Goal: Task Accomplishment & Management: Complete application form

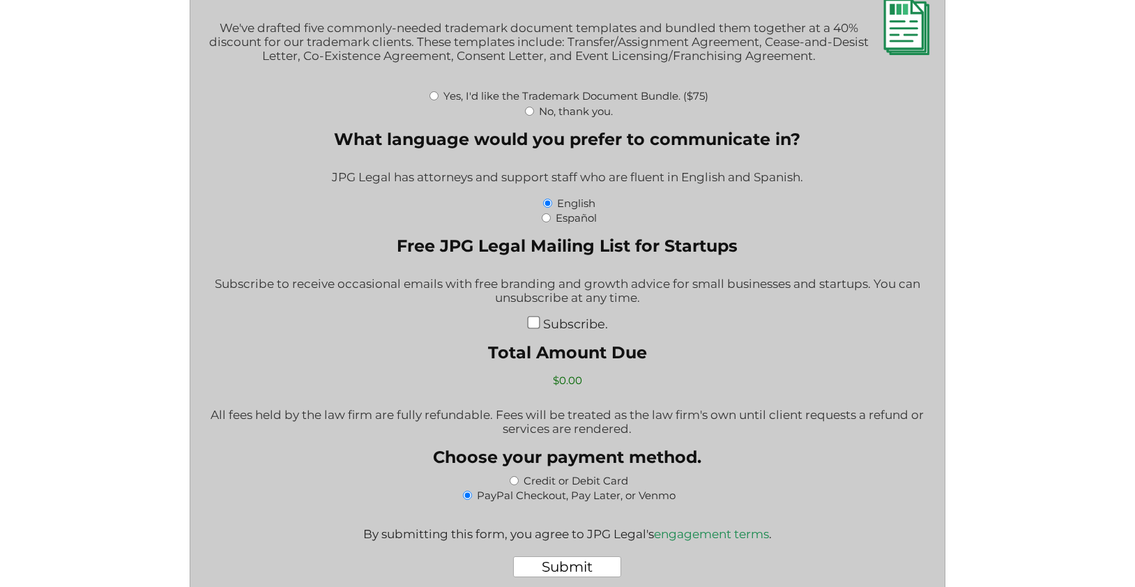
scroll to position [2152, 0]
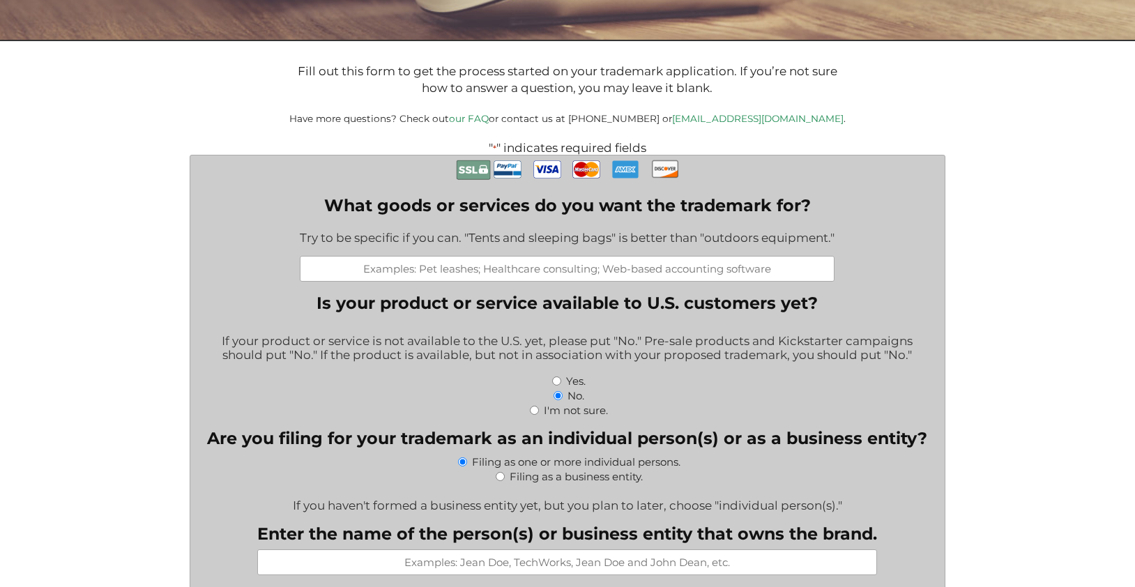
scroll to position [260, 0]
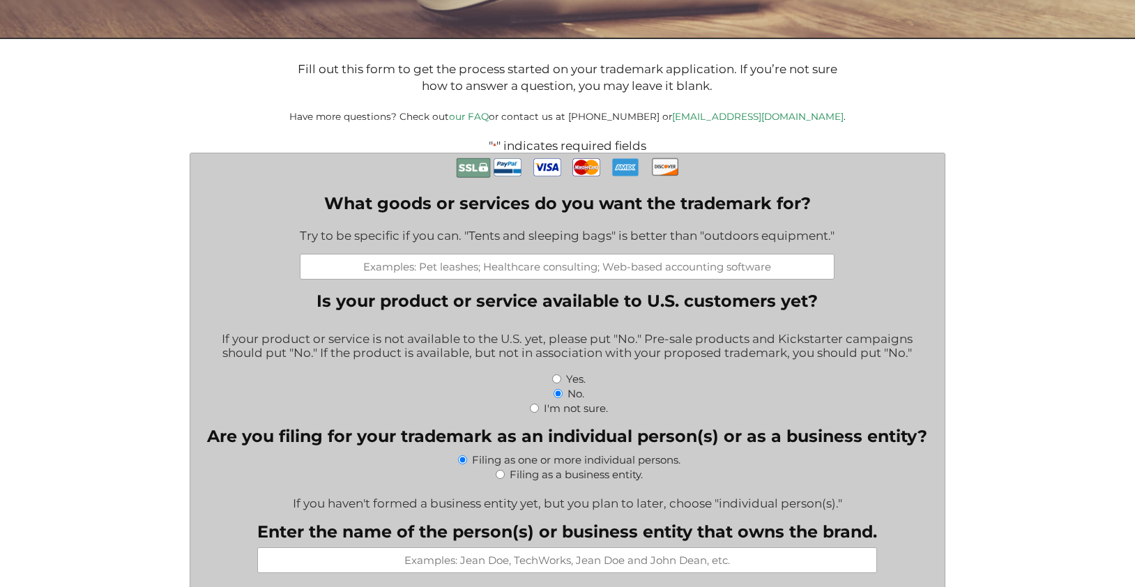
click at [625, 273] on input "What goods or services do you want the trademark for?" at bounding box center [567, 267] width 535 height 26
click at [697, 266] on input "What goods or services do you want the trademark for?" at bounding box center [567, 267] width 535 height 26
paste input "Beauty and personal care"
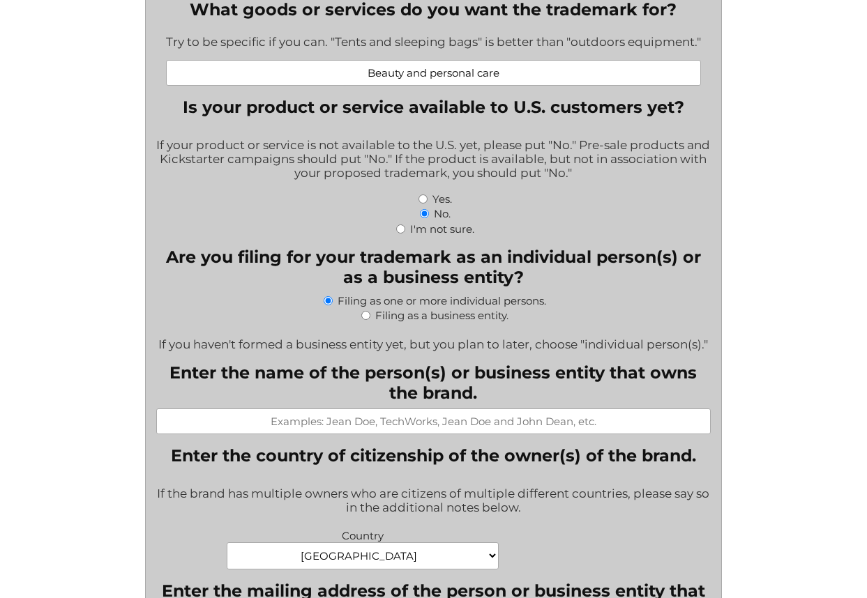
scroll to position [418, 0]
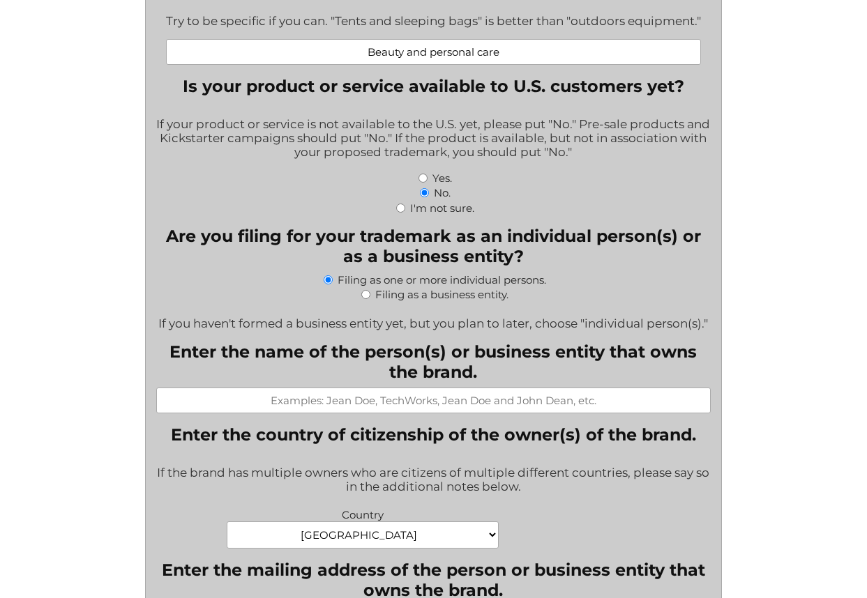
type input "Beauty and personal care"
click at [367, 298] on input "Filing as a business entity." at bounding box center [365, 294] width 9 height 9
radio input "true"
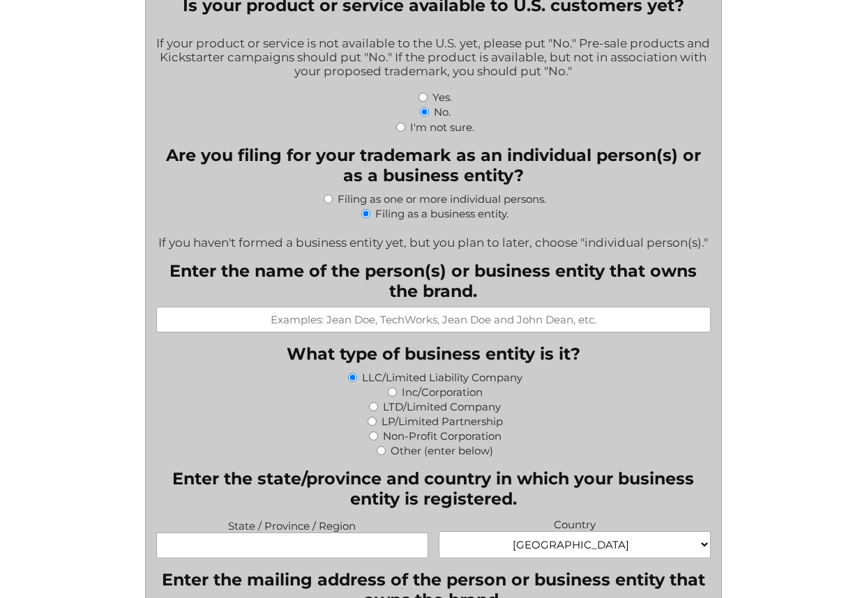
scroll to position [543, 0]
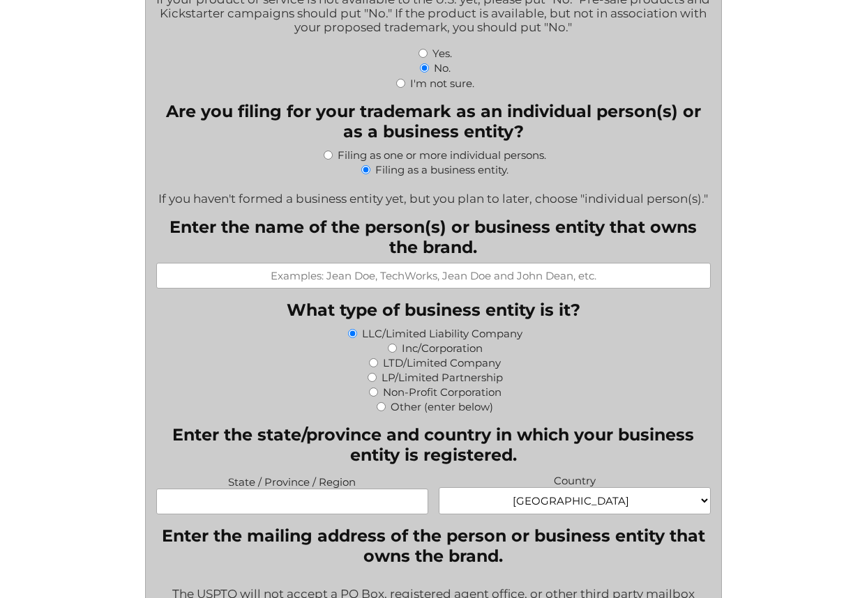
click at [423, 284] on input "Enter the name of the person(s) or business entity that owns the brand." at bounding box center [433, 276] width 555 height 26
type input "Ravage Beauty Inc"
click at [393, 351] on input "Inc/Corporation" at bounding box center [392, 348] width 9 height 9
radio input "true"
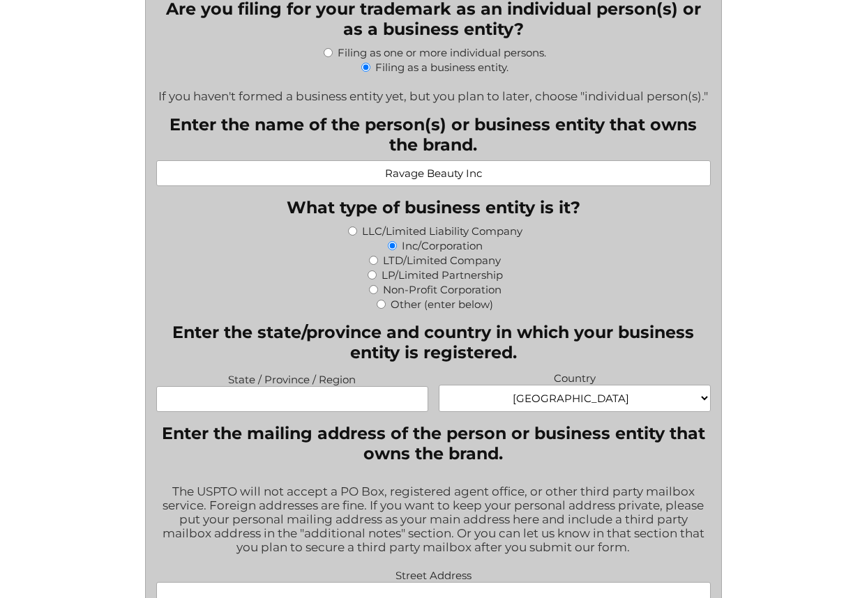
scroll to position [746, 0]
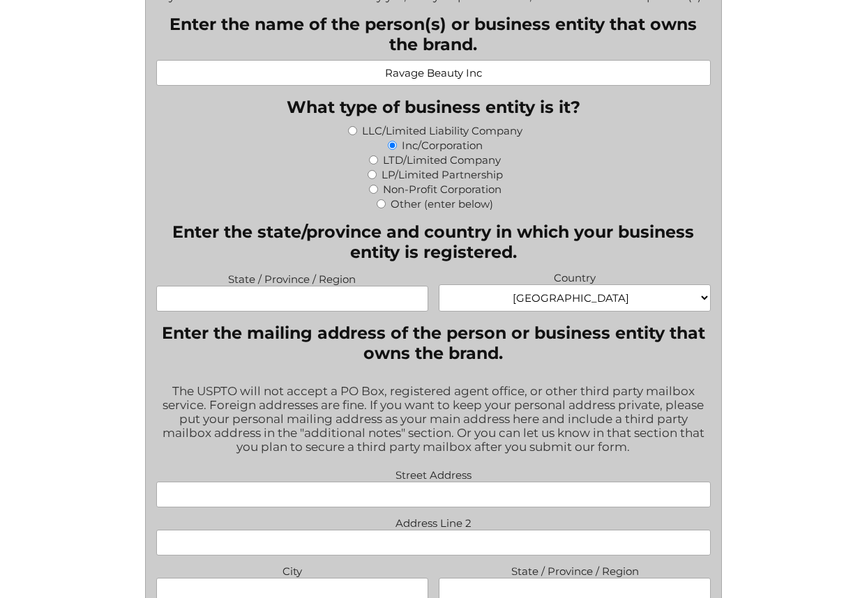
click at [354, 310] on input "State / Province / Region" at bounding box center [292, 299] width 272 height 26
type input "C"
type input "New York"
click at [355, 358] on legend "Enter the mailing address of the person or business entity that owns the brand." at bounding box center [433, 343] width 555 height 40
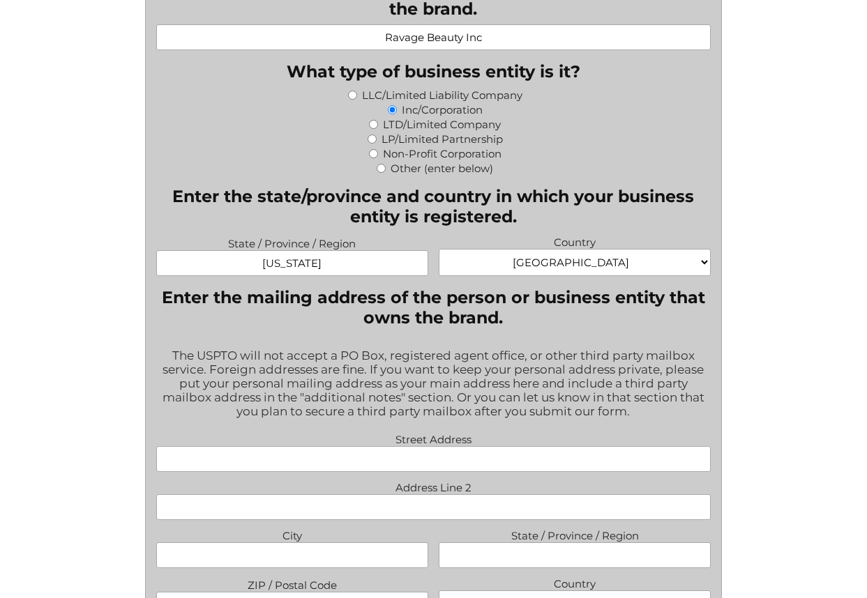
scroll to position [865, 0]
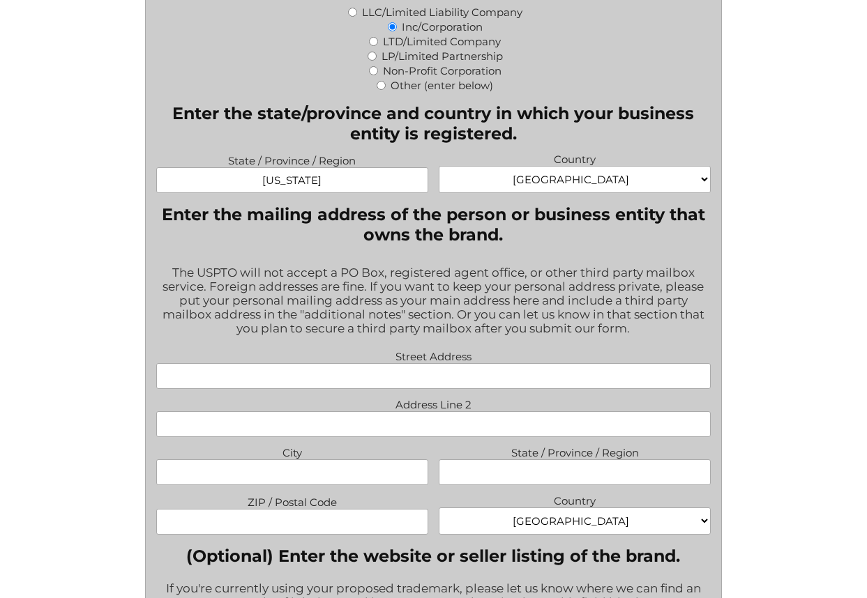
click at [384, 382] on input "Street Address" at bounding box center [433, 376] width 555 height 26
type input "2020 Ocean Avenue"
click at [301, 473] on input "City" at bounding box center [292, 472] width 272 height 26
type input "Ronkonkoma"
click at [491, 478] on input "State / Province / Region" at bounding box center [575, 472] width 272 height 26
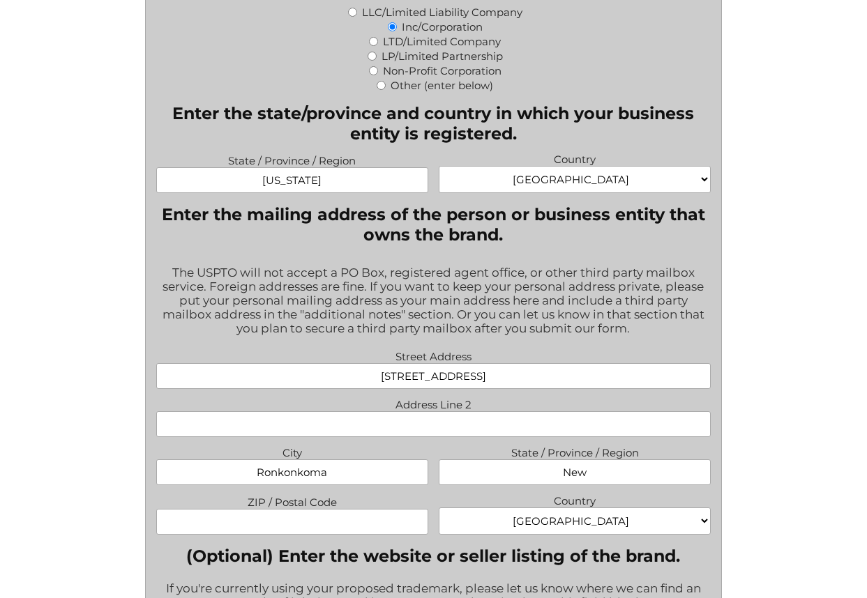
type input "New York"
click at [367, 530] on input "ZIP / Postal Code" at bounding box center [292, 522] width 272 height 26
type input "11779"
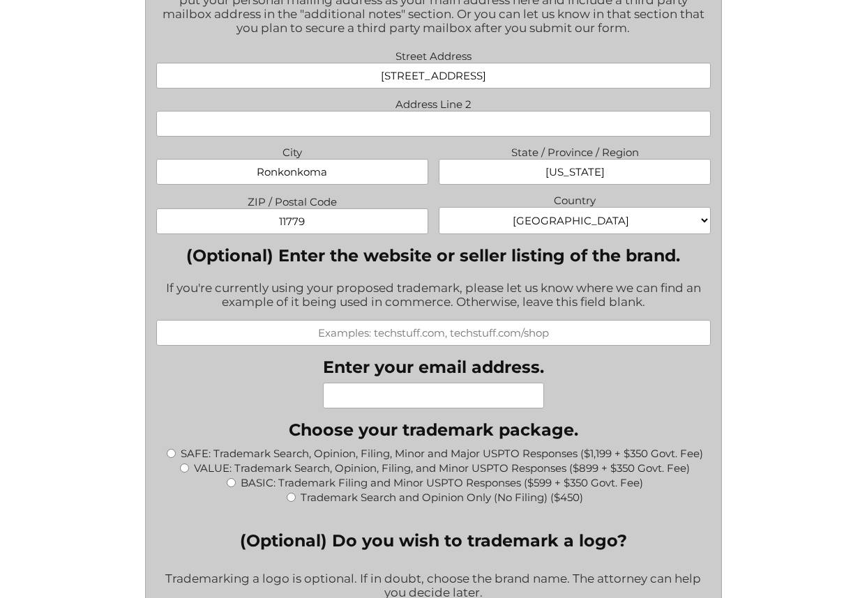
scroll to position [1299, 0]
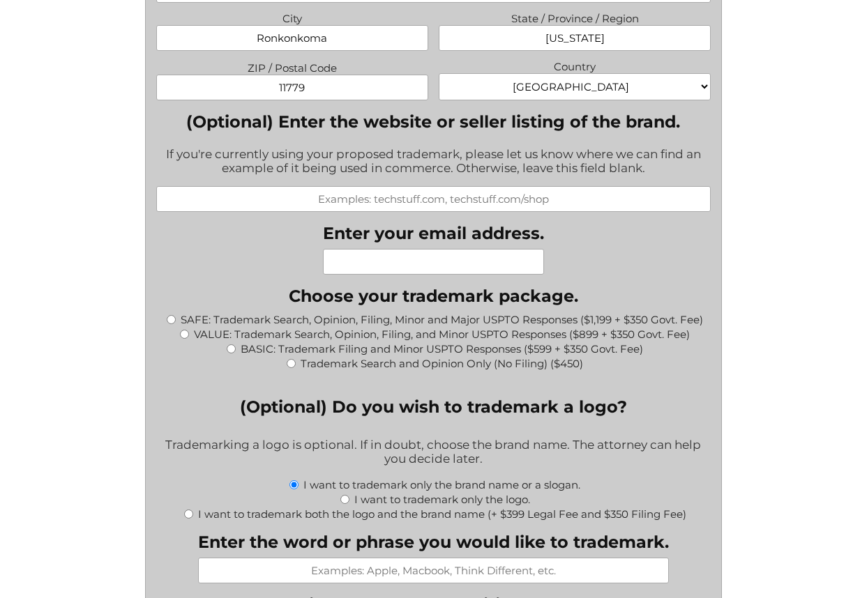
click at [411, 264] on input "Enter your email address." at bounding box center [433, 262] width 221 height 26
type input "jacques@catafagofini.com"
click at [135, 229] on div "" * " indicates required fields Phone This field is for validation purposes and…" at bounding box center [433, 254] width 641 height 2420
click at [229, 354] on input "BASIC: Trademark Filing and Minor USPTO Responses ($599 + $350 Govt. Fee)" at bounding box center [231, 348] width 9 height 9
radio input "true"
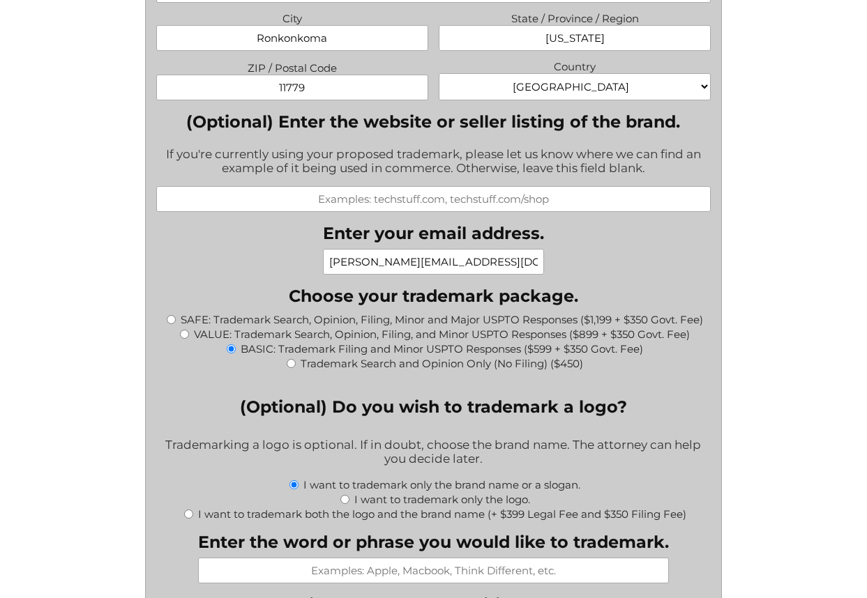
type input "$949.00"
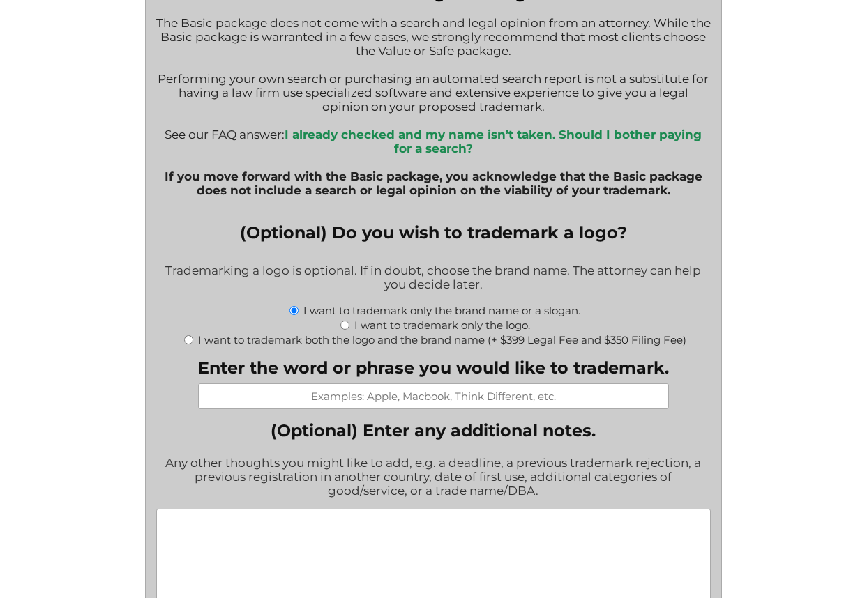
scroll to position [1781, 0]
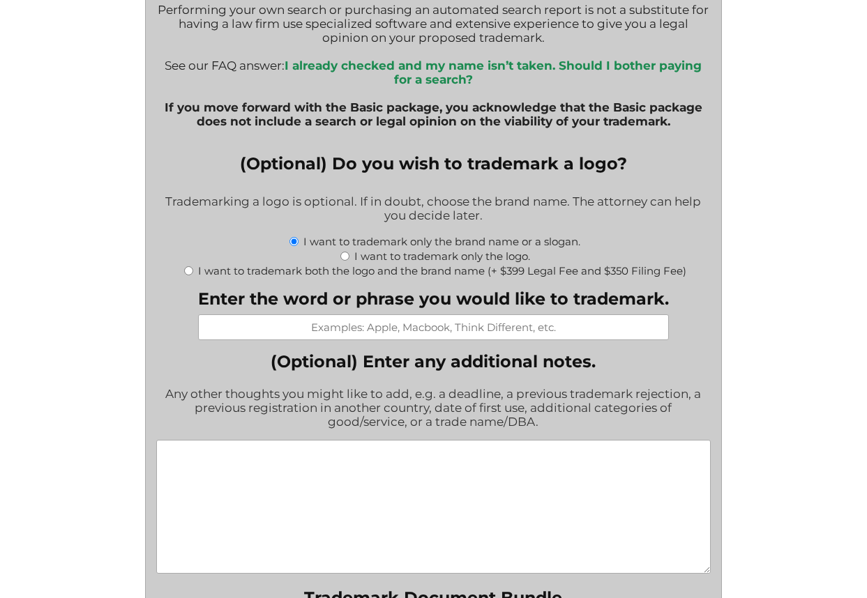
click at [451, 322] on input "Enter the word or phrase you would like to trademark." at bounding box center [433, 327] width 471 height 26
paste input "Alf Laylah"
type input "Alf Laylah"
click at [772, 378] on div "Fill out this form to get the process started on your trademark application. If…" at bounding box center [432, 107] width 693 height 3287
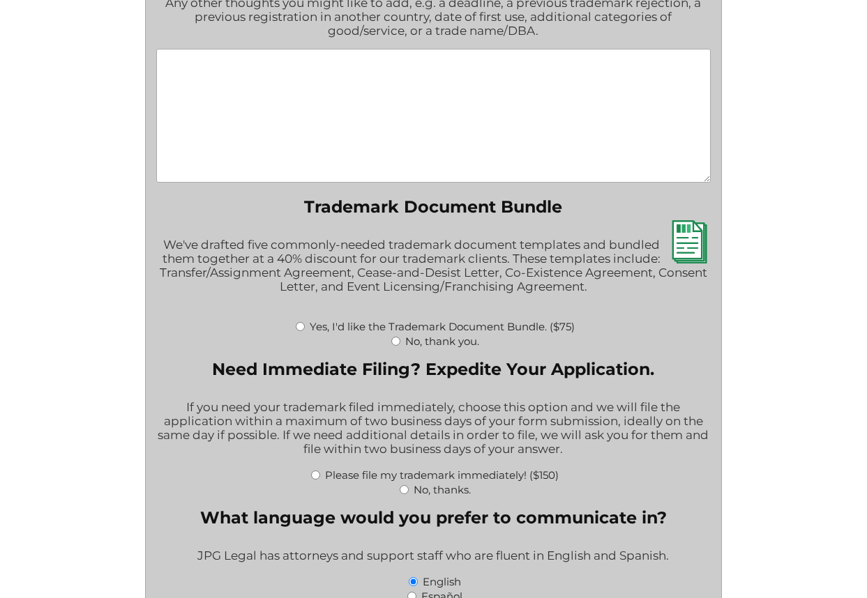
scroll to position [2180, 0]
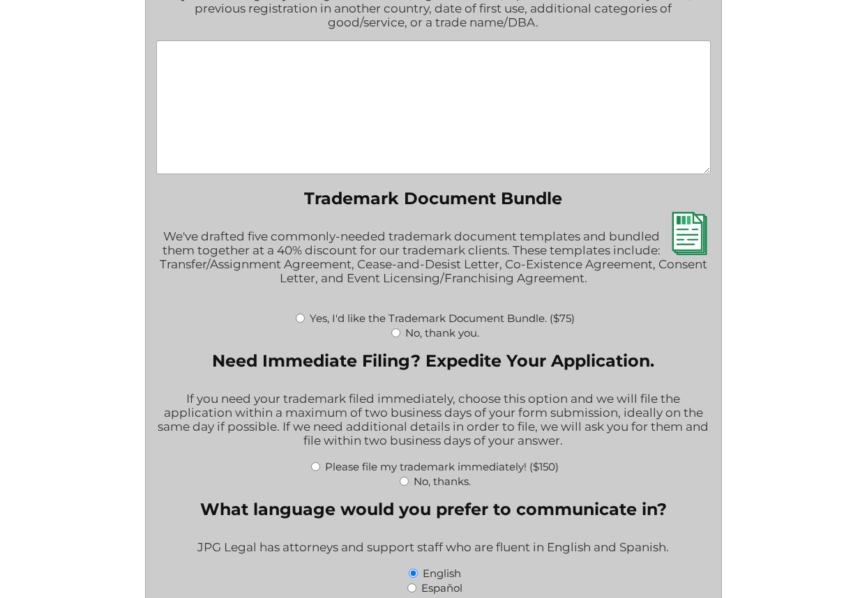
click at [395, 337] on input "No, thank you." at bounding box center [395, 332] width 9 height 9
radio input "true"
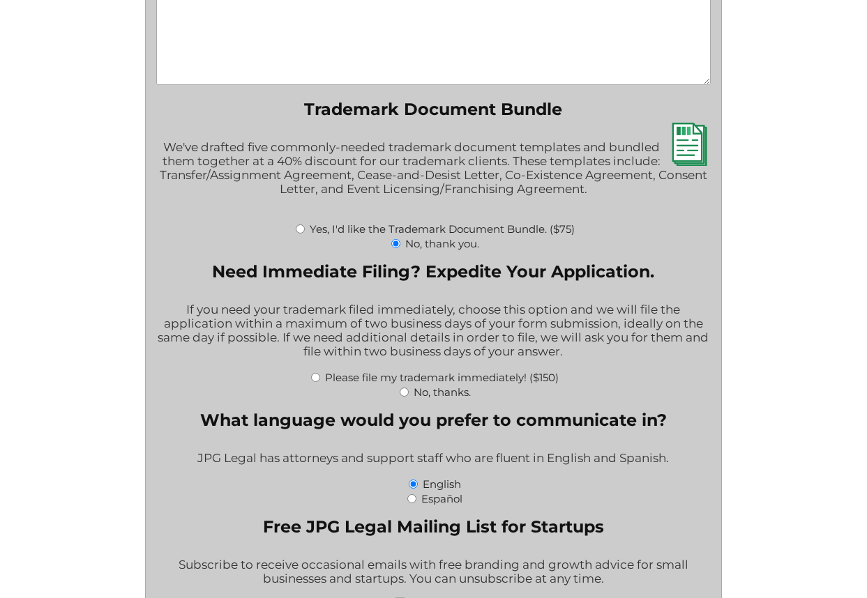
scroll to position [2272, 0]
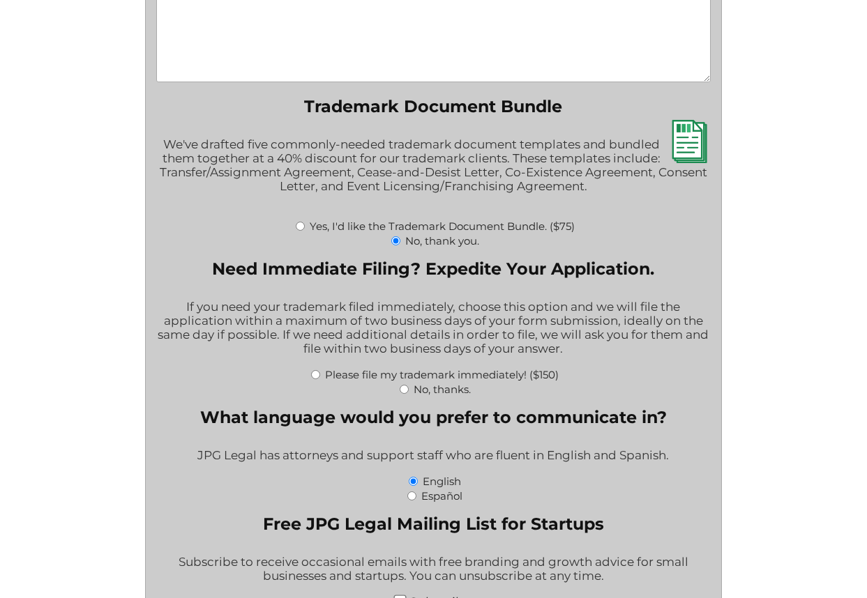
click at [404, 390] on input "No, thanks." at bounding box center [404, 389] width 9 height 9
radio input "true"
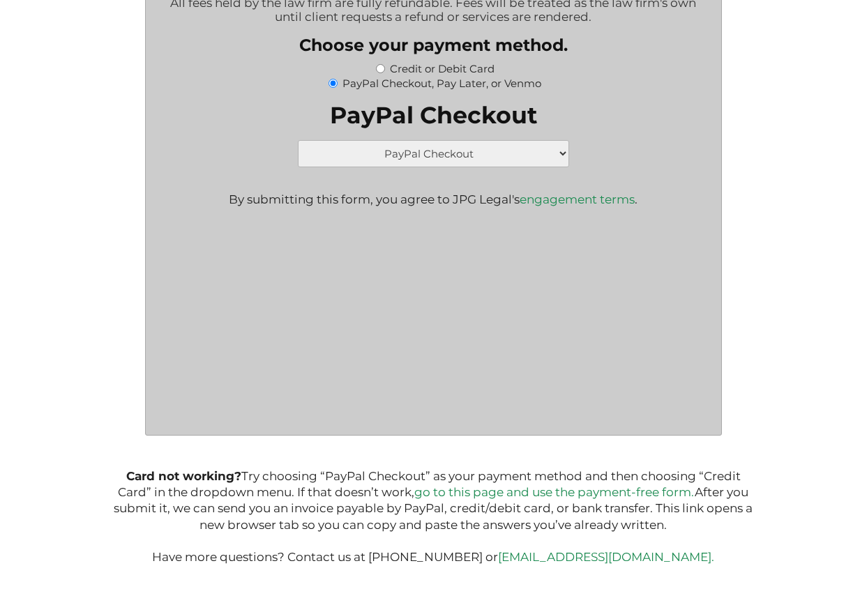
scroll to position [2965, 0]
drag, startPoint x: 547, startPoint y: 138, endPoint x: 556, endPoint y: 142, distance: 9.4
click at [550, 139] on fieldset "PayPal Checkout PayPal Checkout Credit Card American Express Discover MasterCar…" at bounding box center [433, 134] width 555 height 66
click at [380, 68] on input "Credit or Debit Card" at bounding box center [380, 68] width 9 height 9
radio input "true"
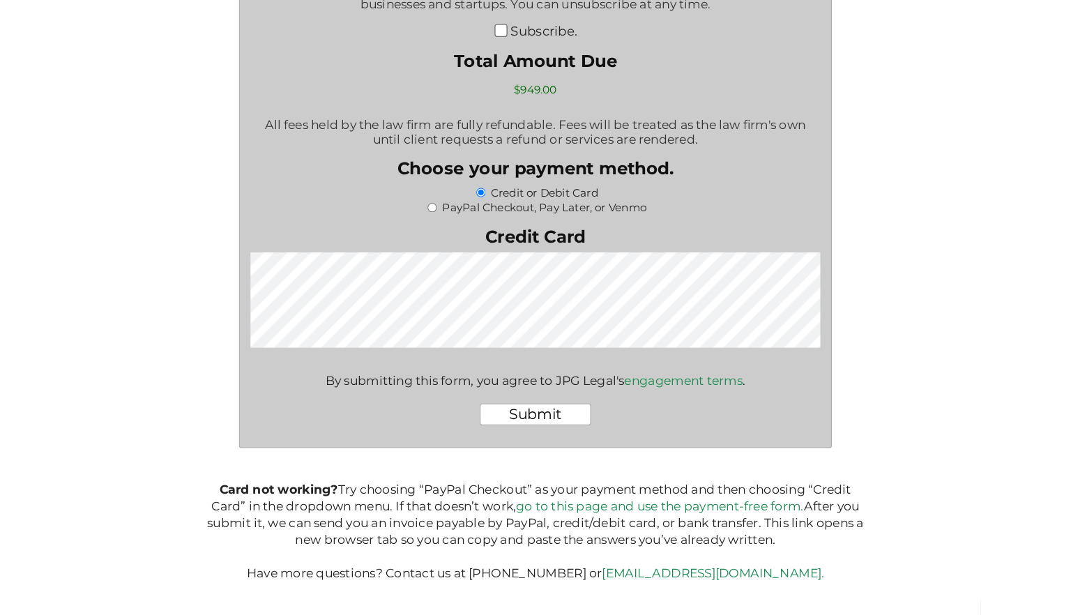
scroll to position [2742, 0]
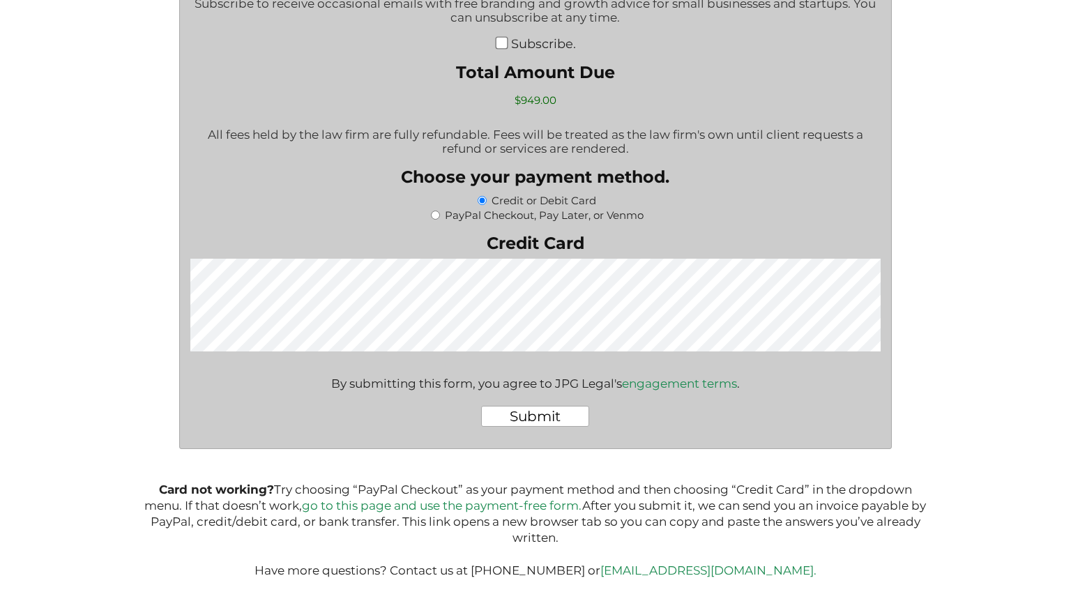
click at [414, 506] on link "go to this page and use the payment-free form." at bounding box center [442, 506] width 280 height 14
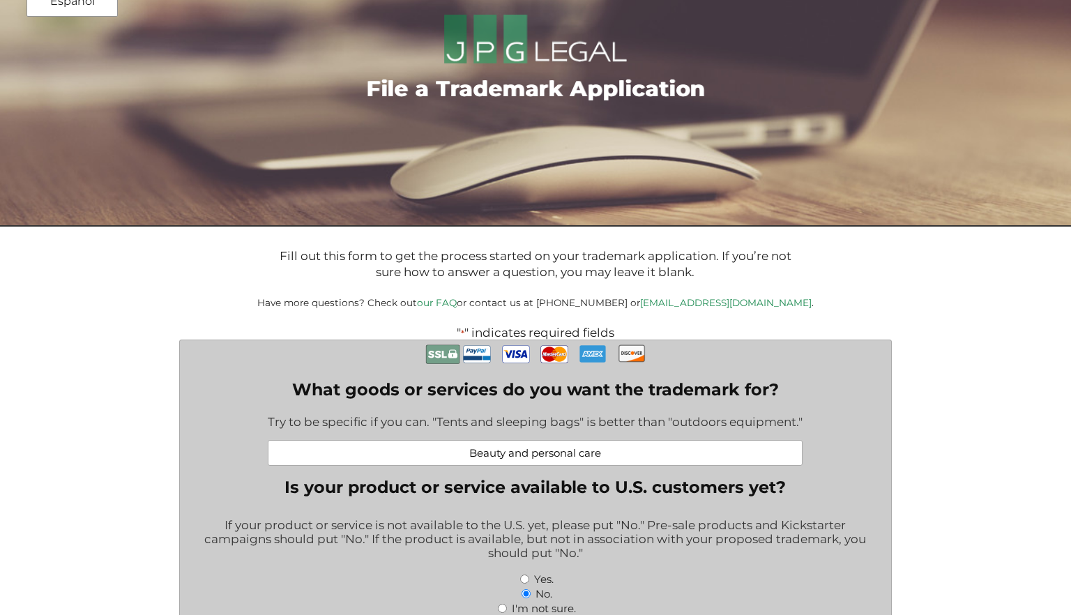
scroll to position [123, 0]
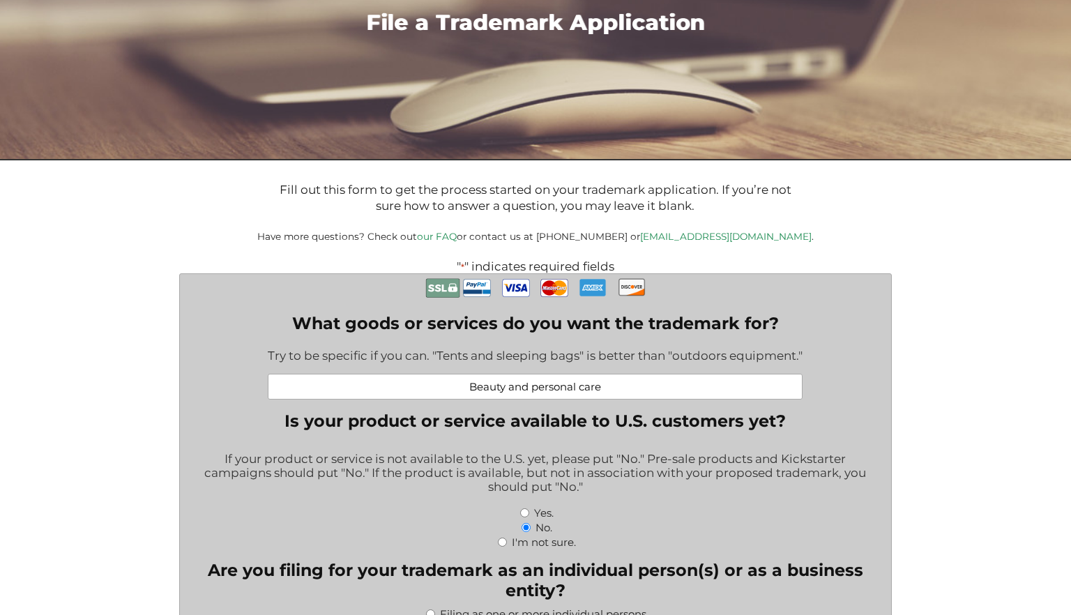
drag, startPoint x: 620, startPoint y: 393, endPoint x: 423, endPoint y: 389, distance: 197.4
click at [423, 389] on input "Beauty and personal care" at bounding box center [535, 387] width 535 height 26
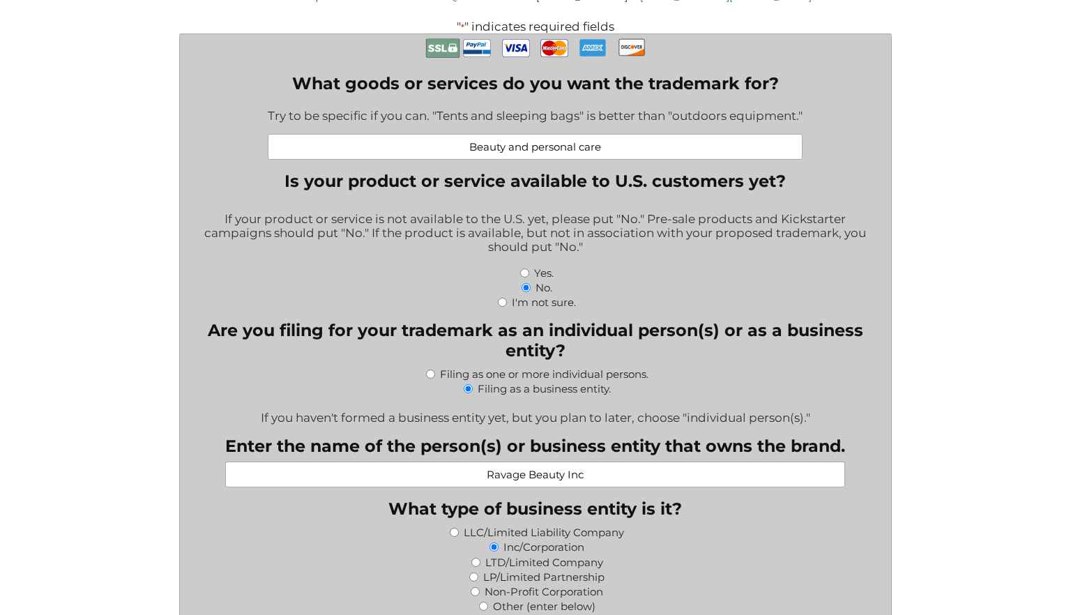
scroll to position [381, 0]
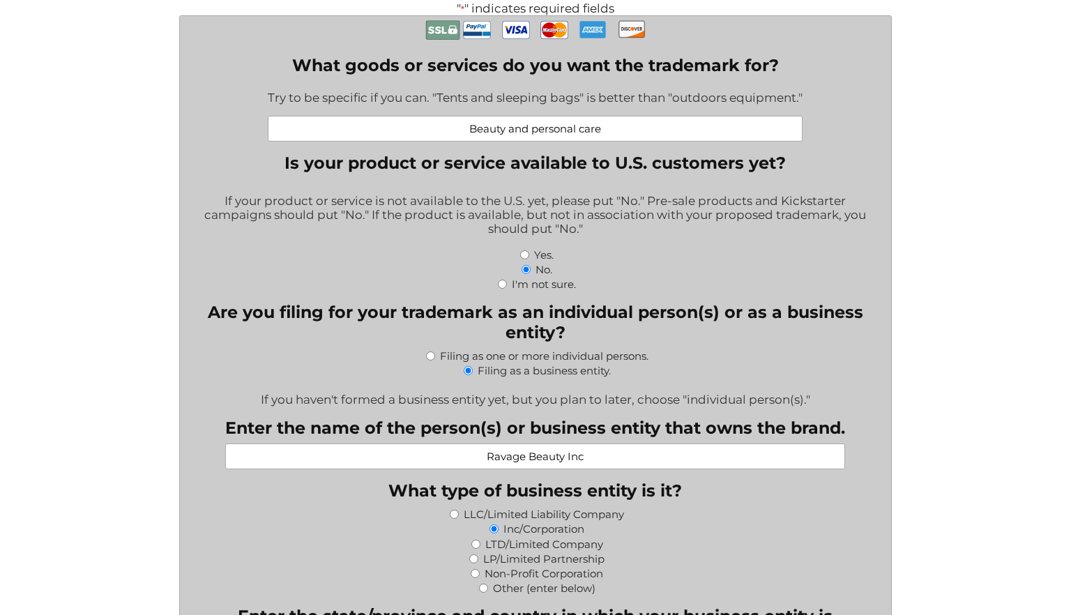
drag, startPoint x: 586, startPoint y: 463, endPoint x: 520, endPoint y: 461, distance: 65.6
click at [473, 459] on input "Ravage Beauty Inc" at bounding box center [535, 456] width 620 height 26
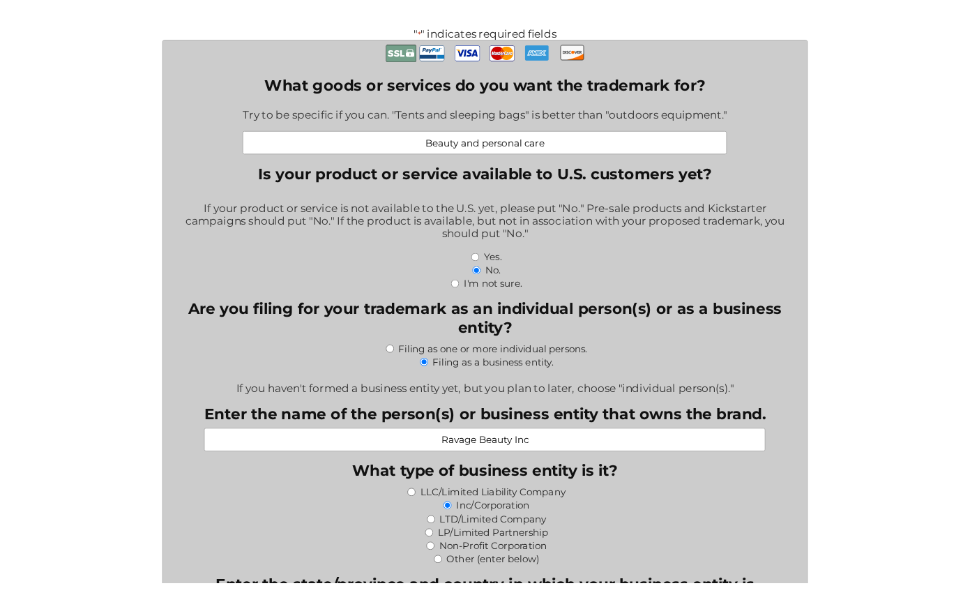
scroll to position [828, 0]
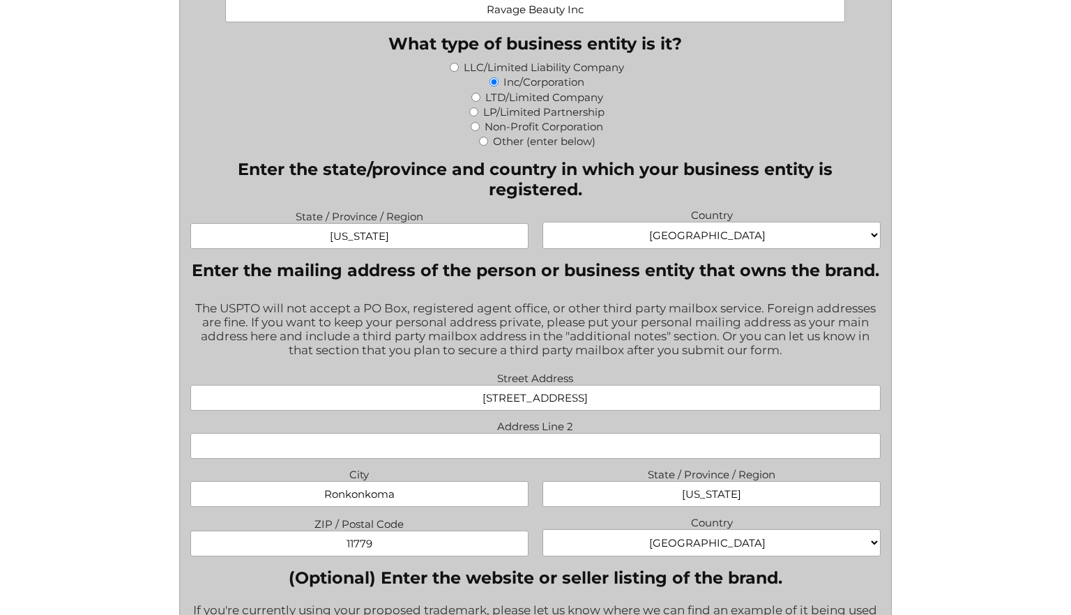
click at [598, 411] on input "2020 Ocean Avenue" at bounding box center [535, 398] width 691 height 26
drag, startPoint x: 601, startPoint y: 421, endPoint x: 443, endPoint y: 423, distance: 158.3
click at [443, 411] on input "2020 Ocean Avenue" at bounding box center [535, 398] width 691 height 26
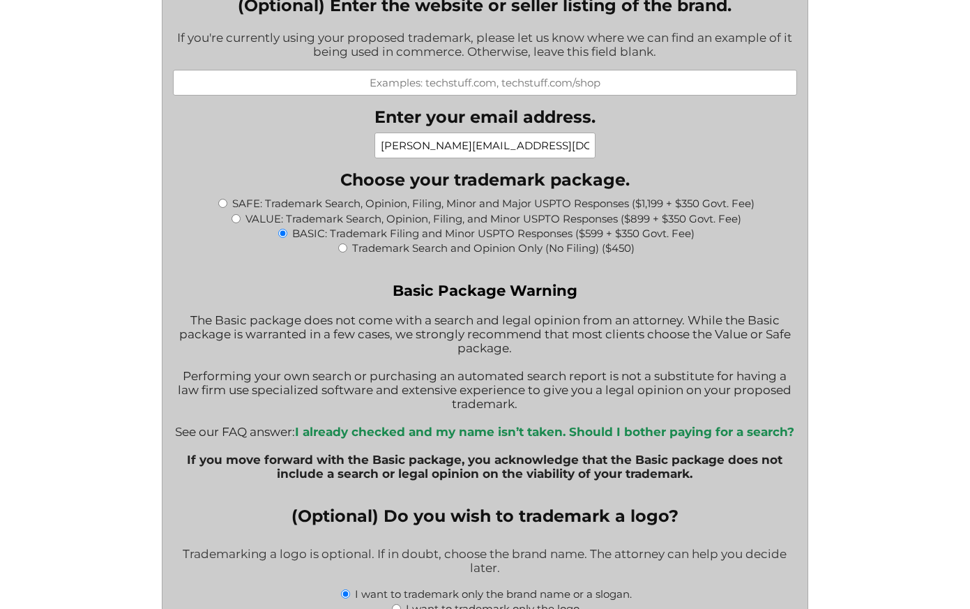
scroll to position [1885, 0]
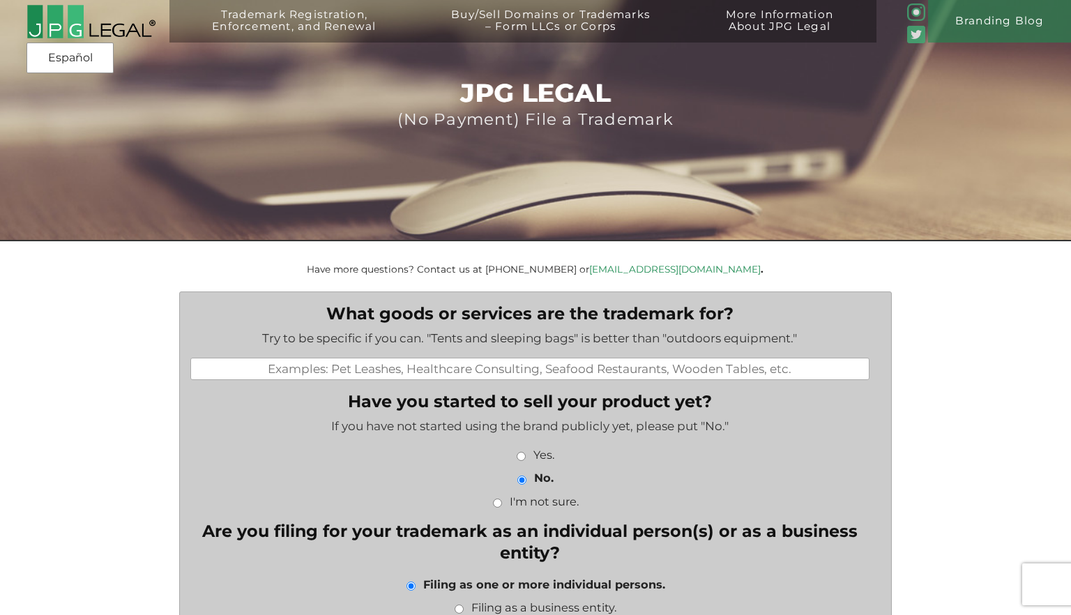
click at [538, 378] on input "What goods or services are the trademark for?" at bounding box center [530, 369] width 680 height 22
paste input "Beauty and personal care"
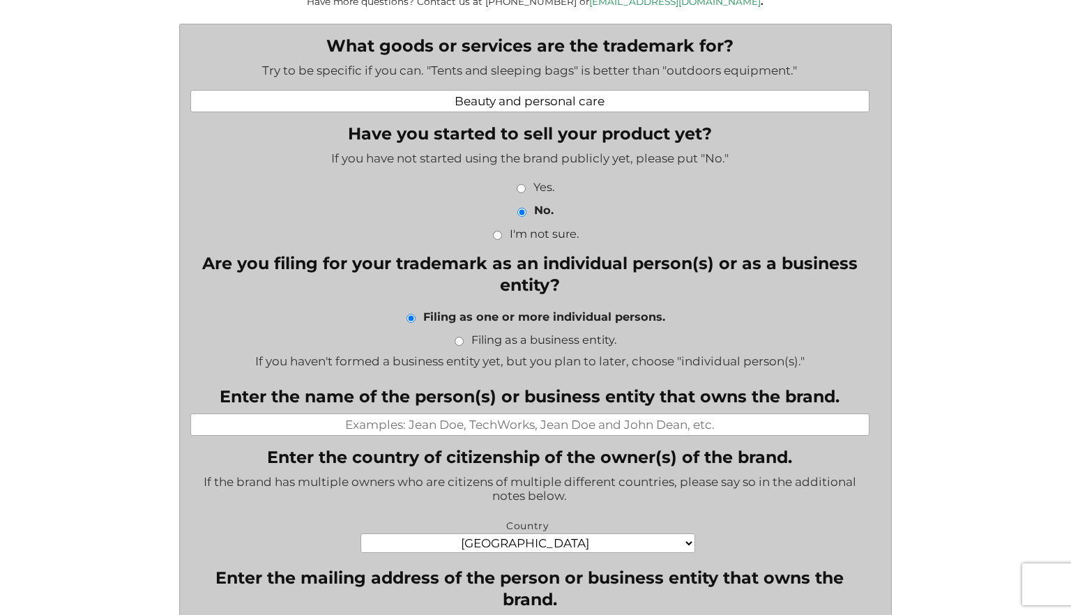
scroll to position [270, 0]
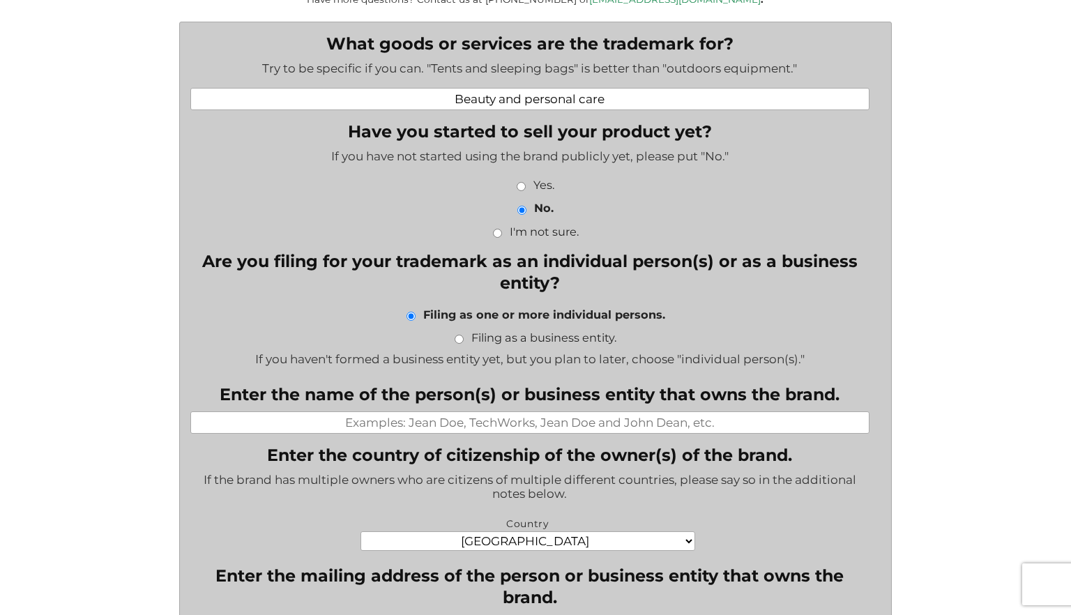
type input "Beauty and personal care"
click at [458, 344] on input "Filing as a business entity." at bounding box center [459, 339] width 9 height 9
radio input "true"
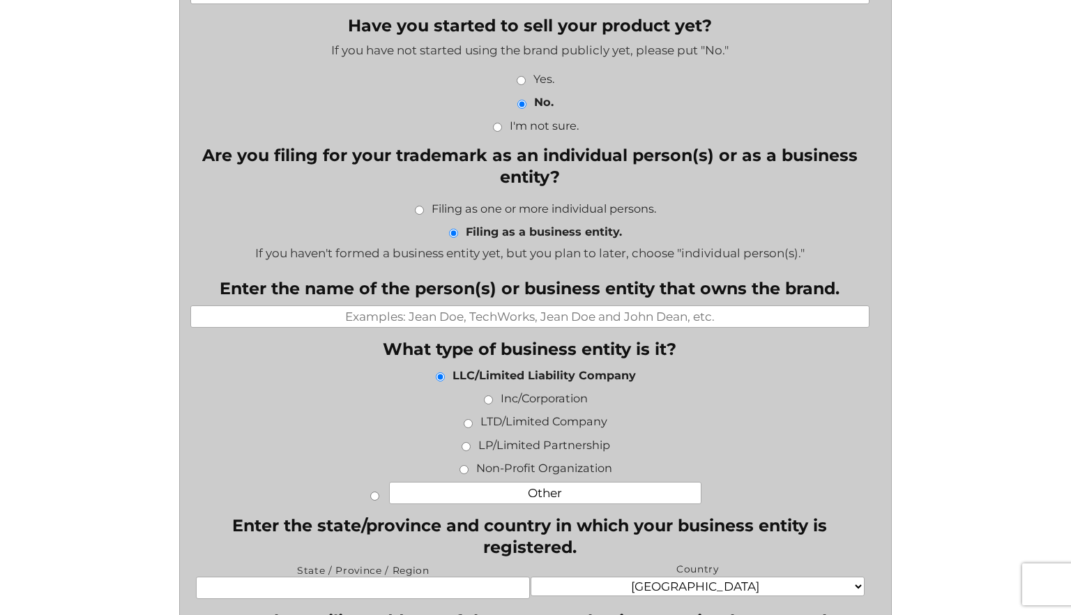
scroll to position [377, 0]
click at [516, 319] on input "Enter the name of the person(s) or business entity that owns the brand." at bounding box center [530, 316] width 680 height 22
paste input "Ravage Beauty Inc"
type input "Ravage Beauty Inc"
click at [489, 401] on input "Inc/Corporation" at bounding box center [488, 399] width 9 height 9
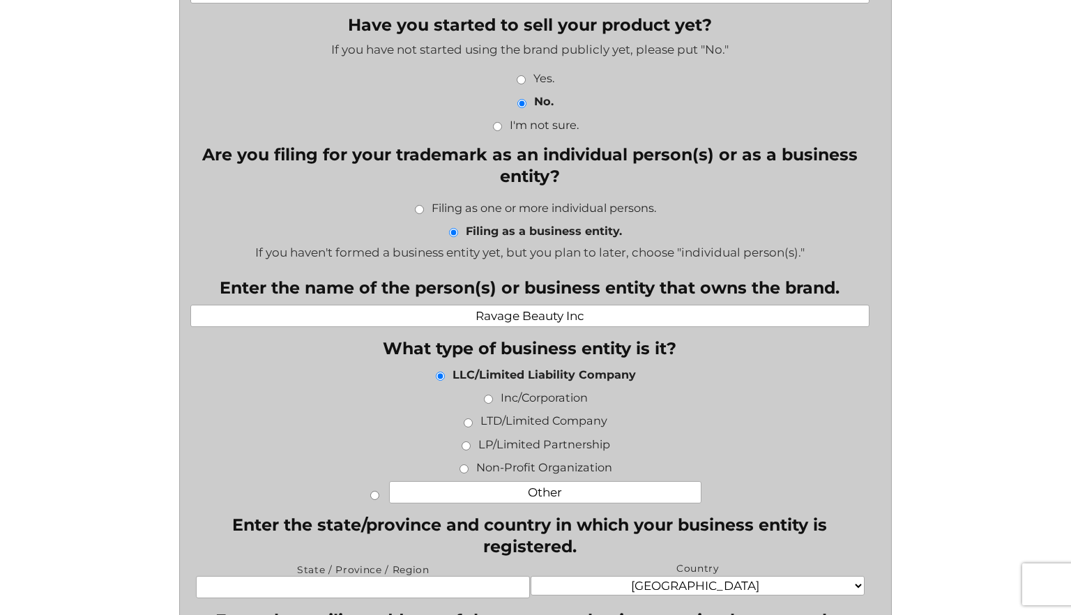
radio input "true"
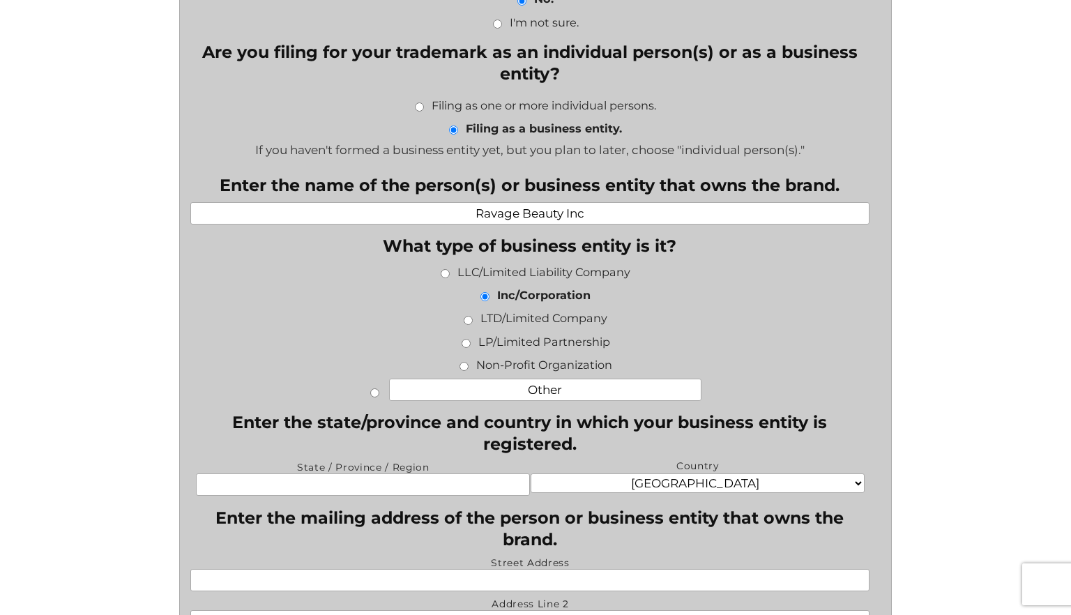
scroll to position [609, 0]
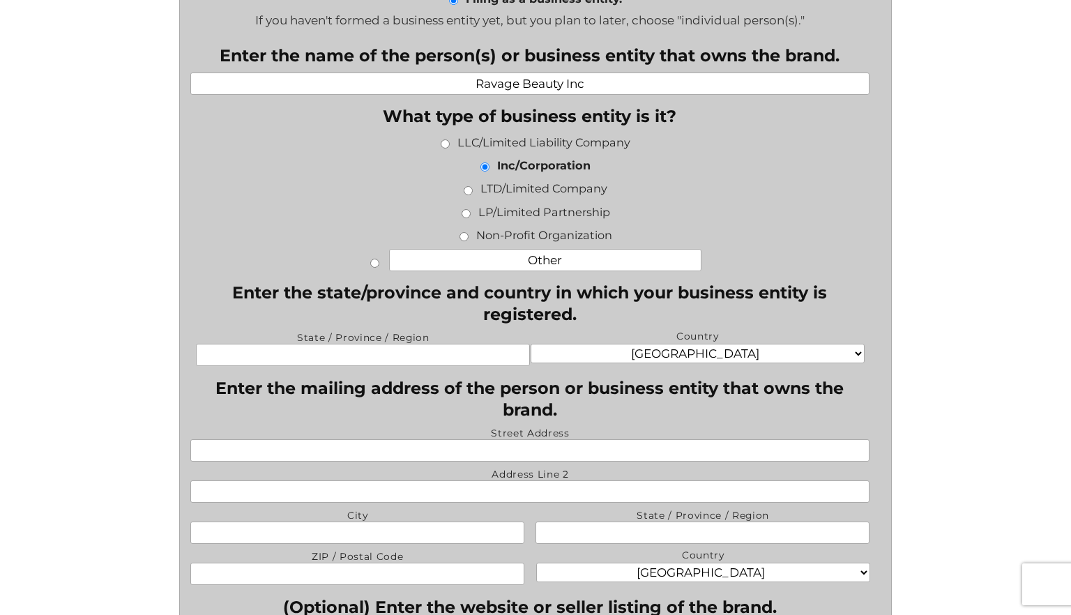
click at [436, 358] on input "State / Province / Region" at bounding box center [363, 355] width 334 height 22
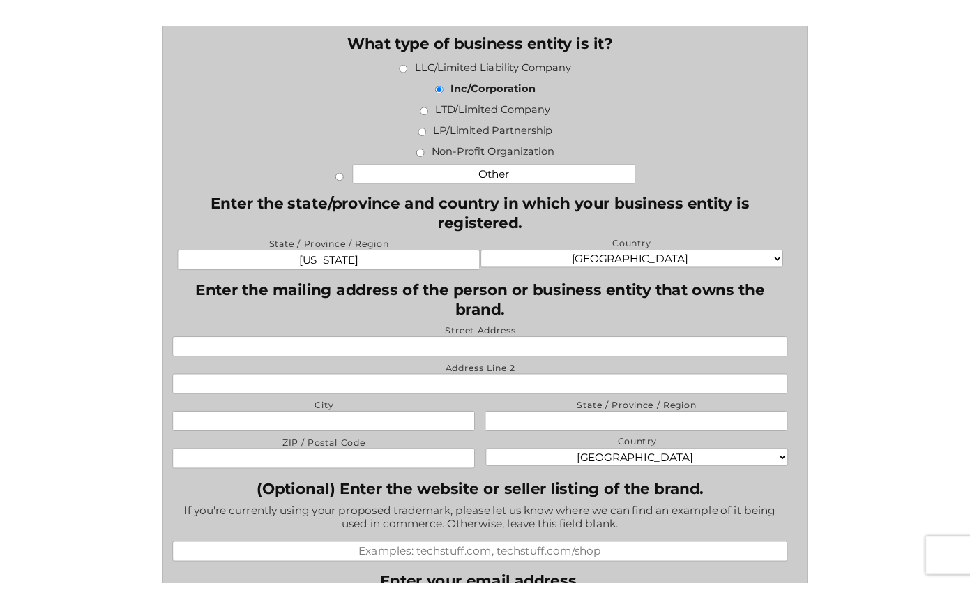
scroll to position [708, 0]
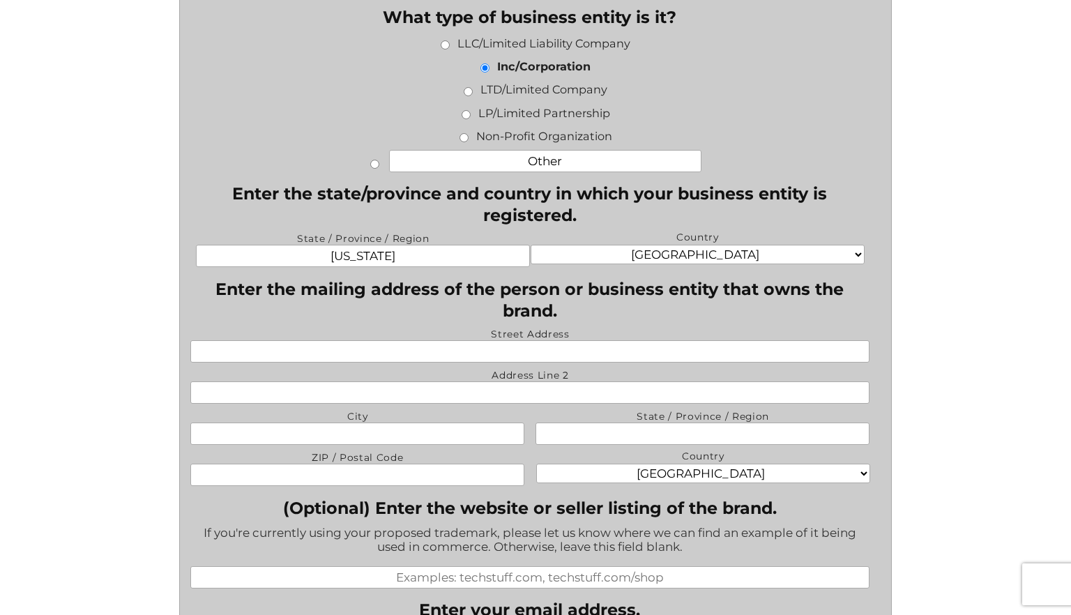
type input "[US_STATE]"
click at [537, 349] on input "Street Address" at bounding box center [530, 351] width 680 height 22
paste input "[STREET_ADDRESS]"
type input "[STREET_ADDRESS]"
click at [374, 440] on input "City" at bounding box center [357, 434] width 334 height 22
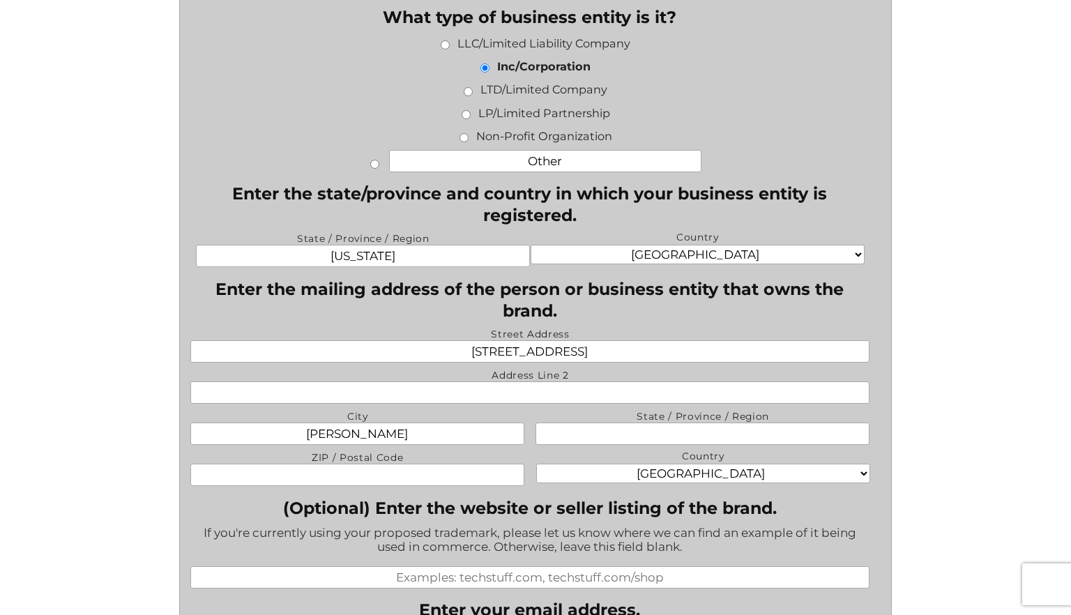
type input "Ronkonkoma"
click at [689, 439] on input "State / Province / Region" at bounding box center [702, 434] width 334 height 22
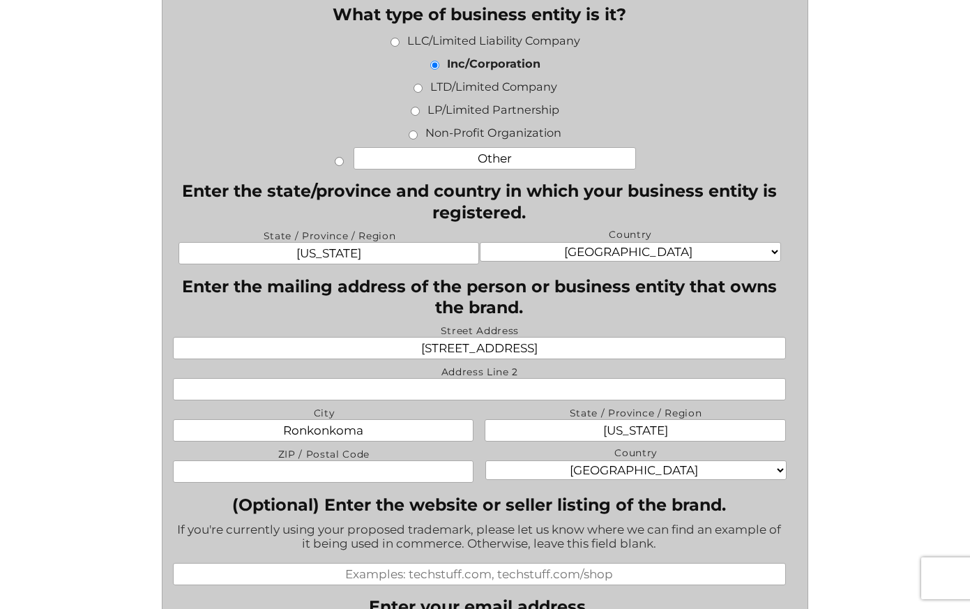
type input "[US_STATE]"
click at [292, 471] on input "ZIP / Postal Code" at bounding box center [323, 471] width 301 height 22
type input "11779"
click at [55, 396] on div "JPG LEGAL (No Payment) File a Trademark Have more questions? Contact us at (917…" at bounding box center [485, 470] width 970 height 2356
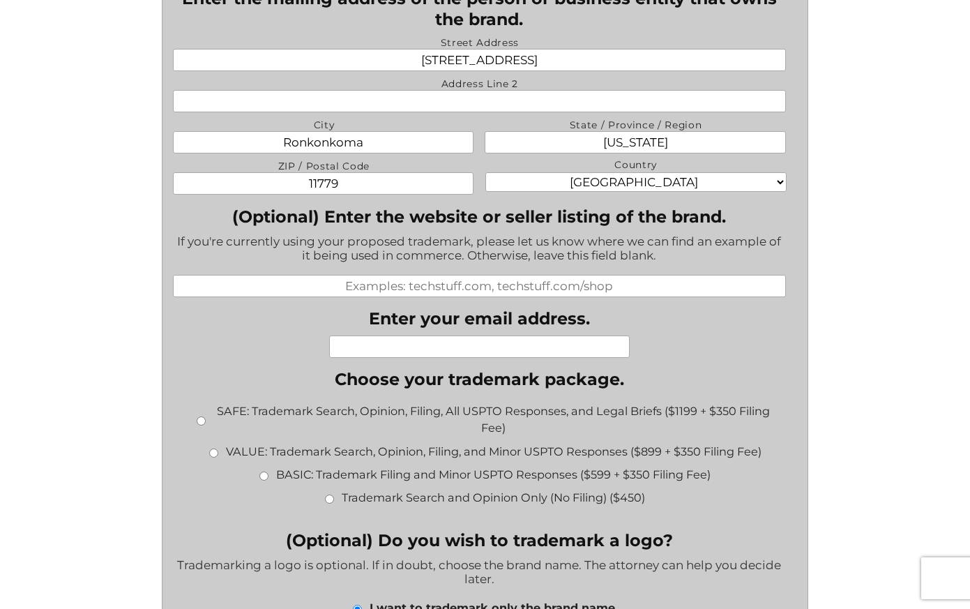
scroll to position [1073, 0]
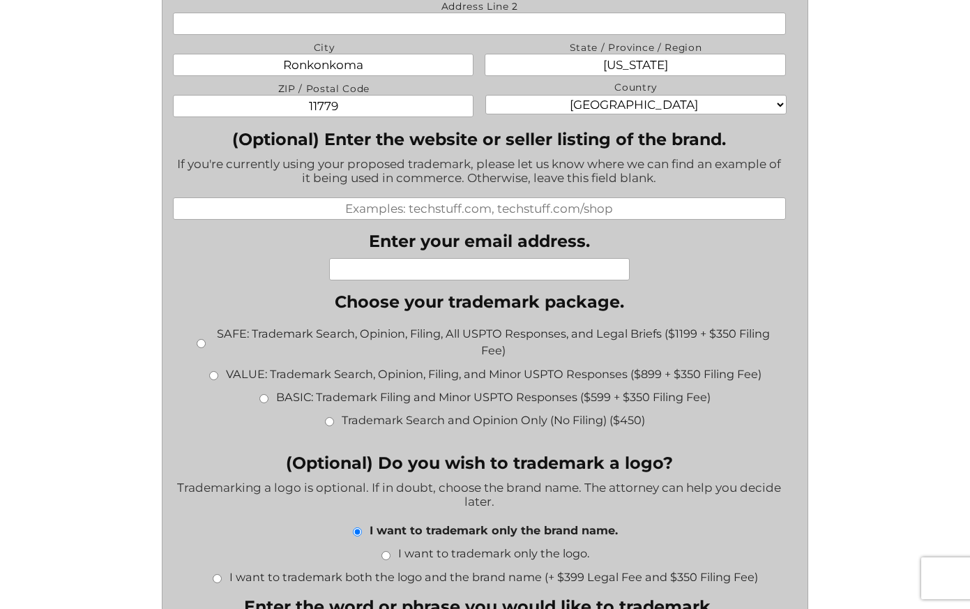
click at [487, 277] on input "Enter your email address." at bounding box center [479, 269] width 301 height 22
type input "[PERSON_NAME][EMAIL_ADDRESS][DOMAIN_NAME]"
click at [264, 401] on input "BASIC: Trademark Filing and Minor USPTO Responses ($599 + $350 Filing Fee)" at bounding box center [263, 398] width 9 height 9
radio input "true"
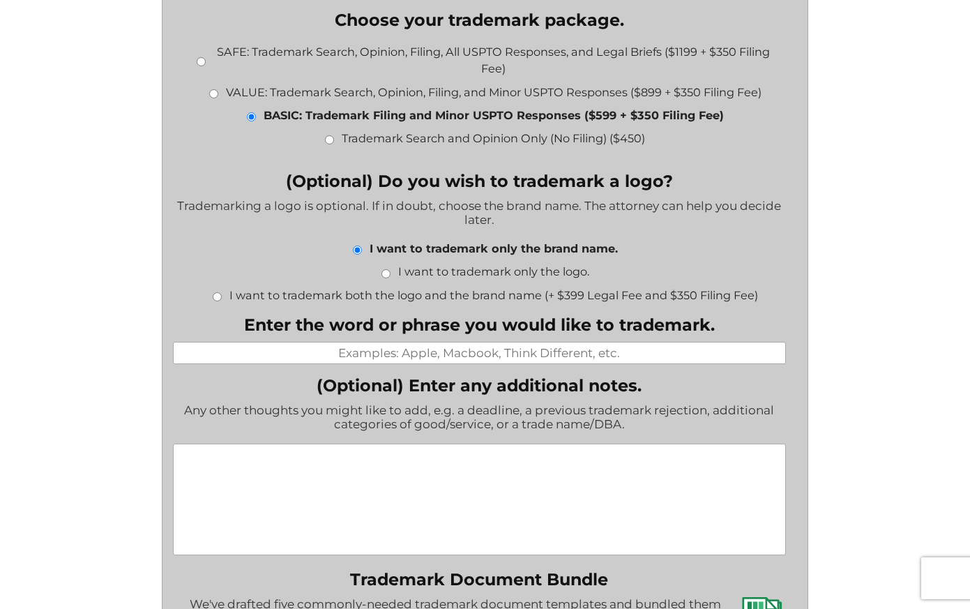
scroll to position [1392, 0]
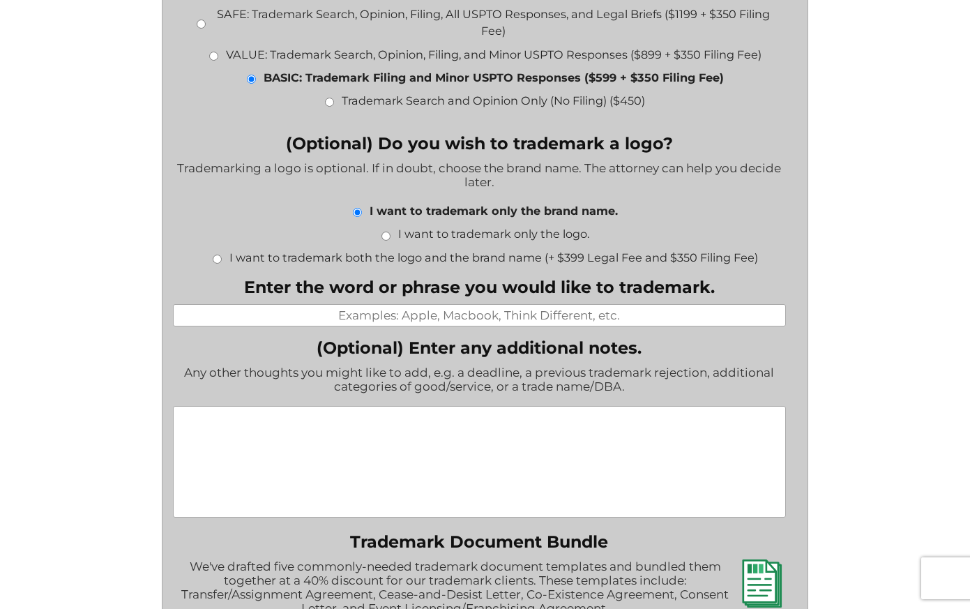
click at [542, 326] on input "Enter the word or phrase you would like to trademark." at bounding box center [479, 315] width 612 height 22
paste input "Alf Laylah"
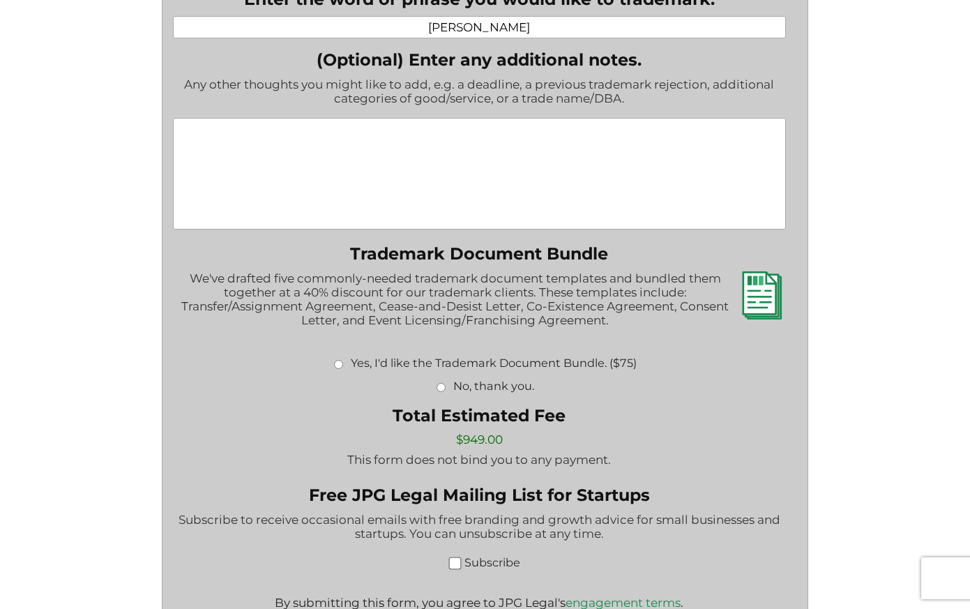
type input "Alf Laylah"
click at [445, 387] on input "No, thank you." at bounding box center [440, 387] width 9 height 9
radio input "true"
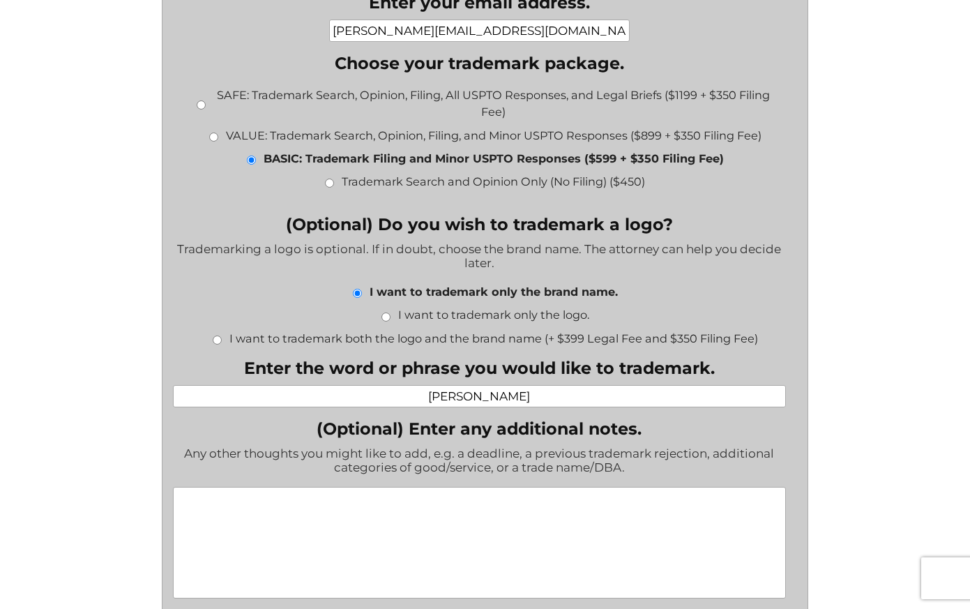
scroll to position [1765, 0]
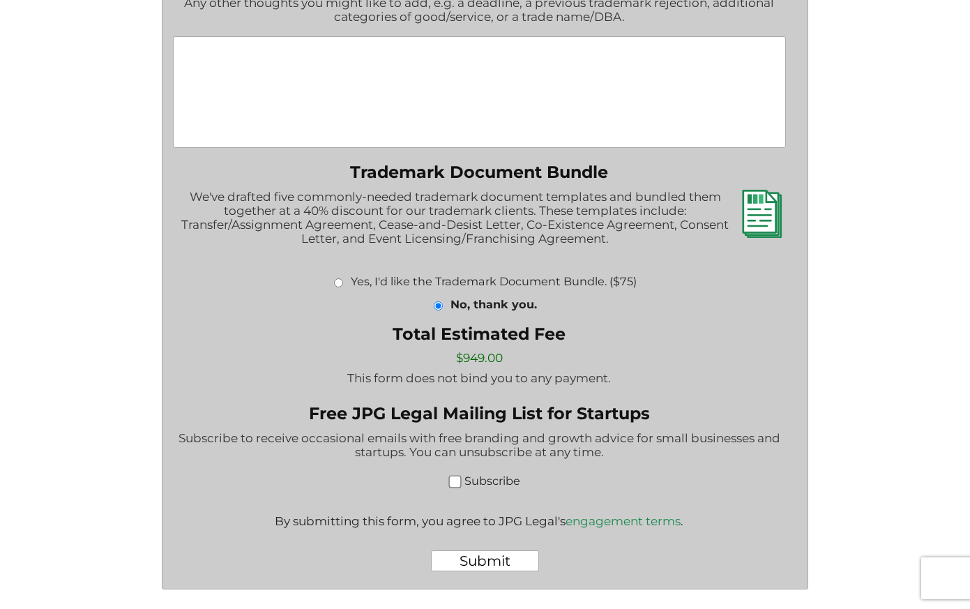
click at [487, 563] on input "Submit" at bounding box center [485, 560] width 108 height 21
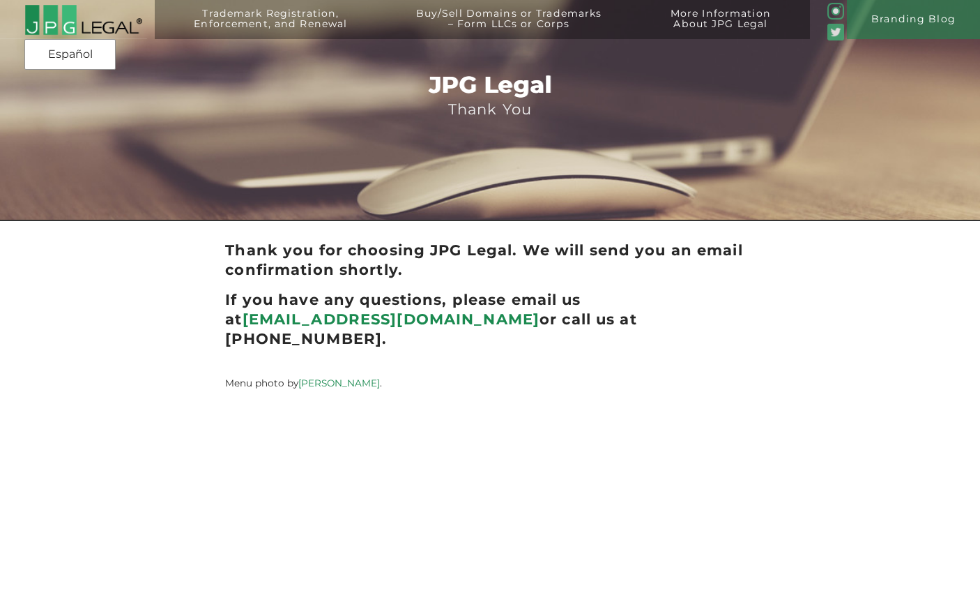
click at [102, 18] on img at bounding box center [83, 20] width 118 height 32
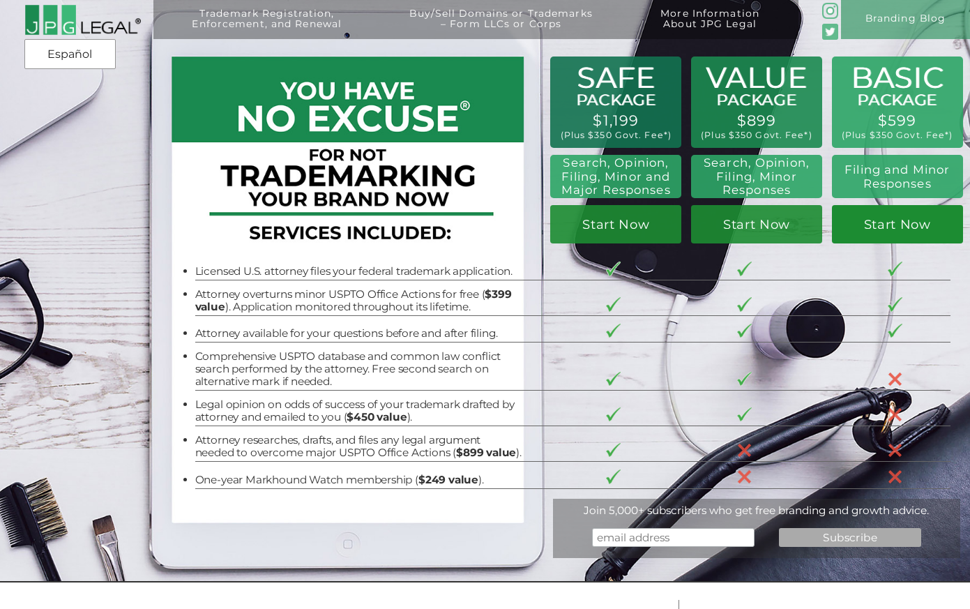
click at [895, 233] on link "Start Now" at bounding box center [897, 224] width 131 height 38
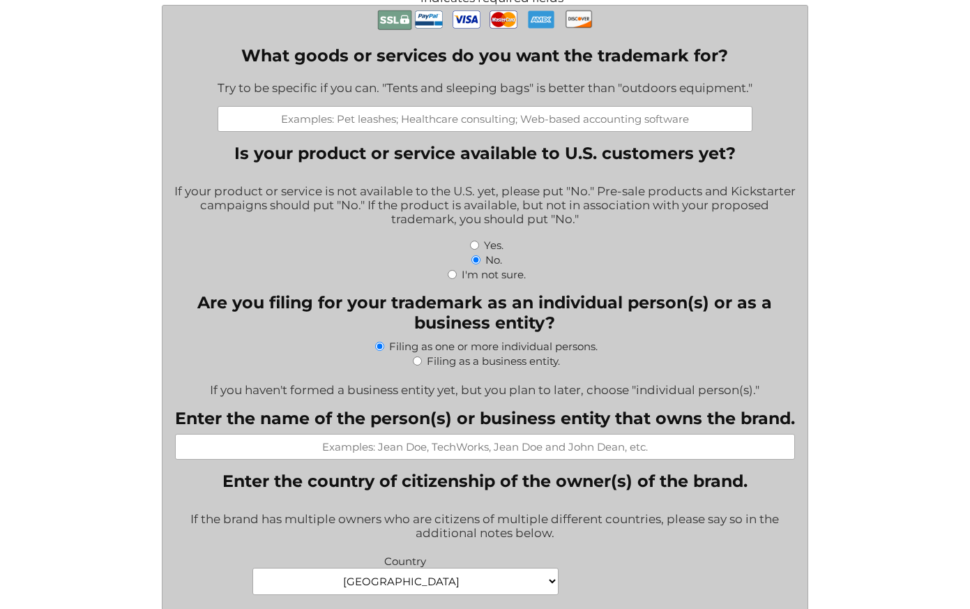
scroll to position [291, 0]
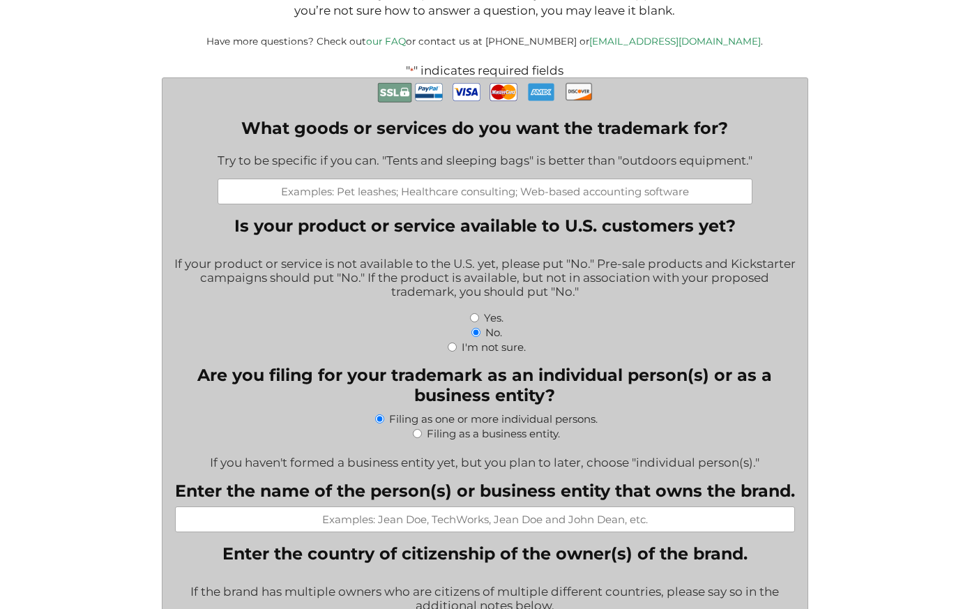
click at [524, 202] on input "What goods or services do you want the trademark for?" at bounding box center [485, 191] width 535 height 26
paste input "Beauty and personal care"
type input "Beauty and personal care"
click at [569, 319] on div "Yes." at bounding box center [484, 317] width 623 height 15
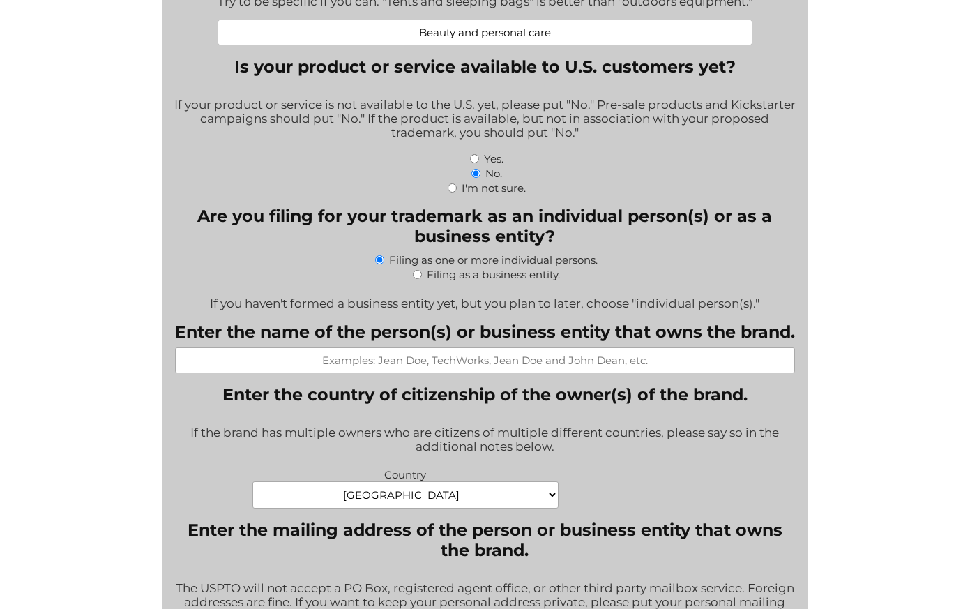
scroll to position [455, 0]
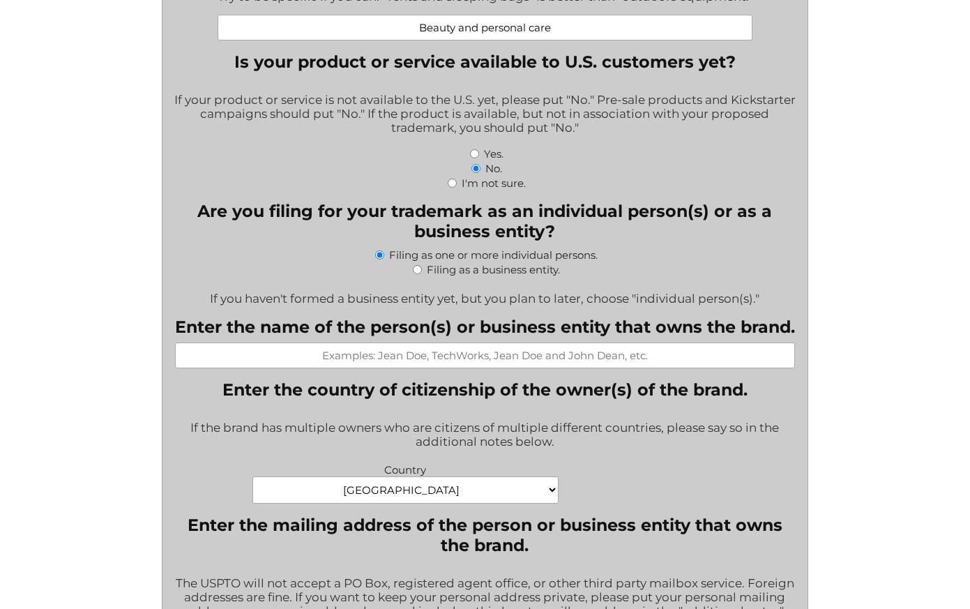
click at [420, 271] on input "Filing as a business entity." at bounding box center [417, 269] width 9 height 9
radio input "true"
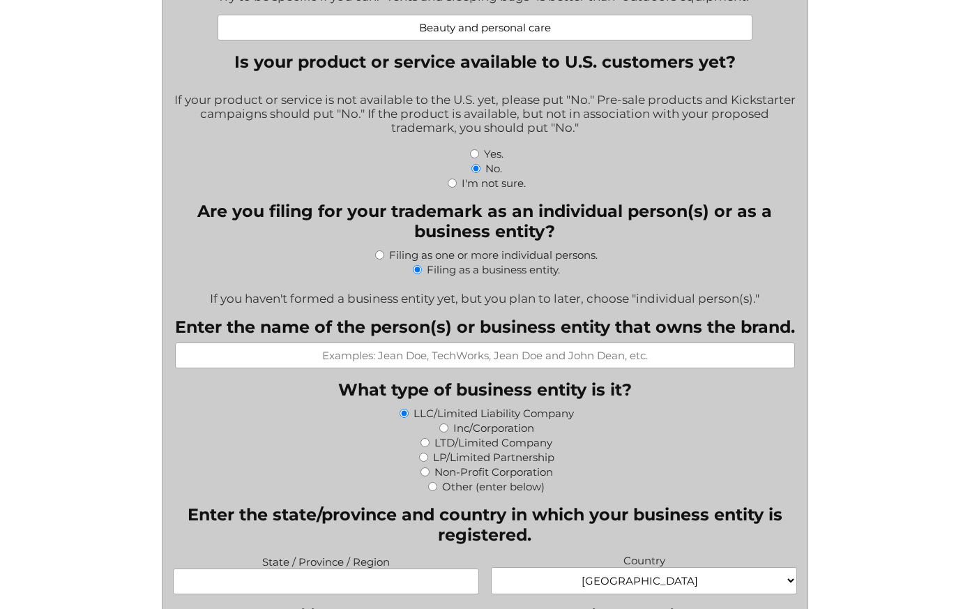
click at [489, 368] on input "Enter the name of the person(s) or business entity that owns the brand." at bounding box center [485, 355] width 620 height 26
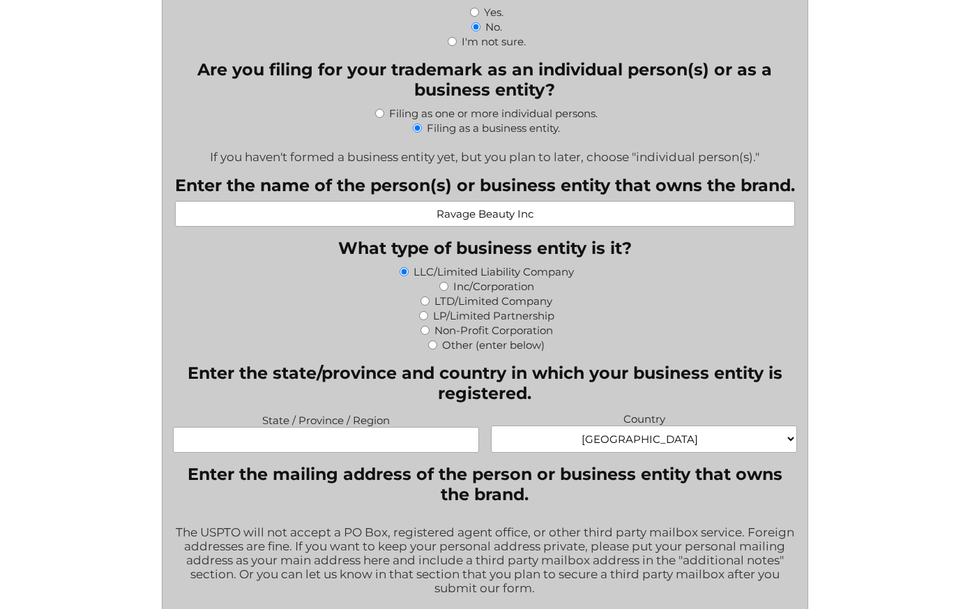
scroll to position [655, 0]
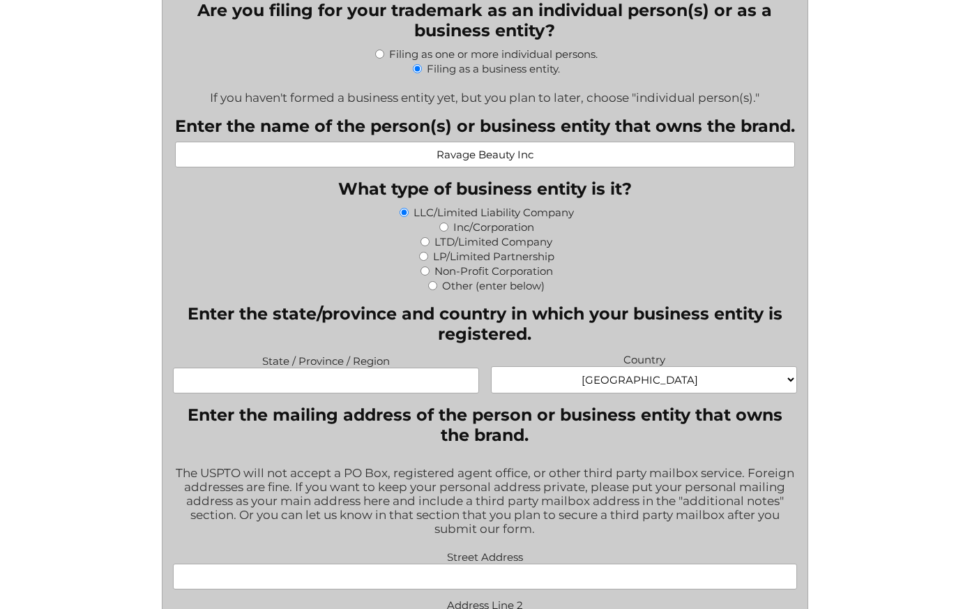
type input "Ravage Beauty Inc"
click at [443, 229] on input "Inc/Corporation" at bounding box center [443, 226] width 9 height 9
radio input "true"
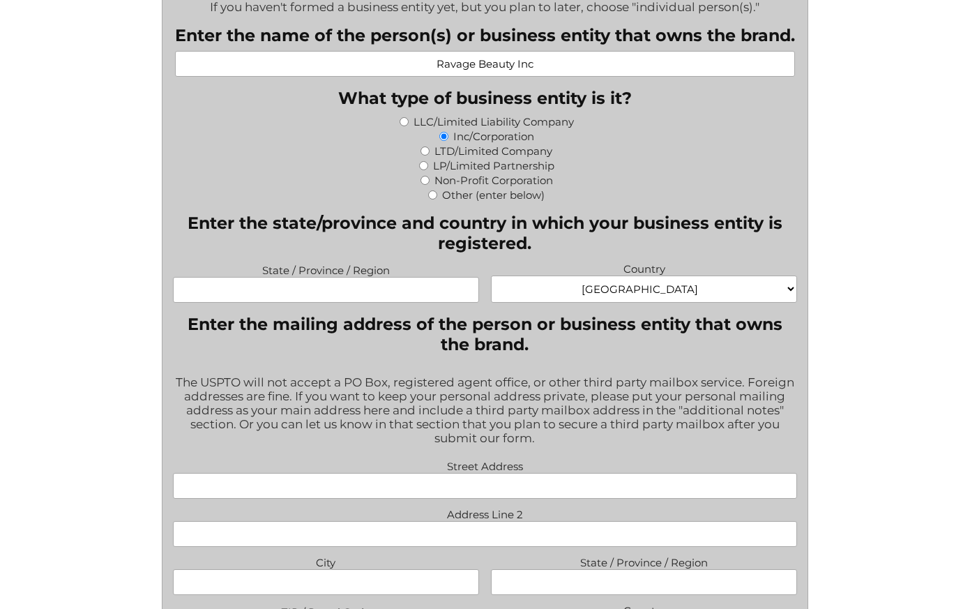
scroll to position [748, 0]
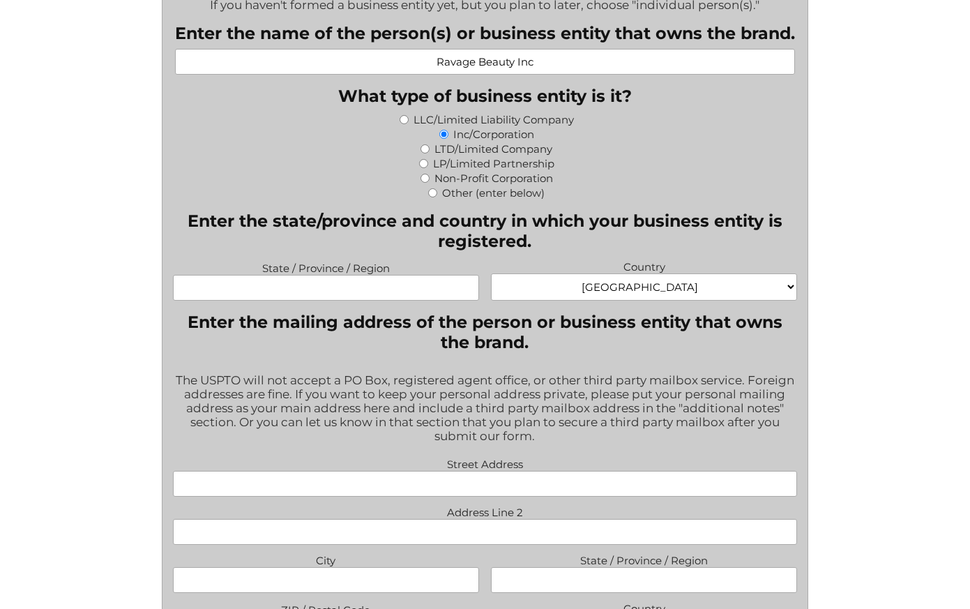
click at [360, 292] on input "State / Province / Region" at bounding box center [325, 288] width 305 height 26
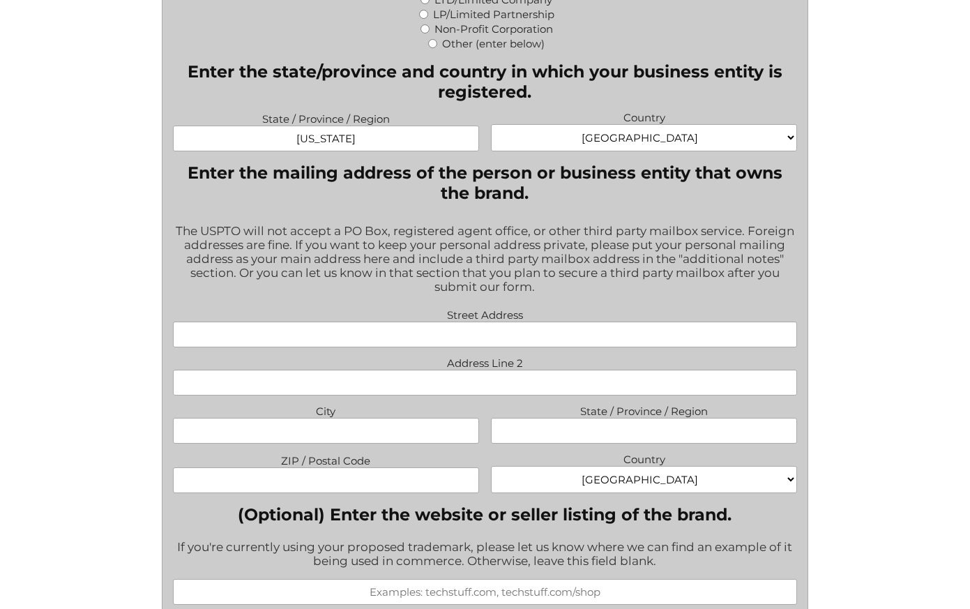
scroll to position [1031, 0]
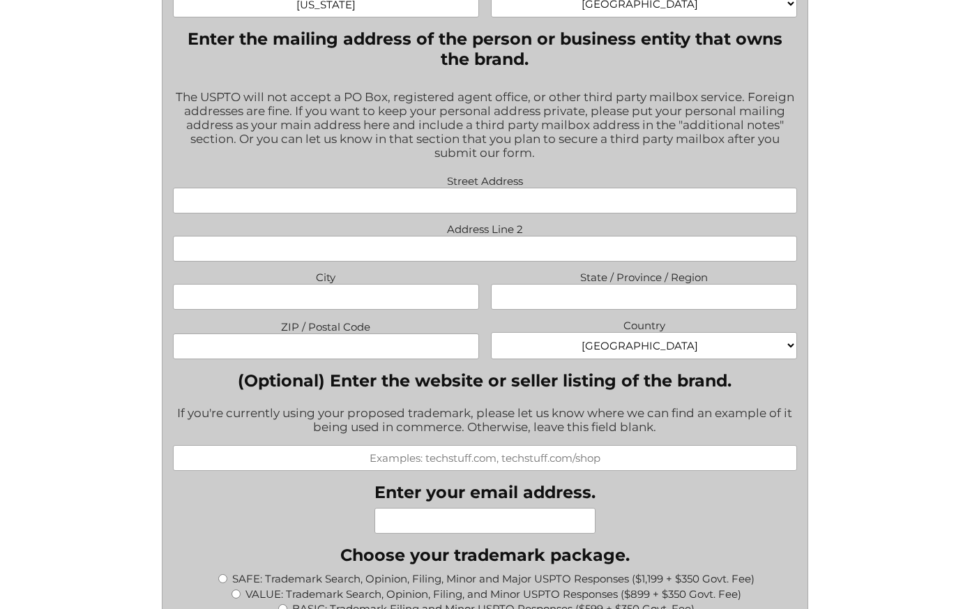
type input "New York"
click at [471, 199] on input "Street Address" at bounding box center [484, 201] width 623 height 26
type input "2020 Ocean Avenue"
click at [298, 293] on input "City" at bounding box center [325, 297] width 305 height 26
type input "r"
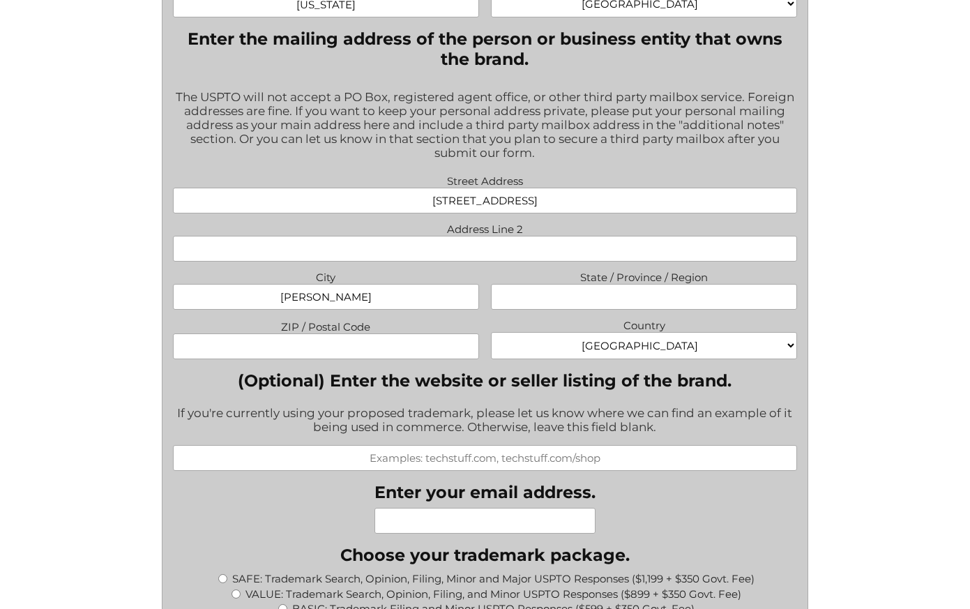
type input "Ronkonkoma"
click at [648, 307] on input "State / Province / Region" at bounding box center [643, 297] width 305 height 26
type input "N"
type input "New York"
click at [349, 344] on input "ZIP / Postal Code" at bounding box center [325, 346] width 305 height 26
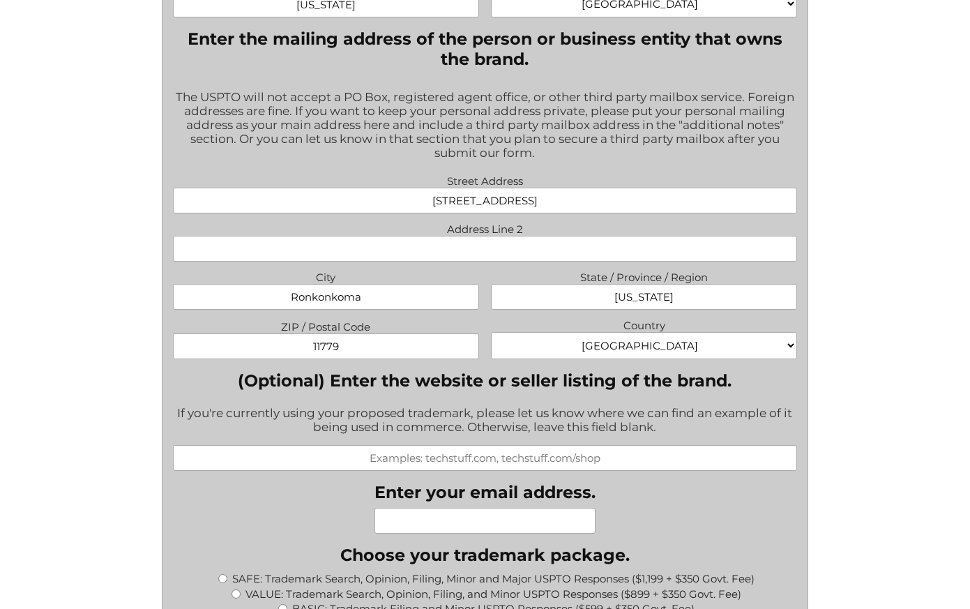
type input "11779"
click at [326, 424] on div "If you're currently using your proposed trademark, please let us know where we …" at bounding box center [484, 421] width 623 height 48
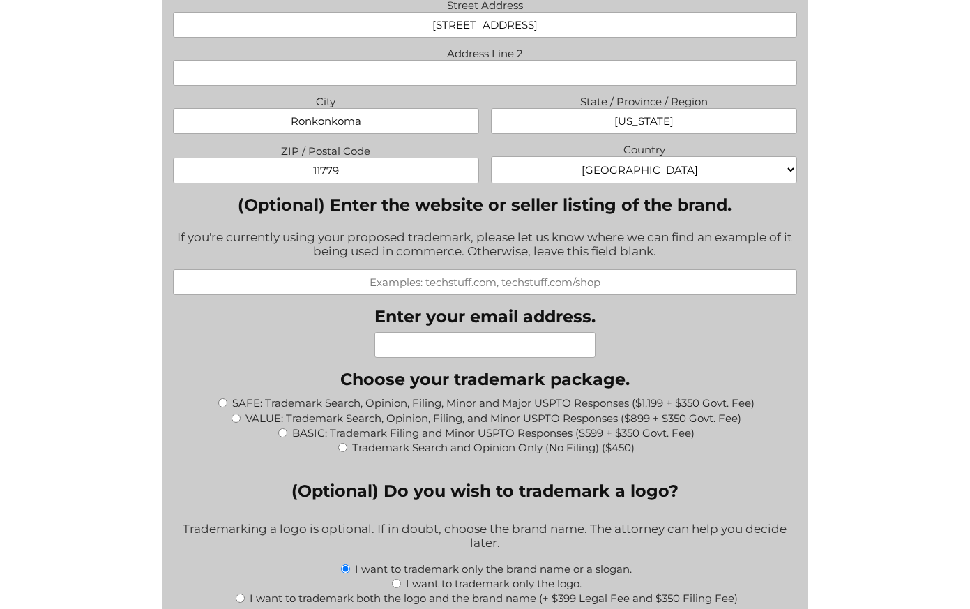
scroll to position [1221, 0]
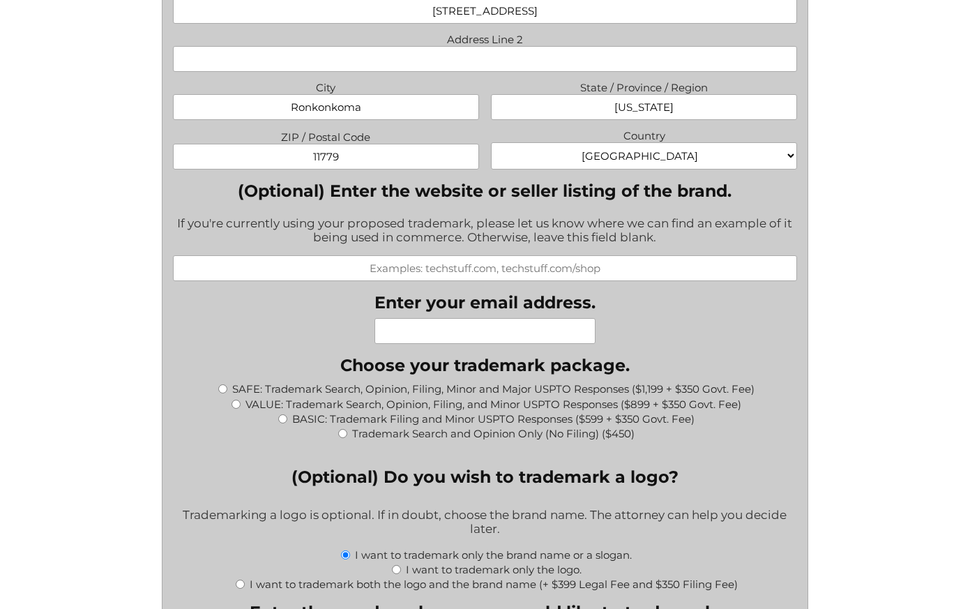
click at [448, 331] on input "Enter your email address." at bounding box center [484, 331] width 221 height 26
type input "jacques@catafagofini.com"
click at [280, 427] on div "Trademark Search and Opinion Only (No Filing) ($450)" at bounding box center [484, 432] width 623 height 15
click at [283, 423] on input "BASIC: Trademark Filing and Minor USPTO Responses ($599 + $350 Govt. Fee)" at bounding box center [282, 418] width 9 height 9
radio input "true"
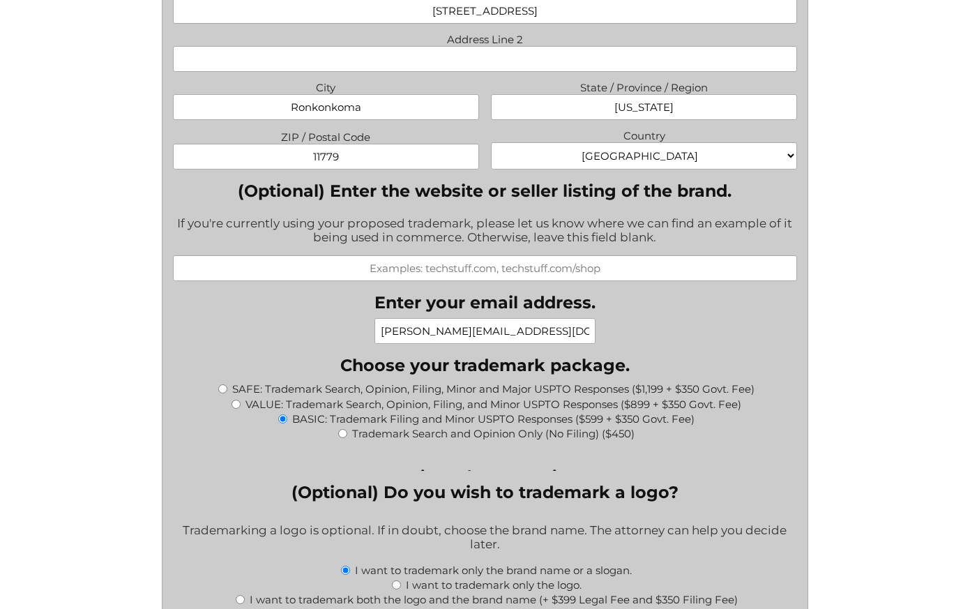
type input "$949.00"
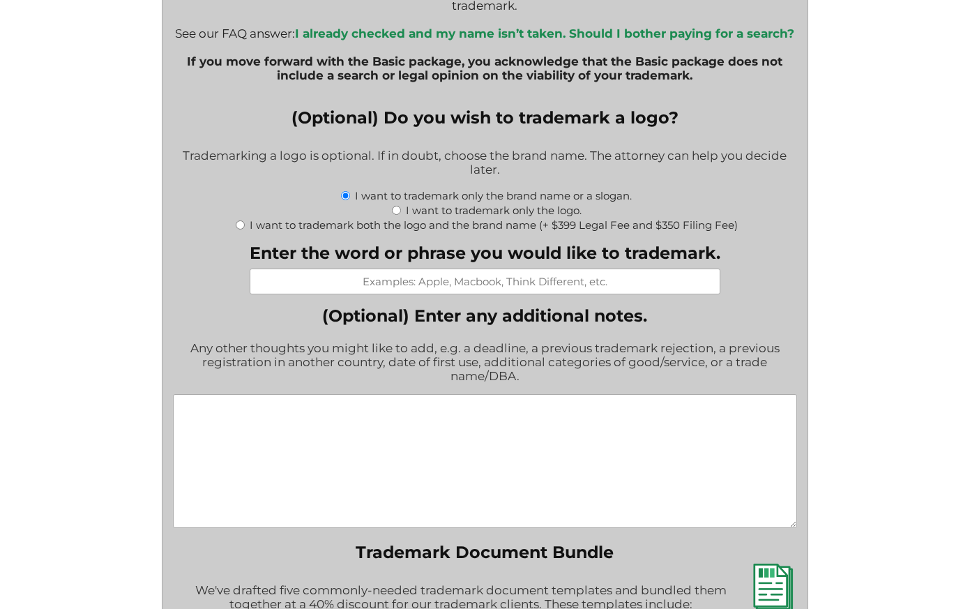
scroll to position [1878, 0]
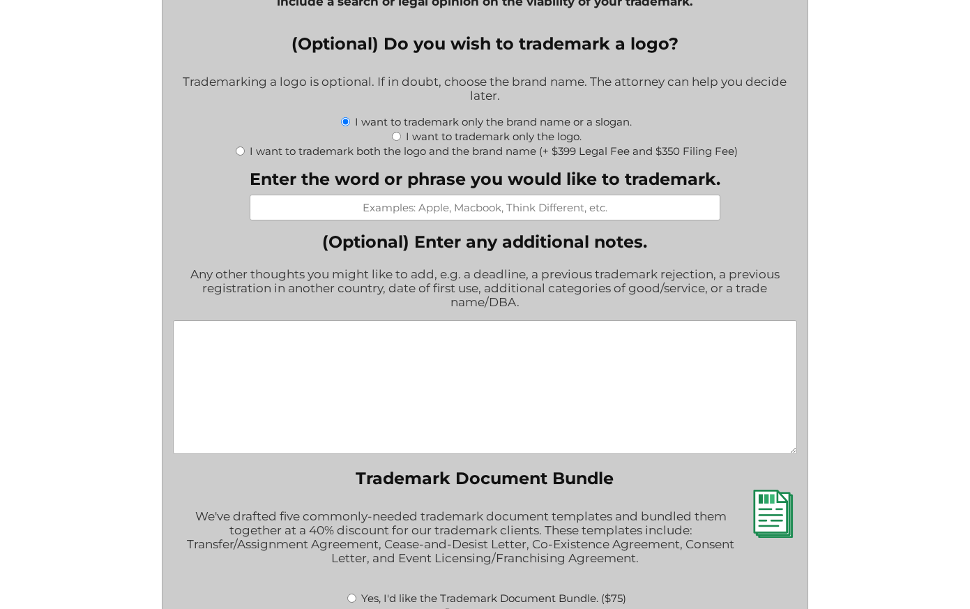
click at [492, 210] on input "Enter the word or phrase you would like to trademark." at bounding box center [485, 208] width 471 height 26
paste input "I Beauty"
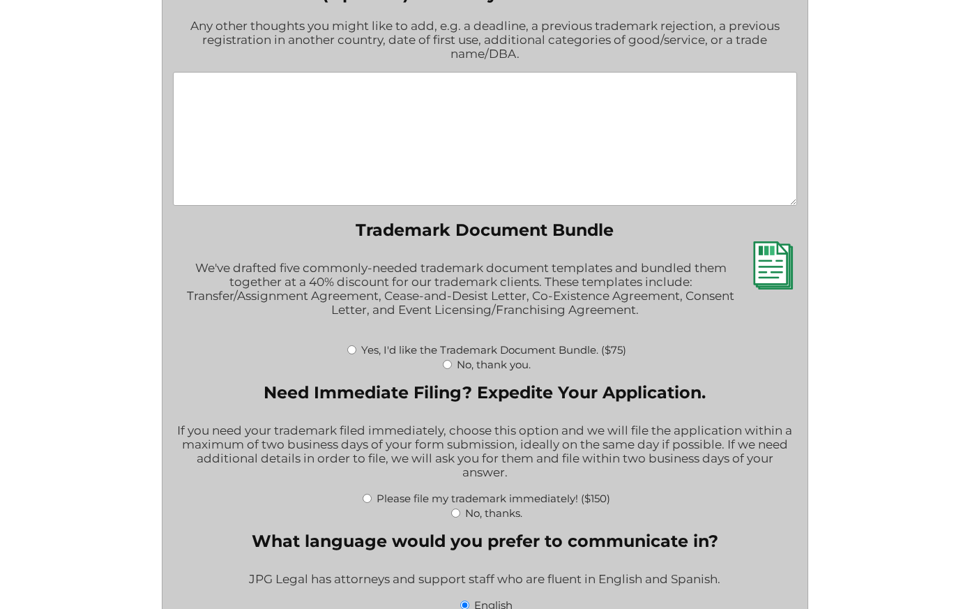
scroll to position [2127, 0]
type input "I Beauty"
click at [447, 364] on input "No, thank you." at bounding box center [447, 363] width 9 height 9
radio input "true"
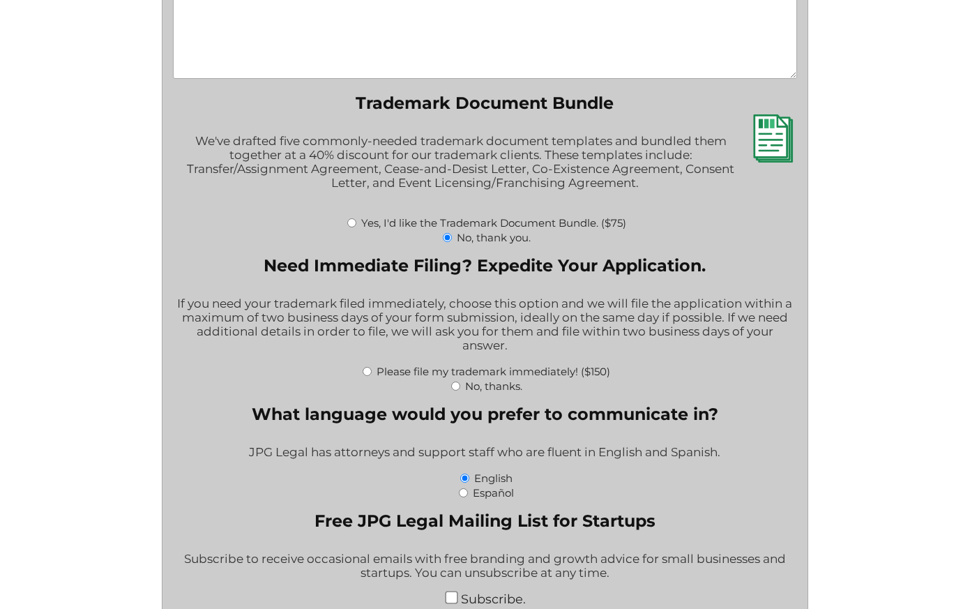
scroll to position [2327, 0]
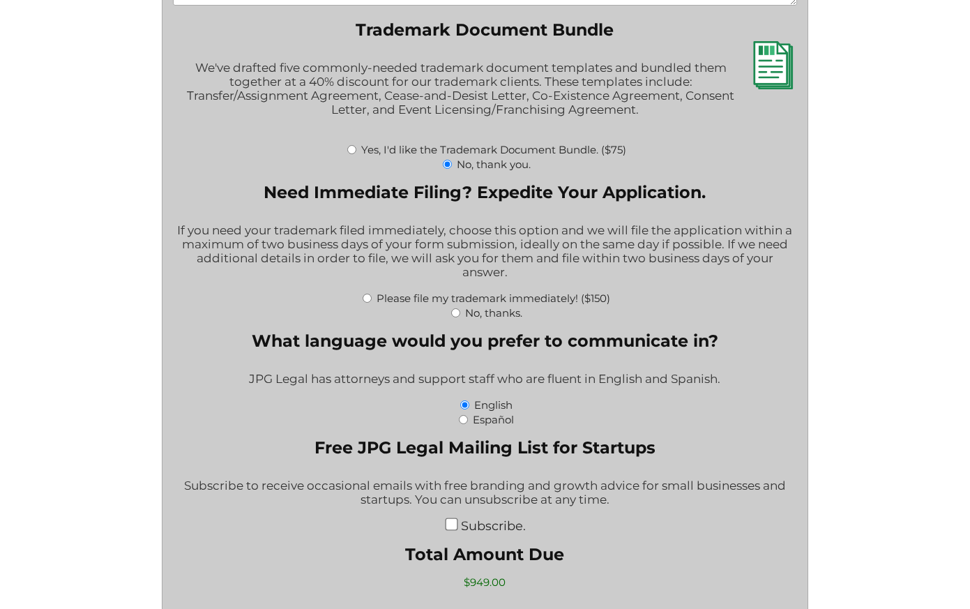
click at [454, 317] on input "No, thanks." at bounding box center [455, 312] width 9 height 9
radio input "true"
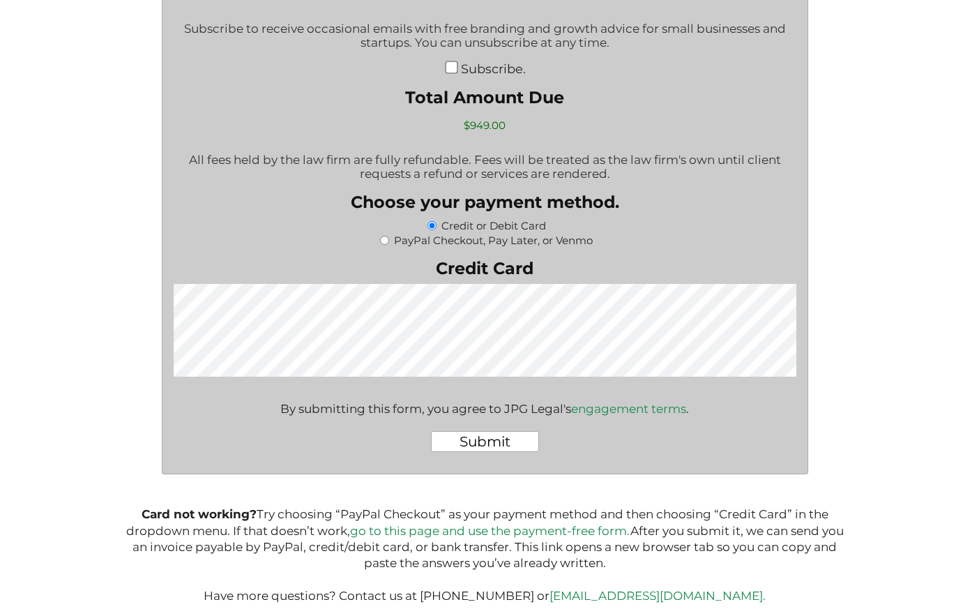
scroll to position [2801, 0]
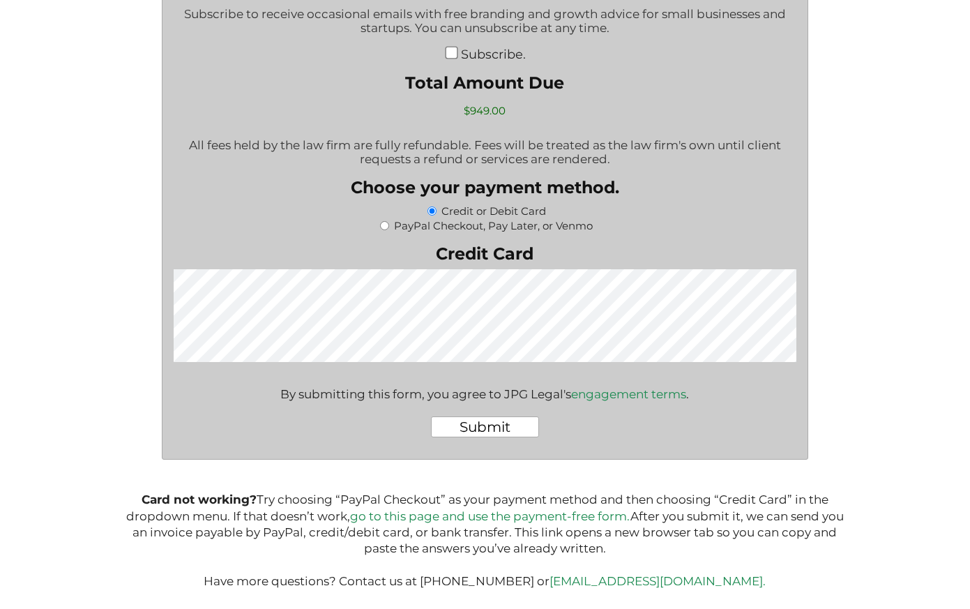
click at [485, 517] on link "go to this page and use the payment-free form." at bounding box center [490, 516] width 280 height 14
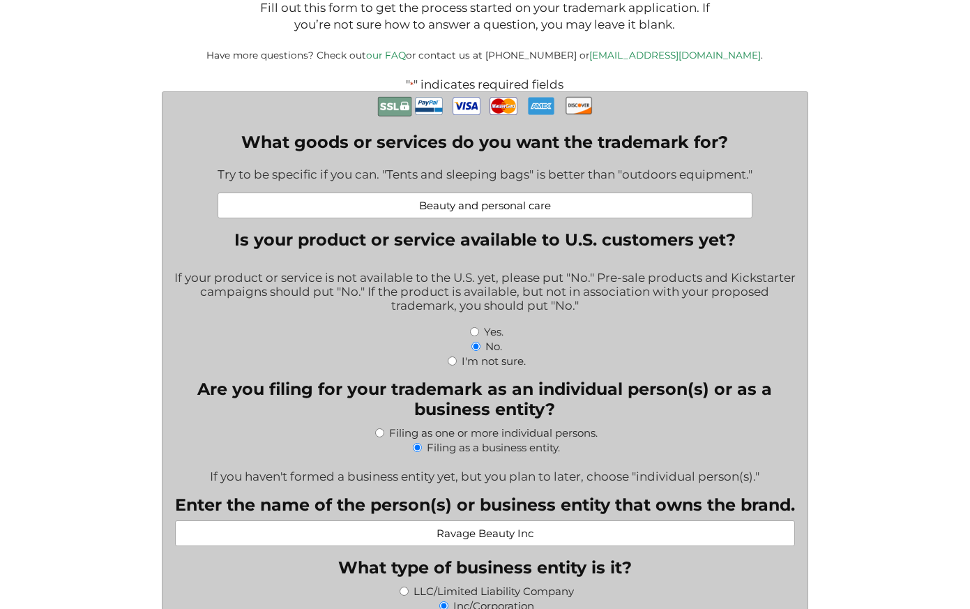
scroll to position [351, 0]
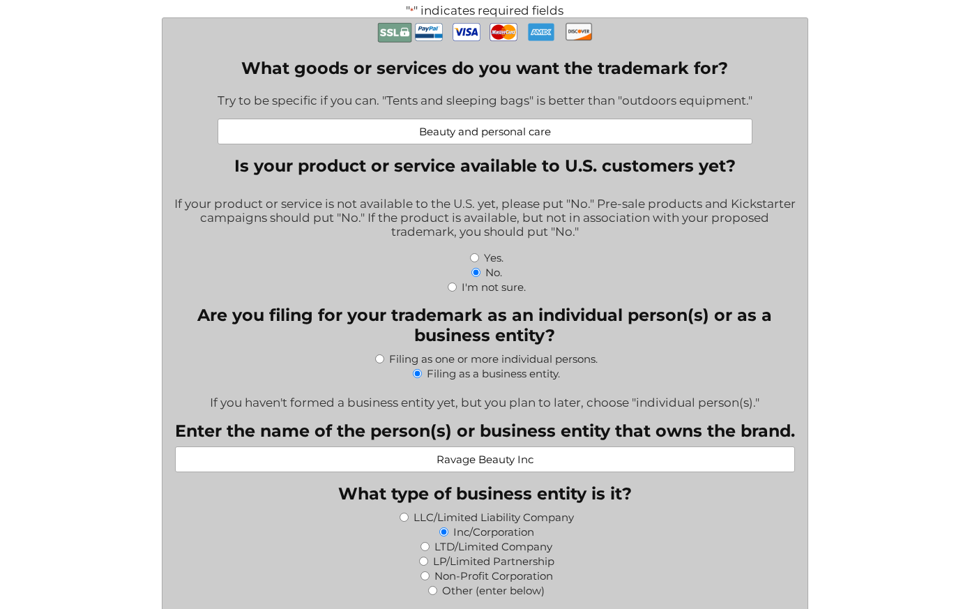
drag, startPoint x: 561, startPoint y: 141, endPoint x: 334, endPoint y: 117, distance: 227.8
click at [334, 117] on div "What goods or services do you want the trademark for? Try to be specific if you…" at bounding box center [485, 101] width 535 height 86
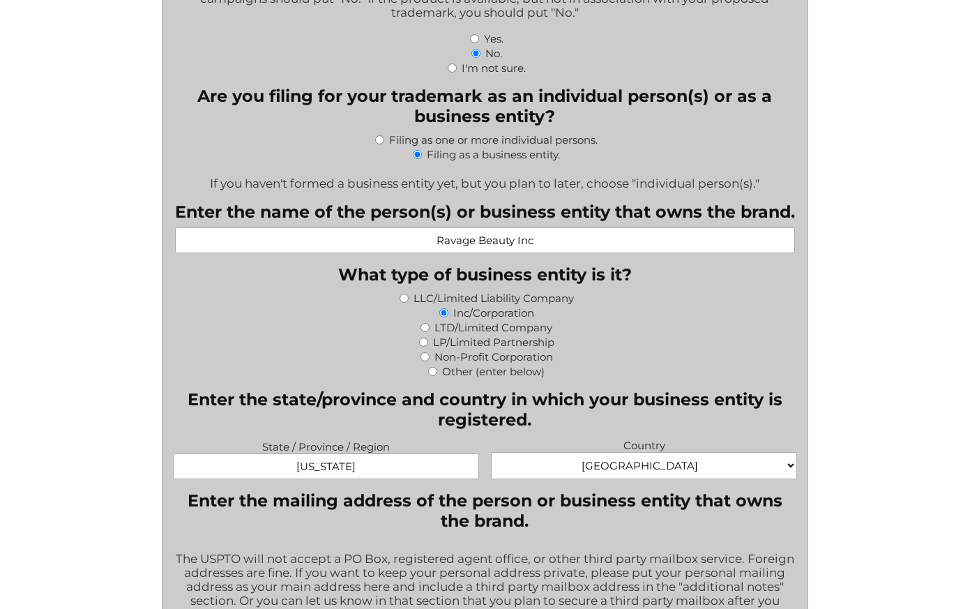
scroll to position [572, 0]
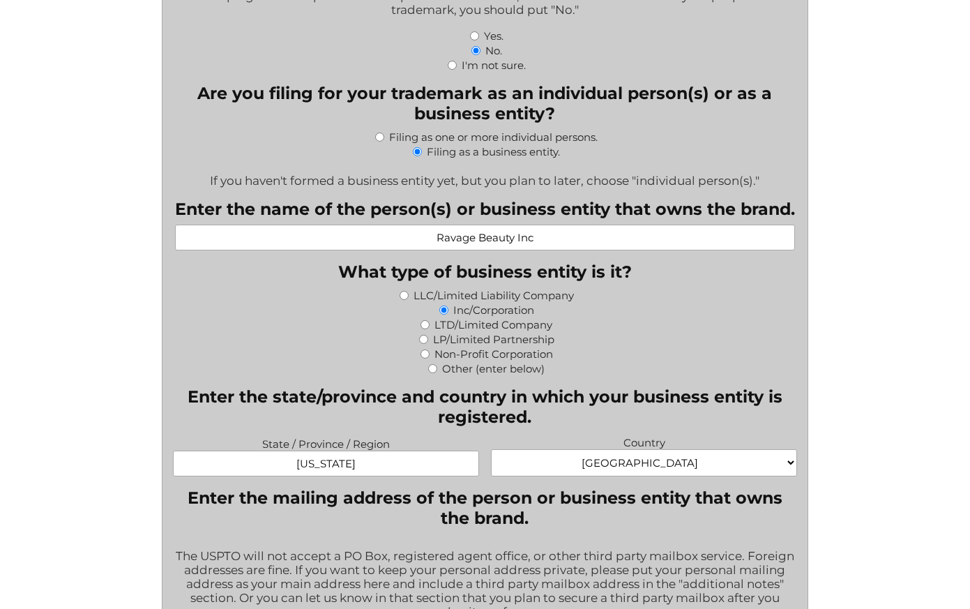
drag, startPoint x: 534, startPoint y: 241, endPoint x: 437, endPoint y: 236, distance: 97.0
click at [437, 236] on input "Ravage Beauty Inc" at bounding box center [485, 238] width 620 height 26
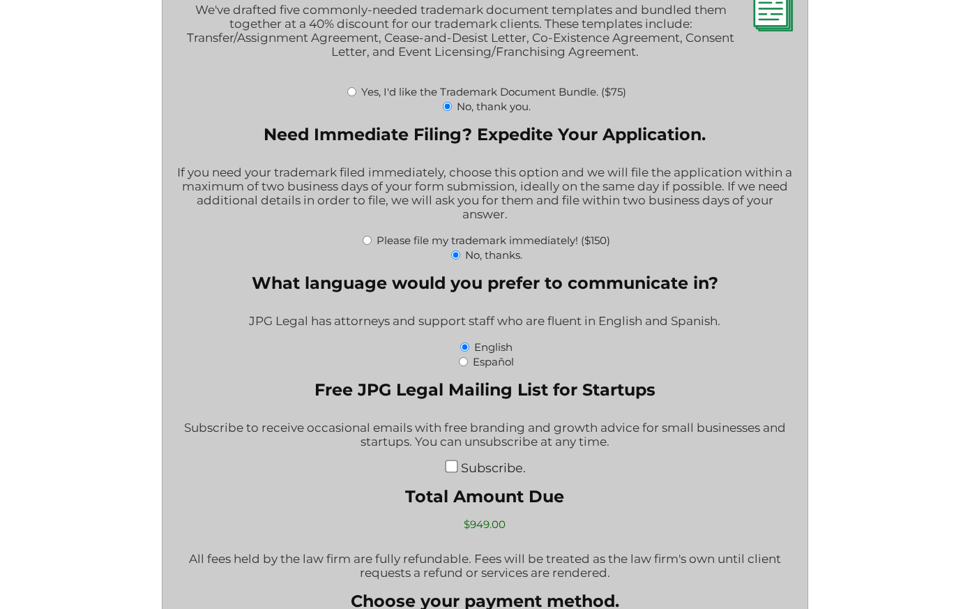
scroll to position [2801, 0]
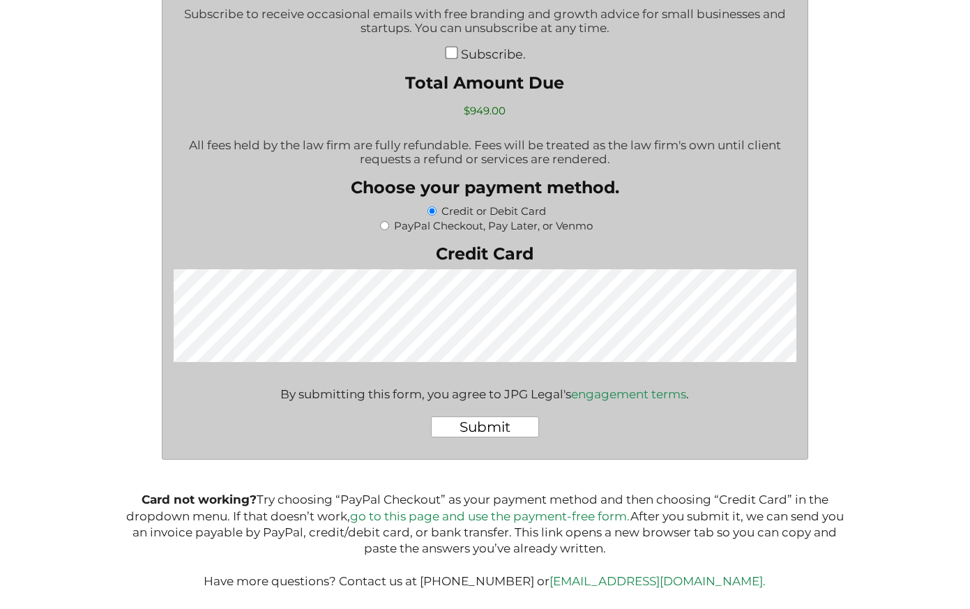
click at [509, 512] on link "go to this page and use the payment-free form." at bounding box center [490, 516] width 280 height 14
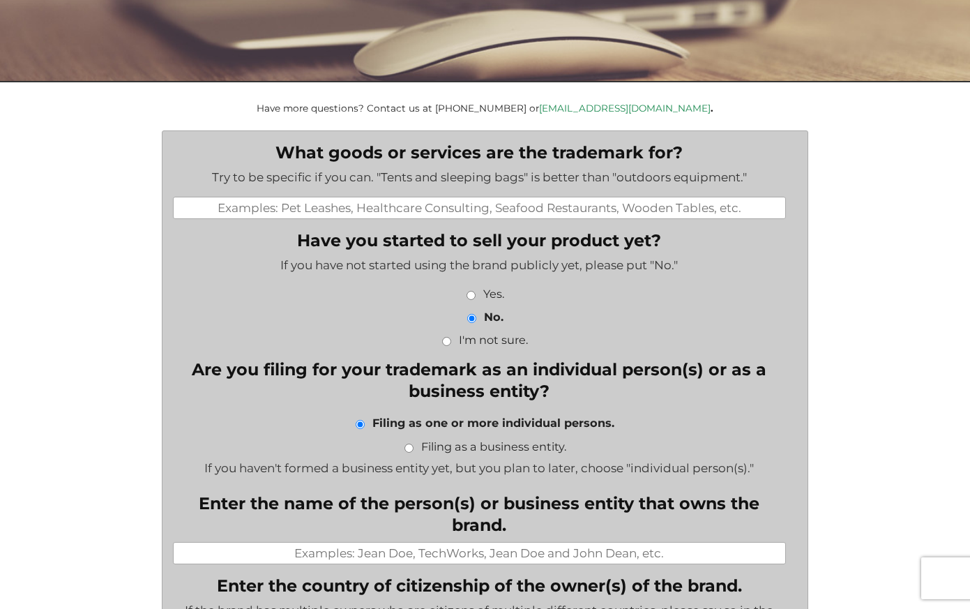
scroll to position [206, 0]
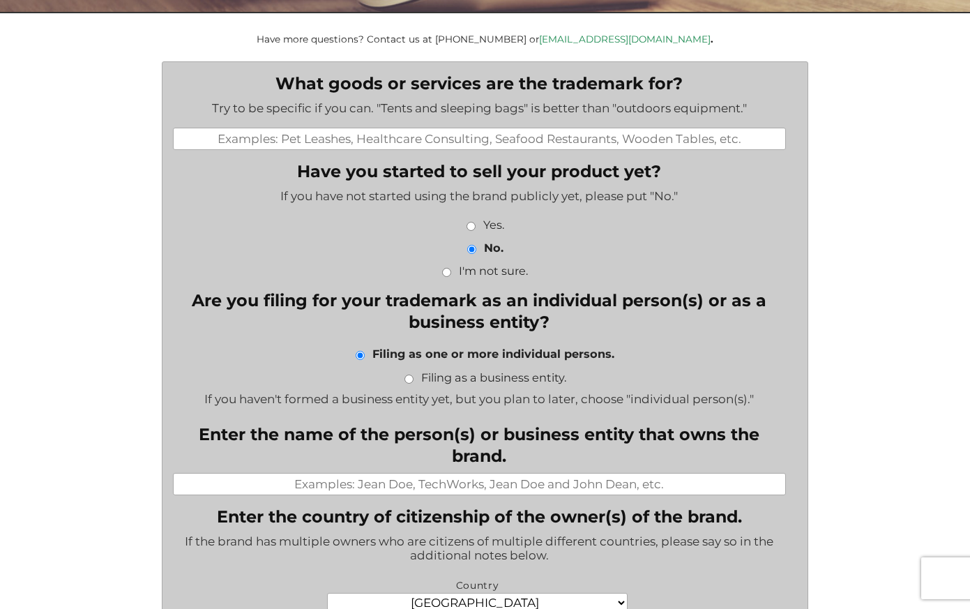
click at [497, 145] on input "What goods or services are the trademark for?" at bounding box center [479, 139] width 612 height 22
paste input "Beauty and personal care"
click at [416, 142] on input "BeaBeauty and personal care" at bounding box center [479, 139] width 612 height 22
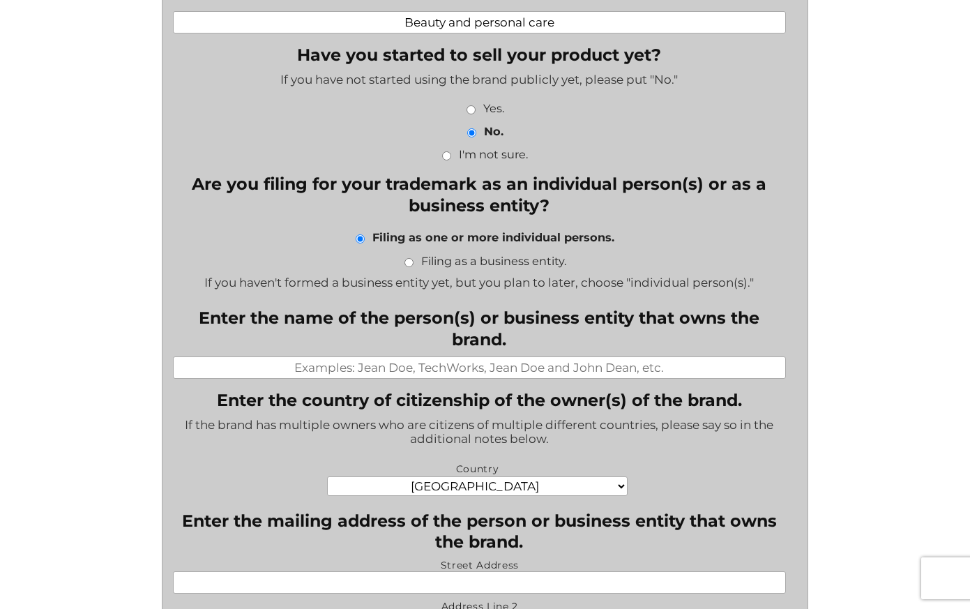
scroll to position [338, 0]
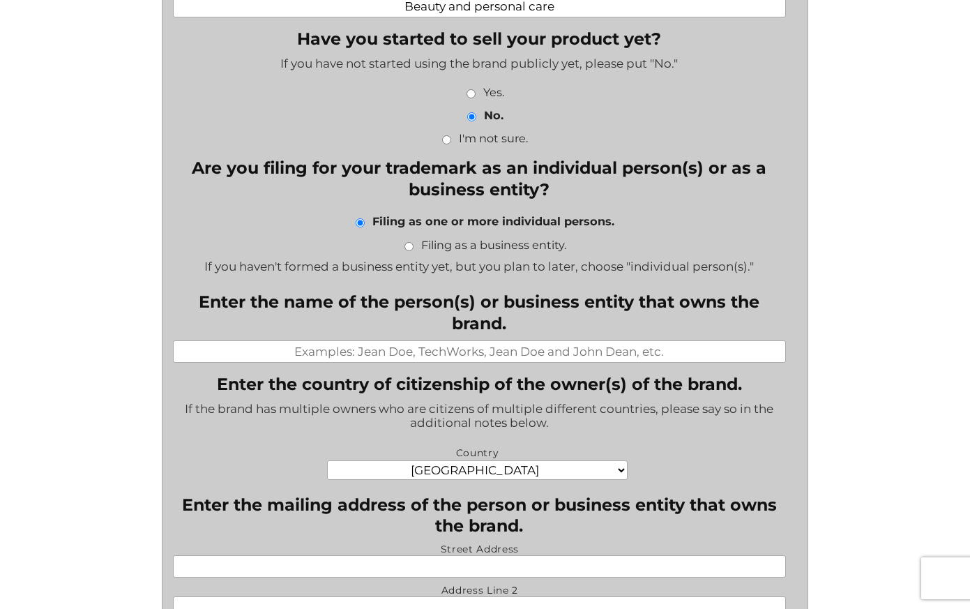
type input "Beauty and personal care"
click at [411, 239] on li "Filing as a business entity." at bounding box center [484, 244] width 623 height 17
click at [409, 244] on input "Filing as a business entity." at bounding box center [408, 246] width 9 height 9
radio input "true"
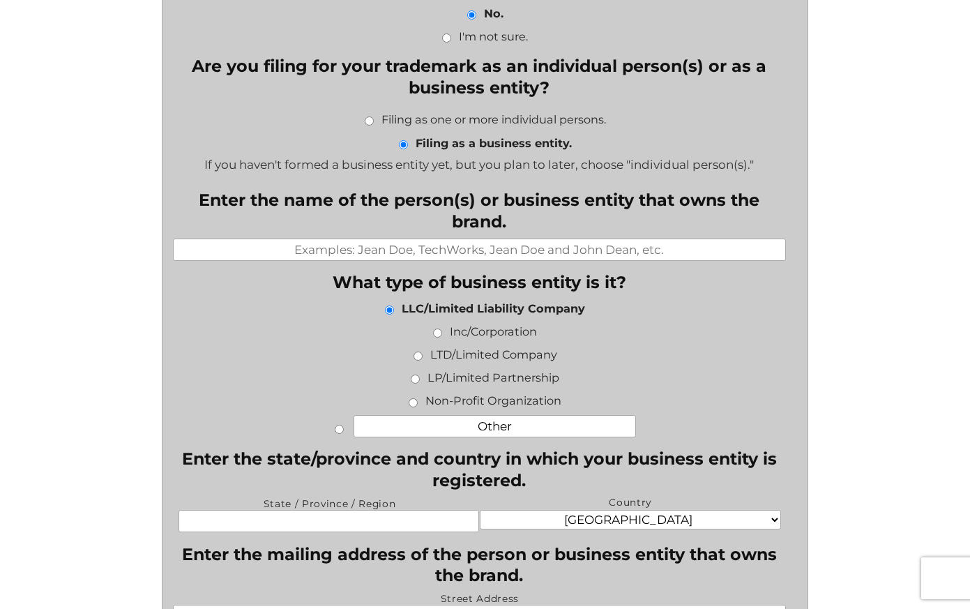
scroll to position [443, 0]
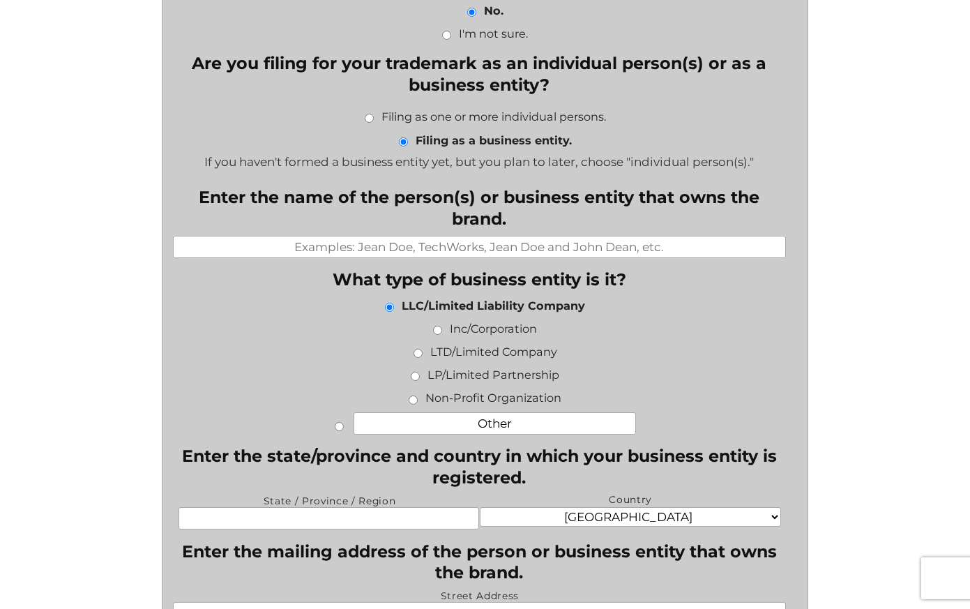
click at [459, 257] on input "Enter the name of the person(s) or business entity that owns the brand." at bounding box center [479, 247] width 612 height 22
paste input "Ravage Beauty Inc"
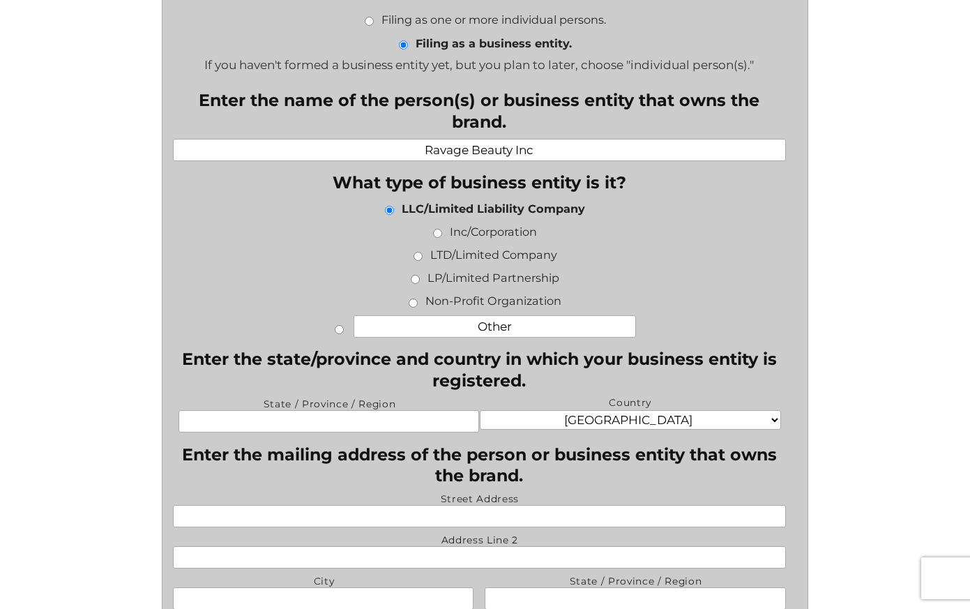
scroll to position [542, 0]
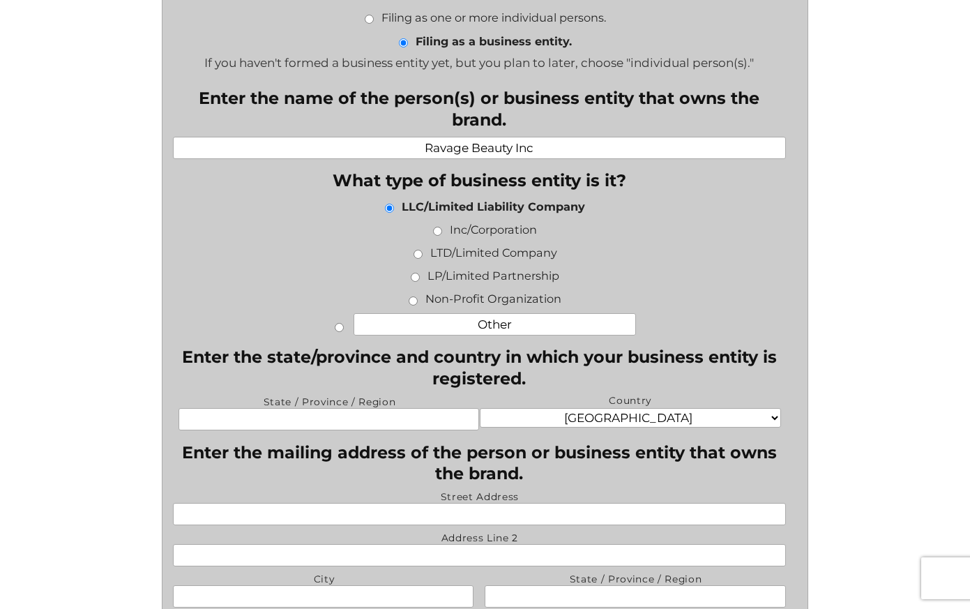
type input "Ravage Beauty Inc"
click at [437, 232] on input "Inc/Corporation" at bounding box center [437, 231] width 9 height 9
radio input "true"
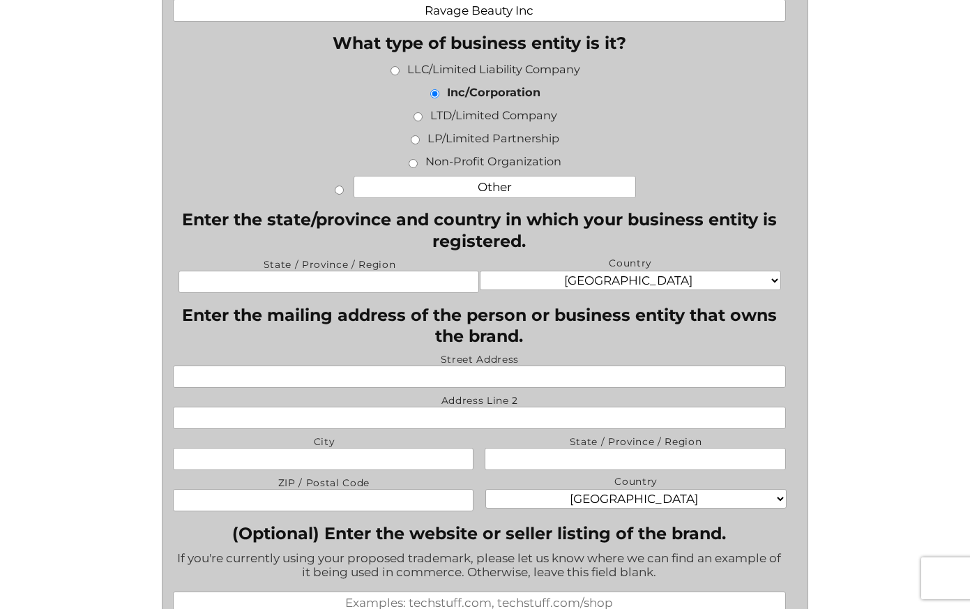
scroll to position [738, 0]
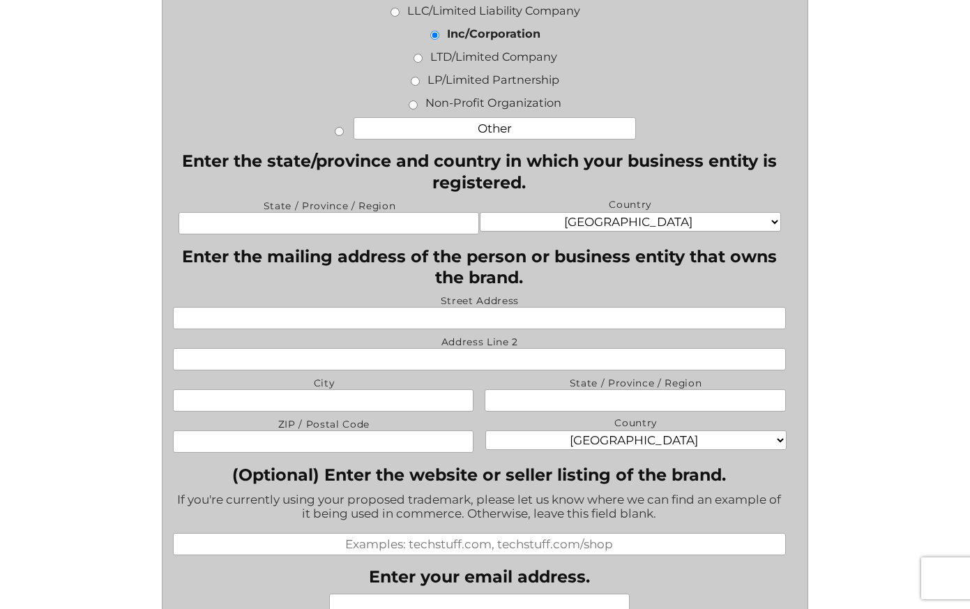
click at [340, 227] on input "State / Province / Region" at bounding box center [328, 223] width 301 height 22
type input "[US_STATE]"
click at [454, 304] on label "Street Address" at bounding box center [479, 300] width 611 height 11
click at [454, 307] on input "Street Address" at bounding box center [479, 318] width 612 height 22
click at [469, 314] on input "Street Address" at bounding box center [479, 318] width 612 height 22
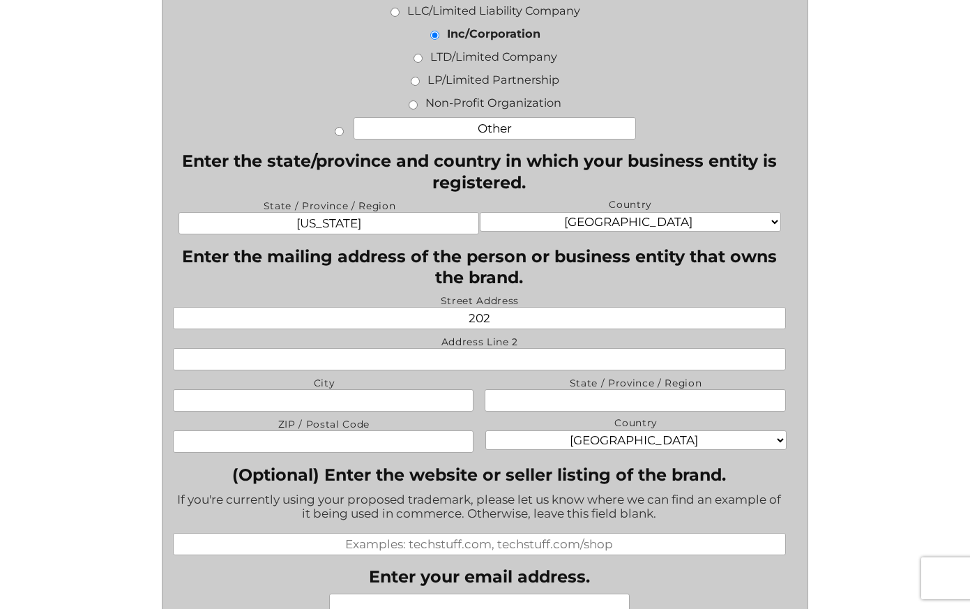
type input "[STREET_ADDRESS]"
click at [280, 408] on input "City" at bounding box center [323, 400] width 301 height 22
type input "Ronkonkoma"
click at [674, 399] on input "State / Province / Region" at bounding box center [635, 400] width 301 height 22
type input "[US_STATE]"
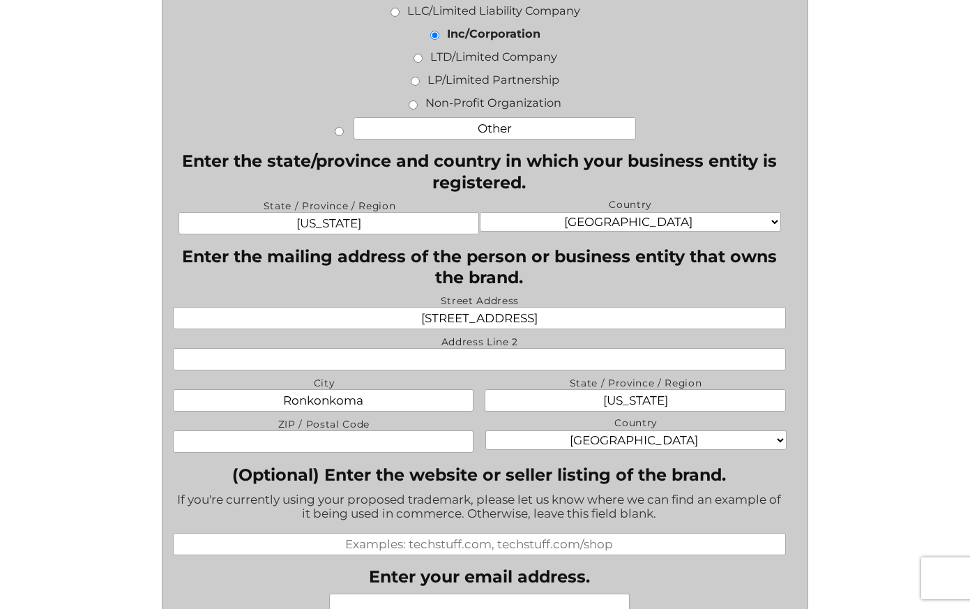
click at [331, 444] on input "ZIP / Postal Code" at bounding box center [323, 441] width 301 height 22
type input "C"
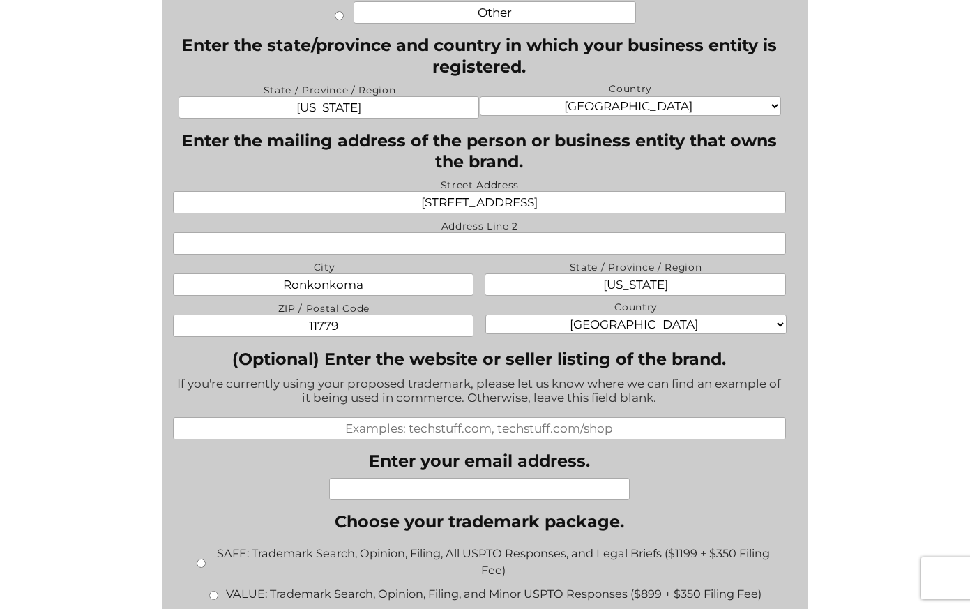
scroll to position [1165, 0]
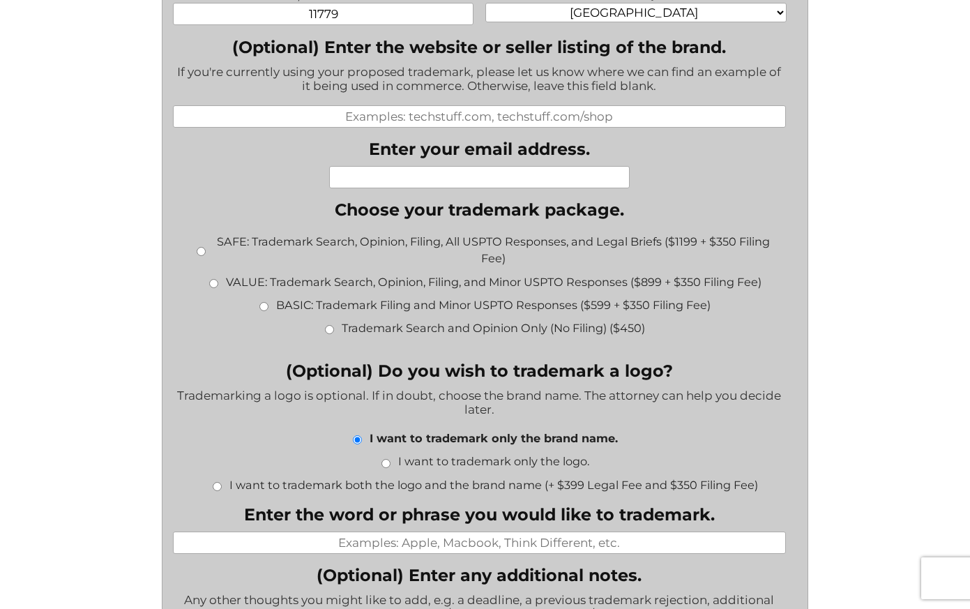
type input "11779"
click at [450, 182] on input "Enter your email address." at bounding box center [479, 177] width 301 height 22
type input "[PERSON_NAME][EMAIL_ADDRESS][DOMAIN_NAME]"
click at [261, 307] on input "BASIC: Trademark Filing and Minor USPTO Responses ($599 + $350 Filing Fee)" at bounding box center [263, 306] width 9 height 9
radio input "true"
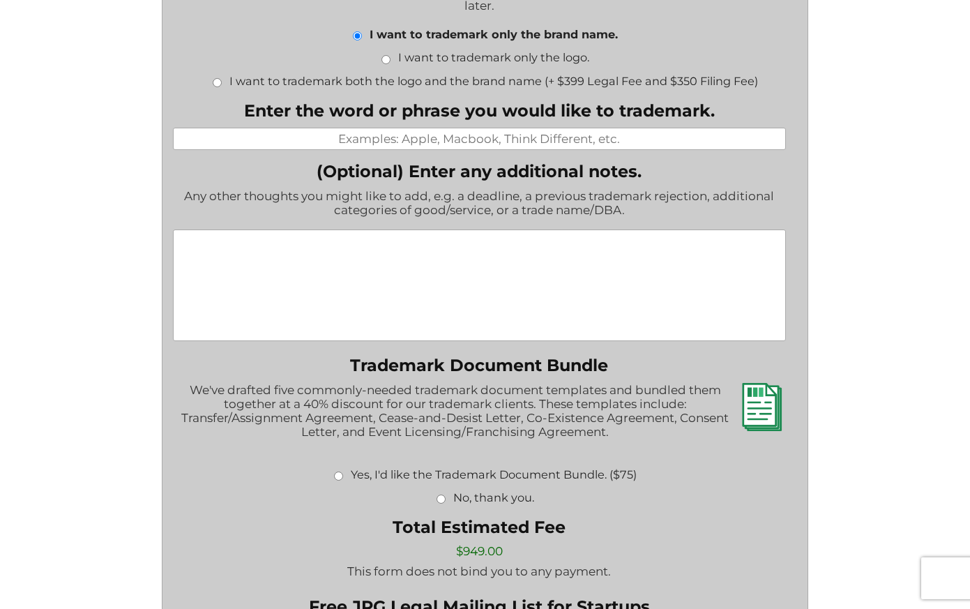
scroll to position [1579, 0]
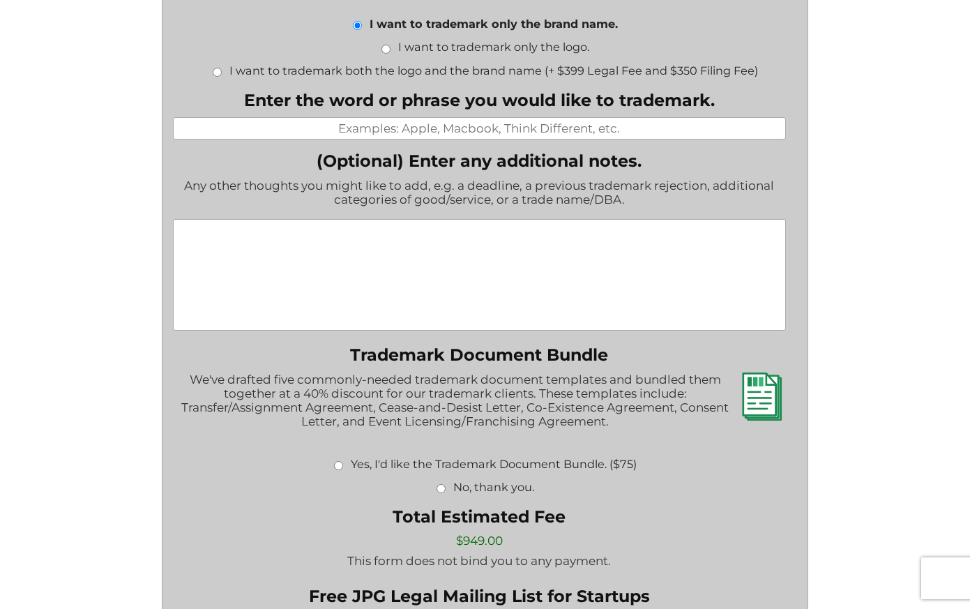
click at [488, 137] on input "Enter the word or phrase you would like to trademark." at bounding box center [479, 128] width 612 height 22
paste input "I Beauty"
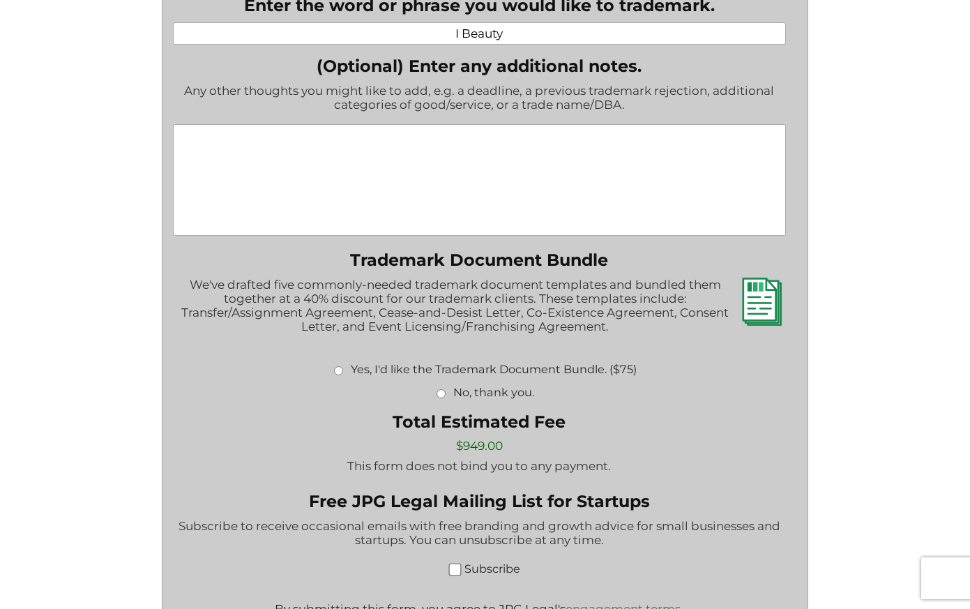
scroll to position [1689, 0]
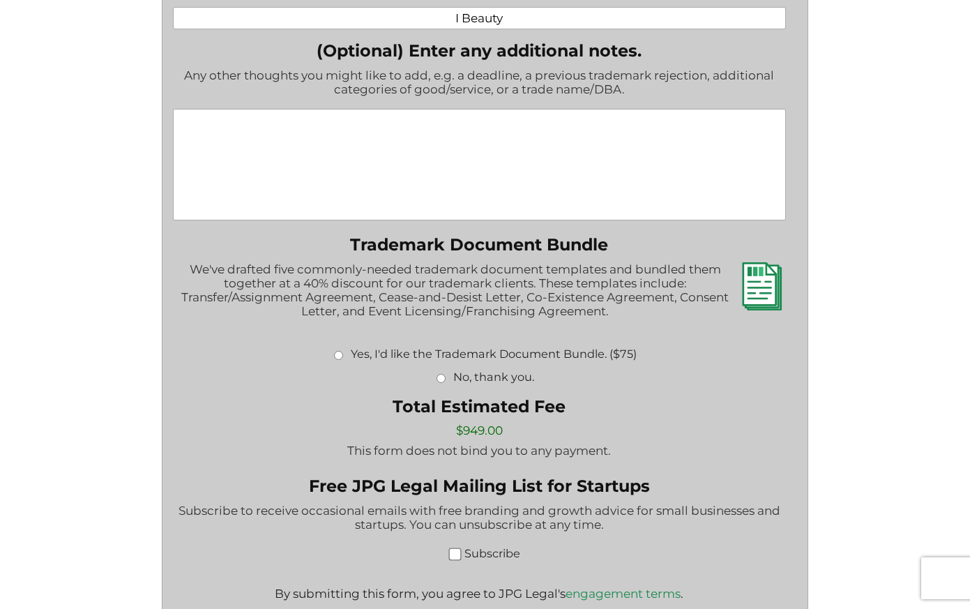
type input "I Beauty"
click at [445, 381] on input "No, thank you." at bounding box center [440, 378] width 9 height 9
radio input "true"
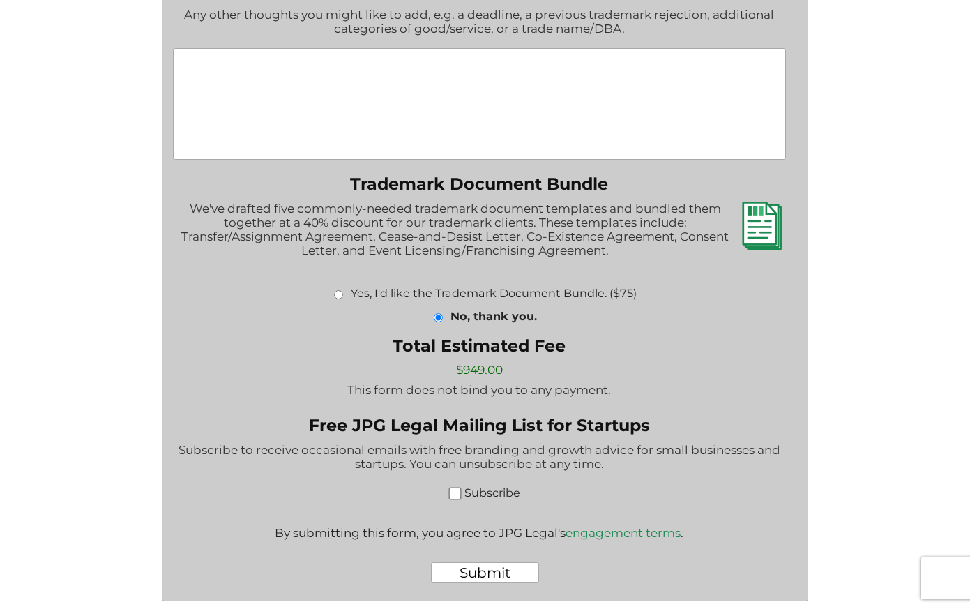
scroll to position [1765, 0]
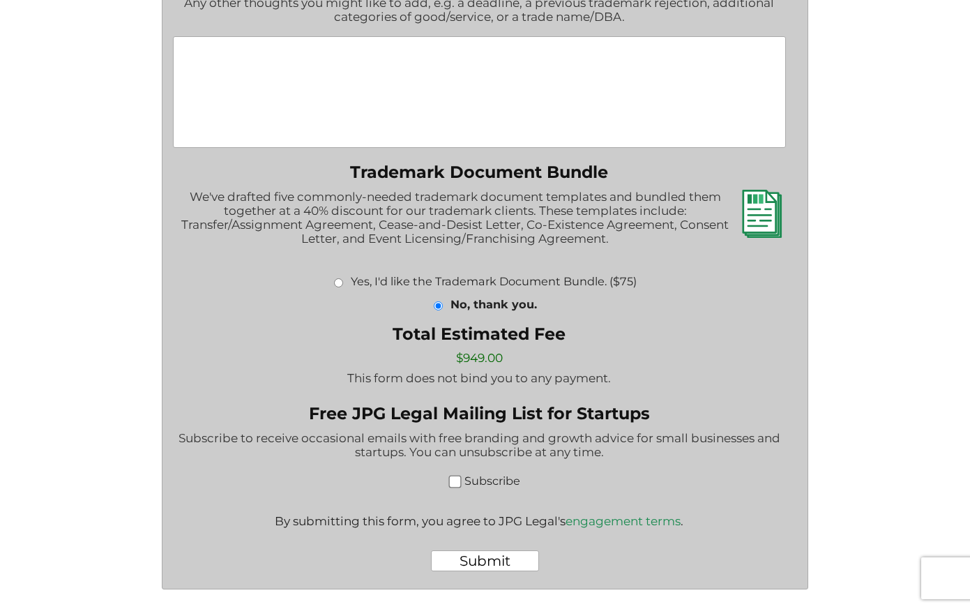
click at [487, 558] on input "Submit" at bounding box center [485, 560] width 108 height 21
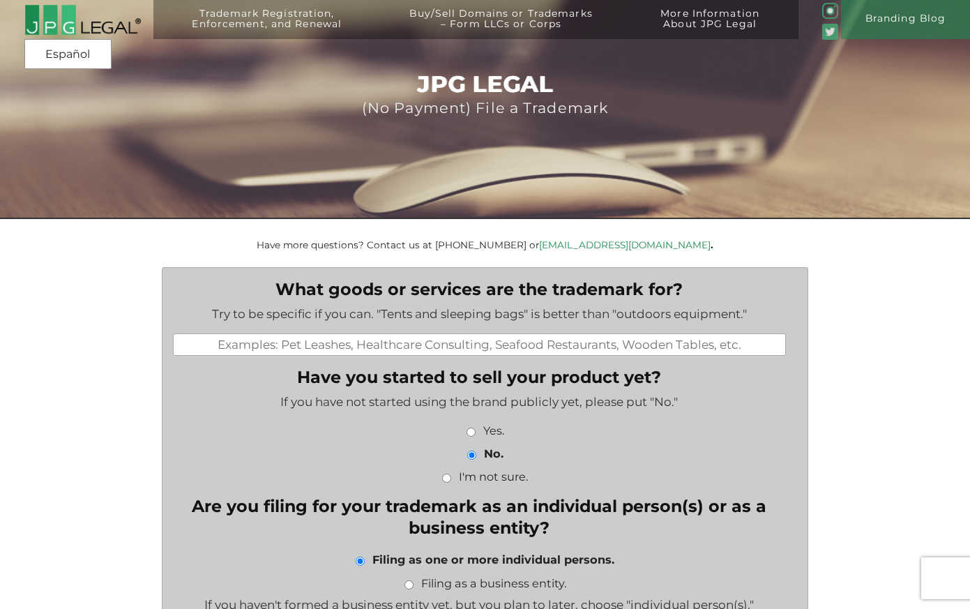
click at [530, 342] on input "What goods or services are the trademark for?" at bounding box center [479, 344] width 612 height 22
paste input "Beauty and personal care"
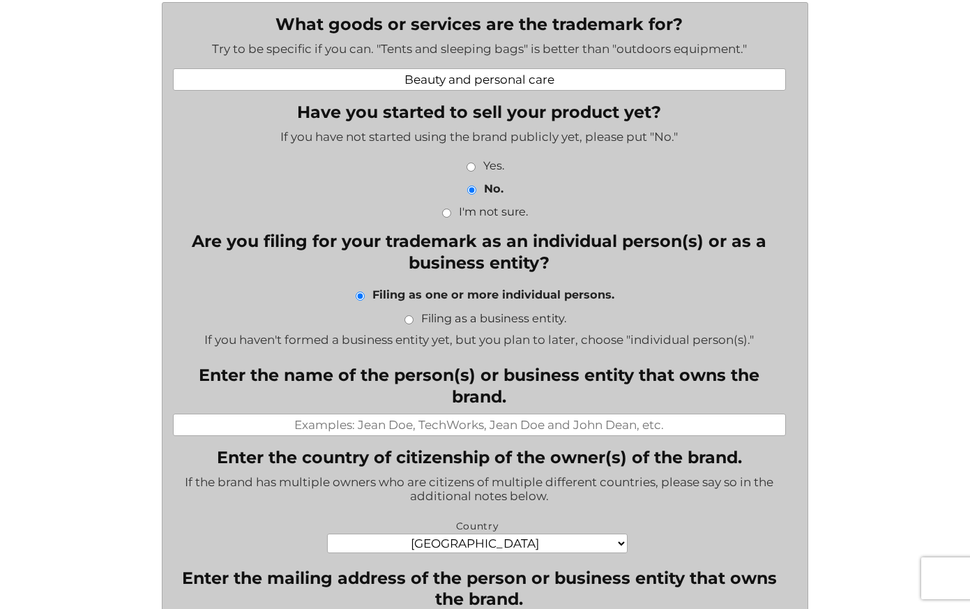
scroll to position [269, 0]
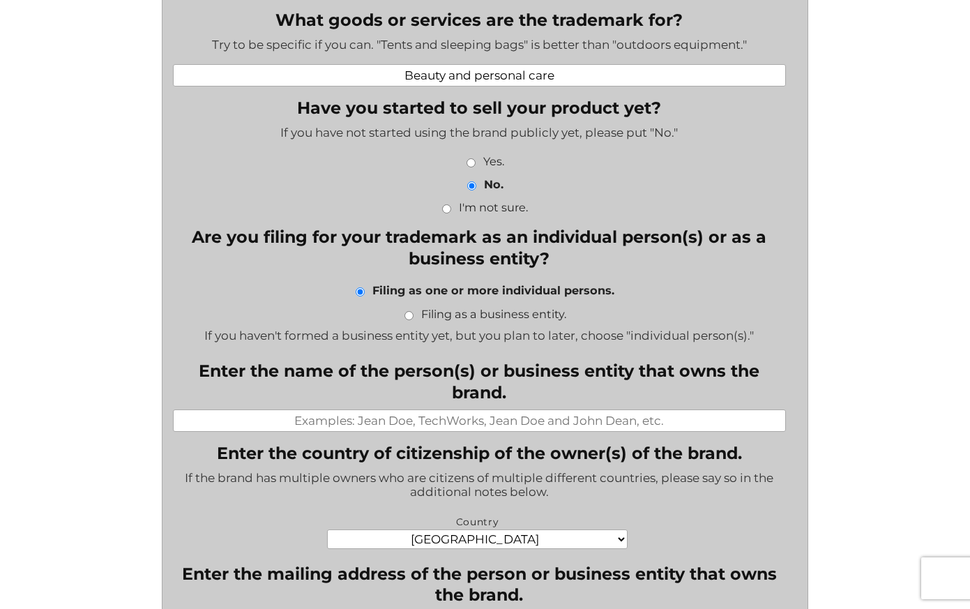
type input "Beauty and personal care"
click at [411, 320] on input "Filing as a business entity." at bounding box center [408, 315] width 9 height 9
radio input "true"
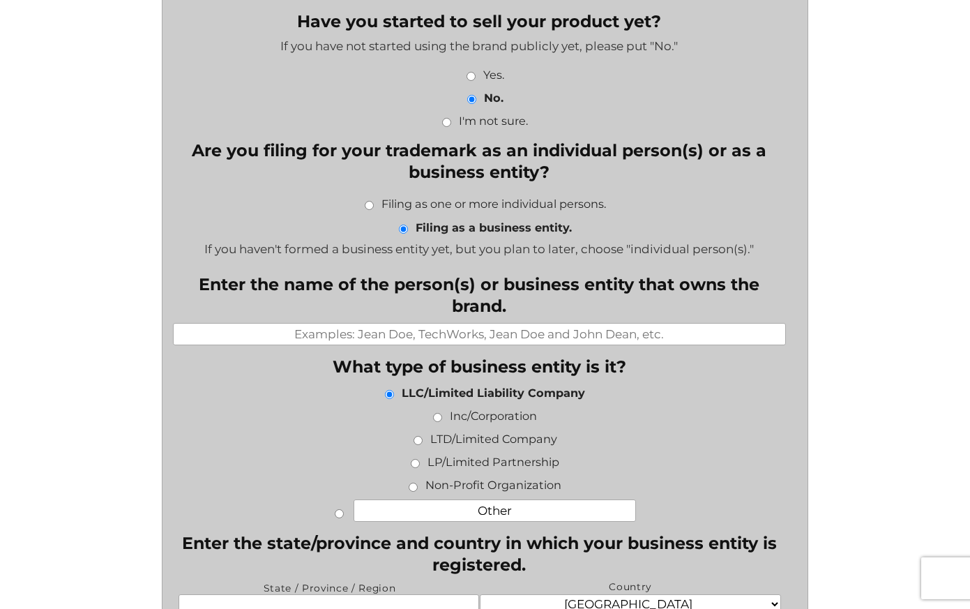
scroll to position [359, 0]
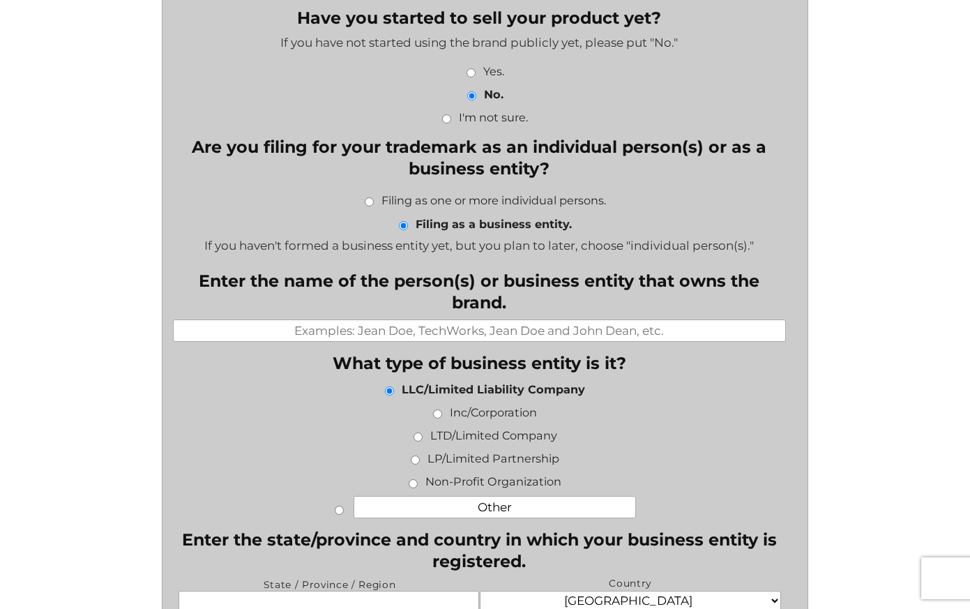
click at [492, 332] on input "Enter the name of the person(s) or business entity that owns the brand." at bounding box center [479, 330] width 612 height 22
type input "Ravage Beauty Inc"
click at [433, 417] on input "Inc/Corporation" at bounding box center [437, 413] width 9 height 9
radio input "true"
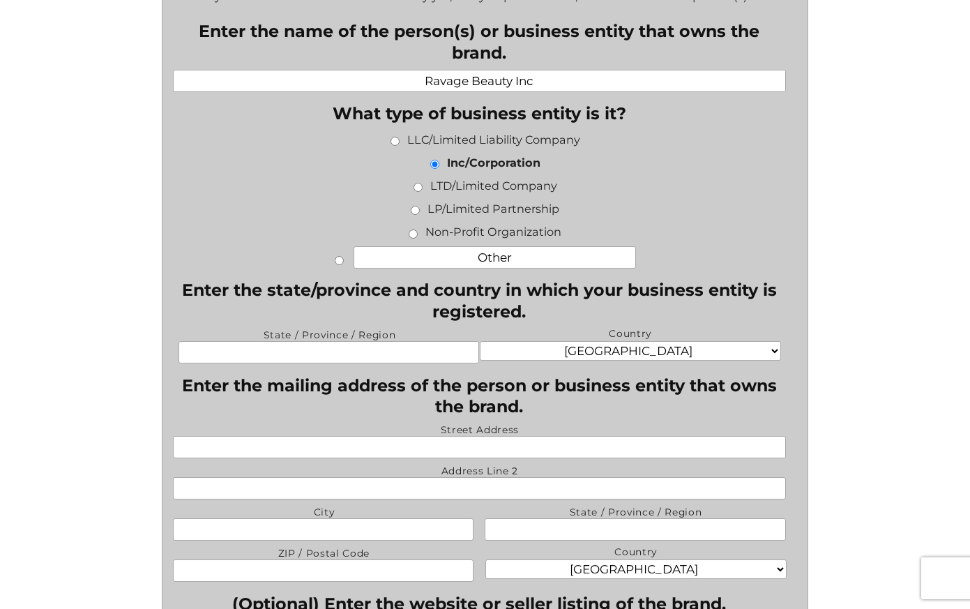
scroll to position [619, 0]
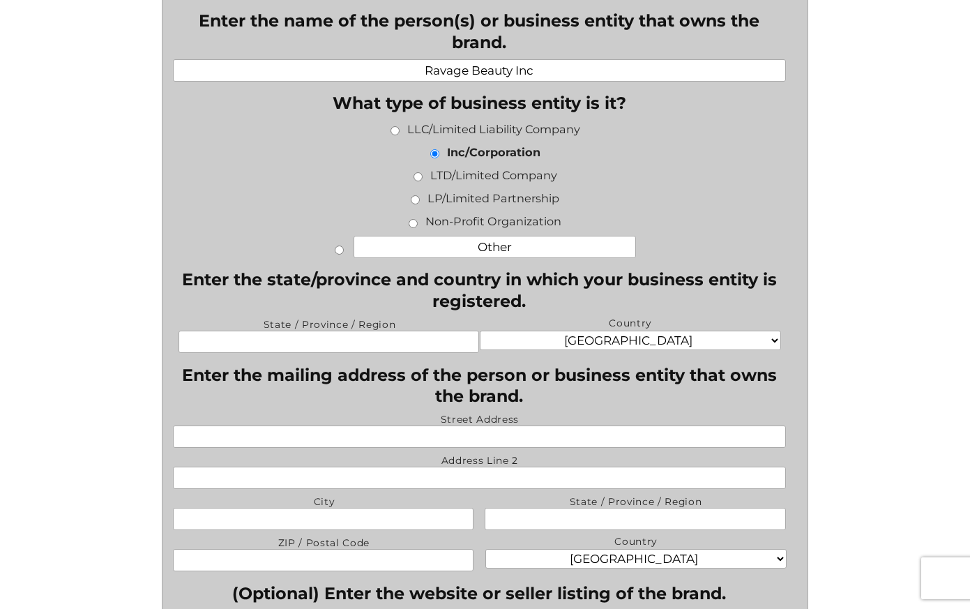
click at [326, 337] on input "State / Province / Region" at bounding box center [328, 341] width 301 height 22
type input "New York"
click at [425, 441] on input "Street Address" at bounding box center [479, 436] width 612 height 22
type input "2020 Ocean Avenue"
click at [322, 517] on input "City" at bounding box center [323, 519] width 301 height 22
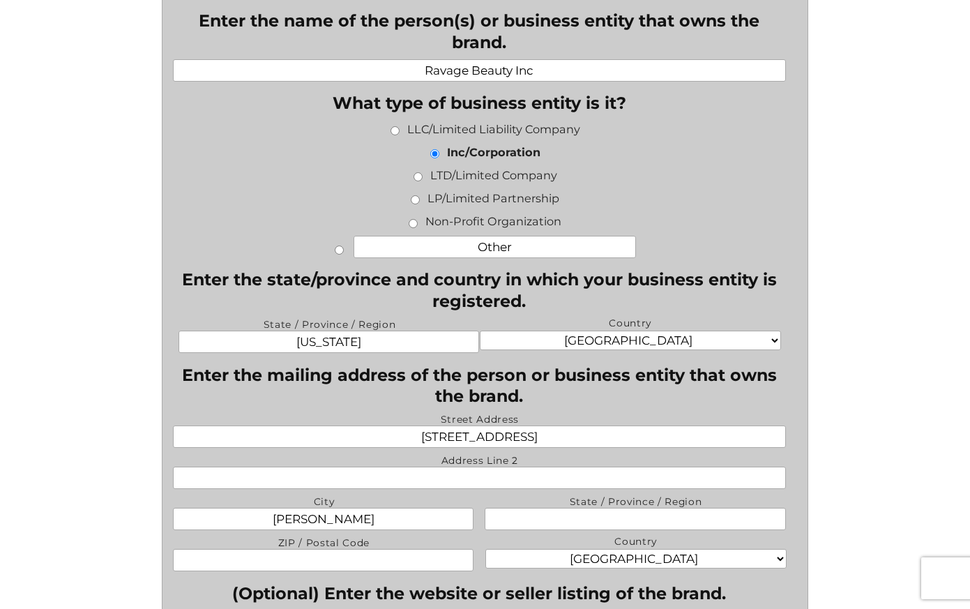
type input "Ronkonkoma"
click at [644, 521] on input "State / Province / Region" at bounding box center [635, 519] width 301 height 22
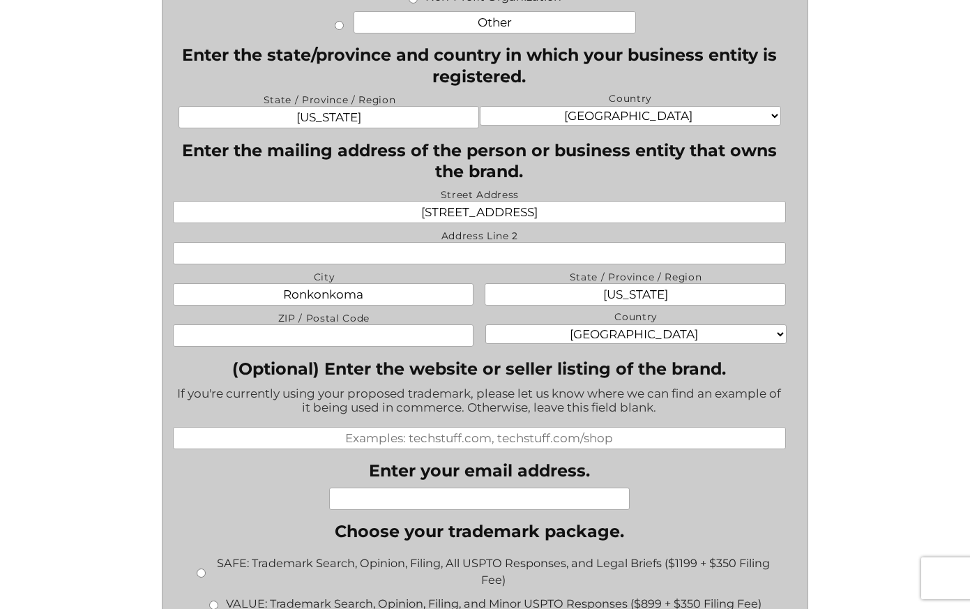
scroll to position [858, 0]
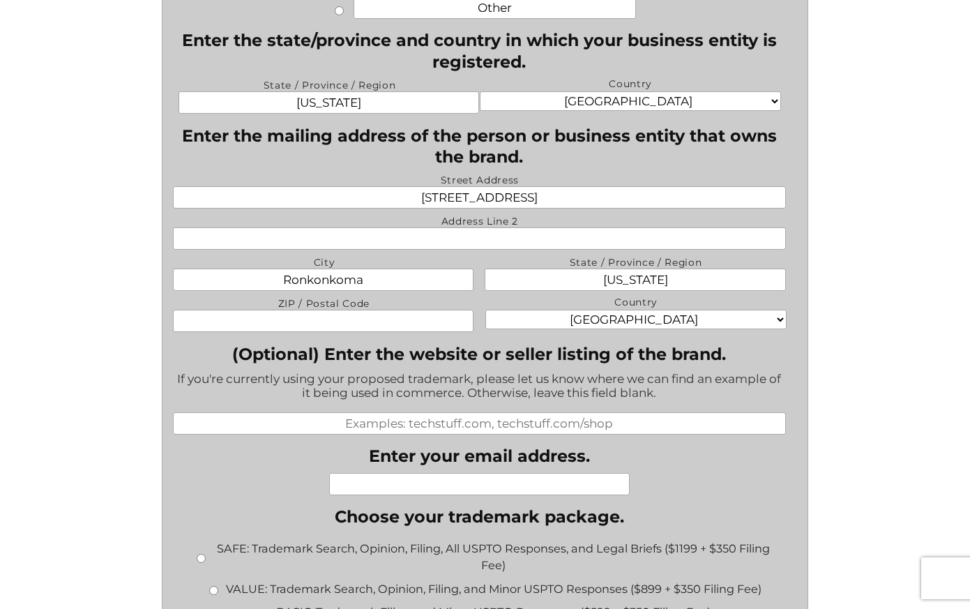
type input "New York"
click at [366, 330] on input "ZIP / Postal Code" at bounding box center [323, 321] width 301 height 22
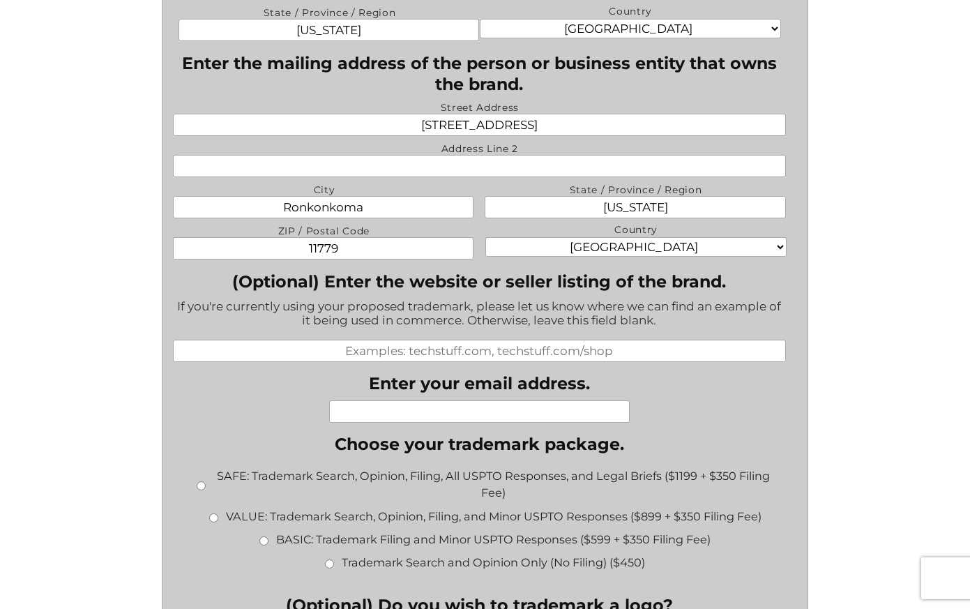
scroll to position [956, 0]
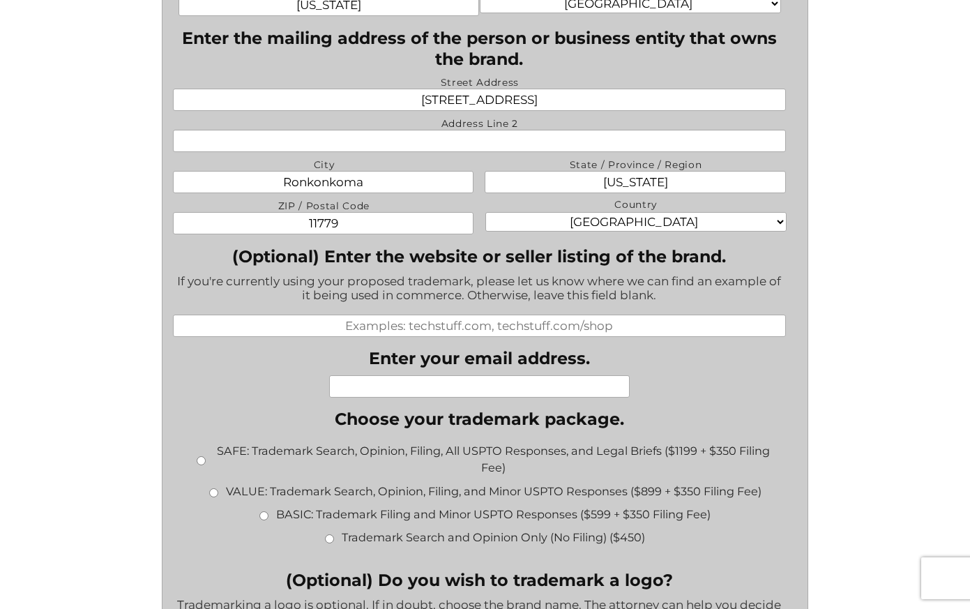
type input "11779"
click at [464, 391] on input "Enter your email address." at bounding box center [479, 386] width 301 height 22
type input "jacques@catafagofini.com"
click at [680, 413] on li "Choose your trademark package. * SAFE: Trademark Search, Opinion, Filing, All U…" at bounding box center [484, 484] width 623 height 150
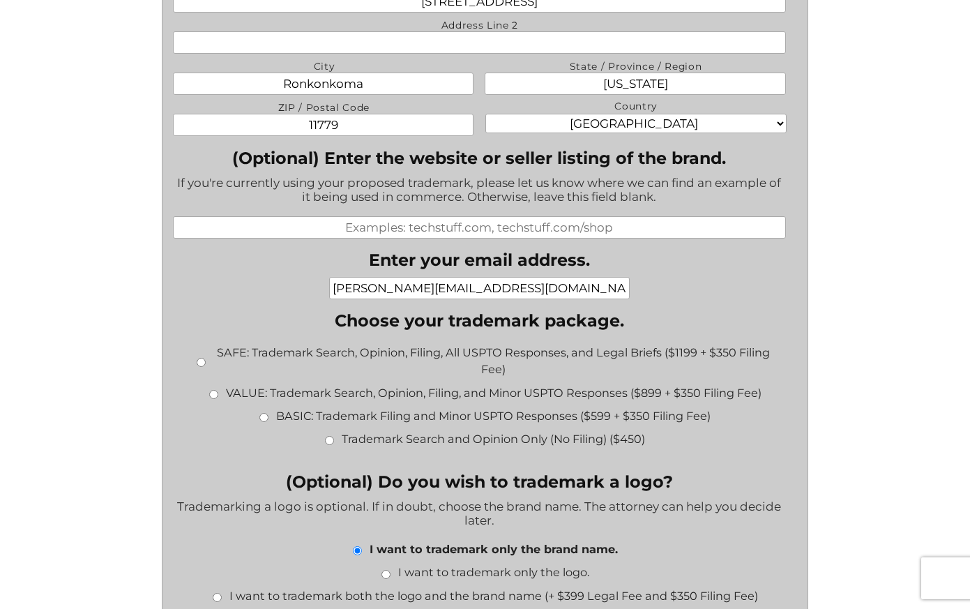
scroll to position [1056, 0]
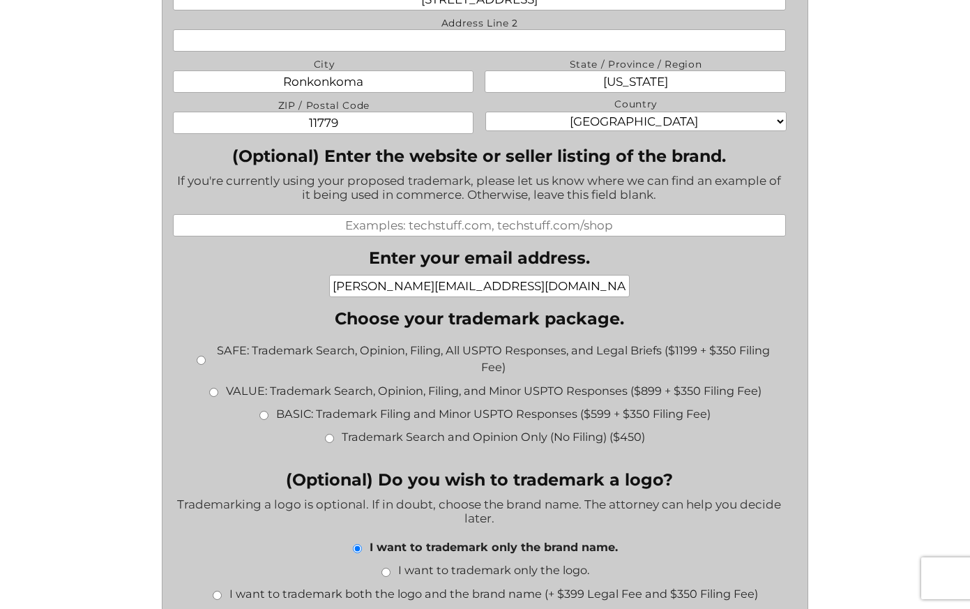
click at [265, 413] on input "BASIC: Trademark Filing and Minor USPTO Responses ($599 + $350 Filing Fee)" at bounding box center [263, 415] width 9 height 9
radio input "true"
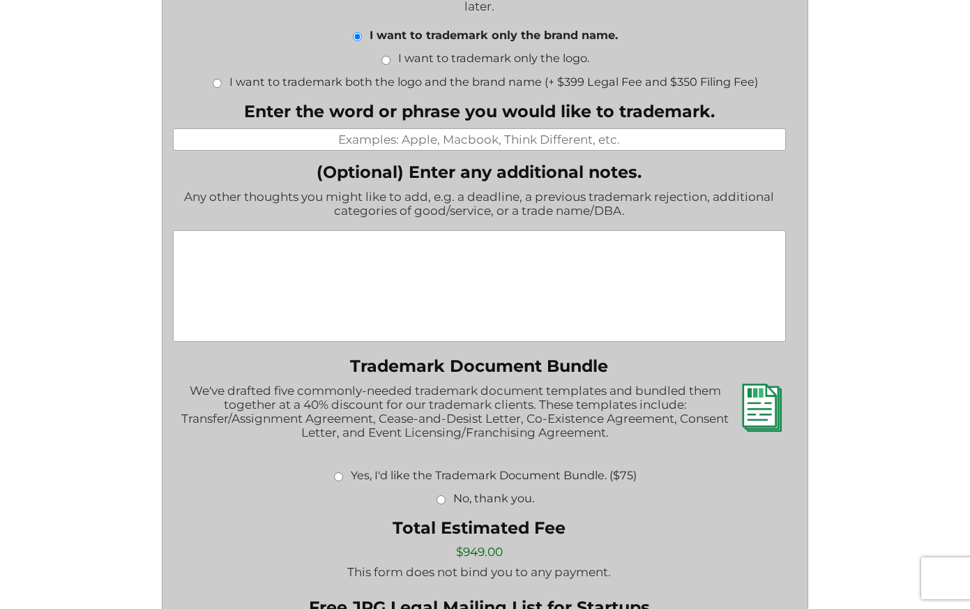
scroll to position [1306, 0]
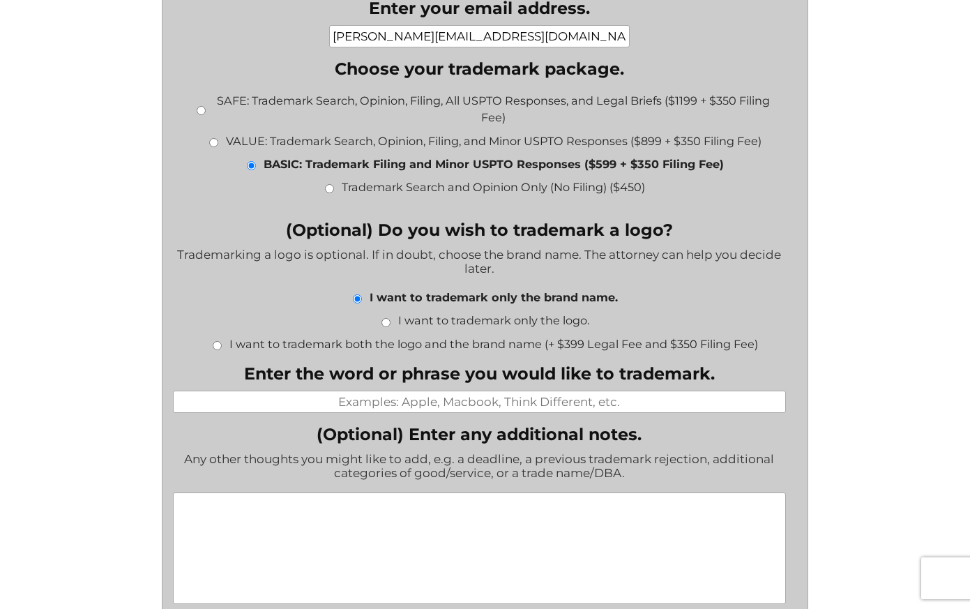
click at [492, 412] on input "Enter the word or phrase you would like to trademark." at bounding box center [479, 401] width 612 height 22
paste input "Kulture Beauty"
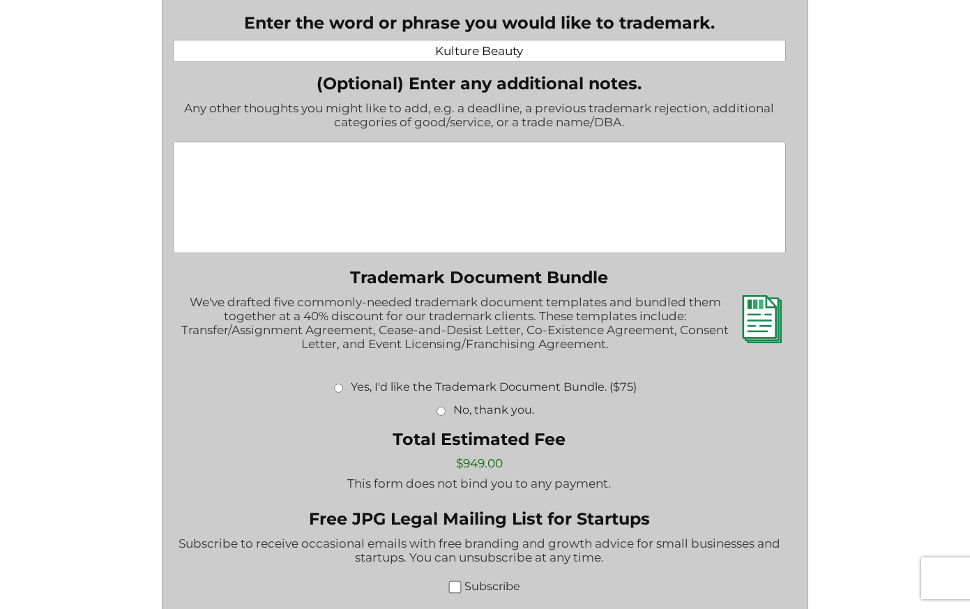
type input "Kulture Beauty"
click at [441, 416] on input "No, thank you." at bounding box center [440, 410] width 9 height 9
radio input "true"
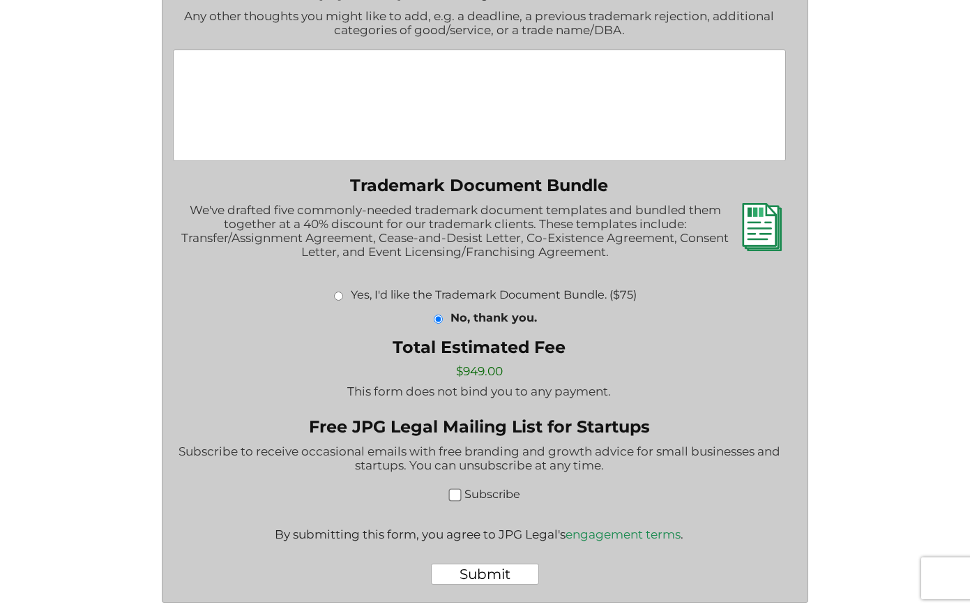
scroll to position [1765, 0]
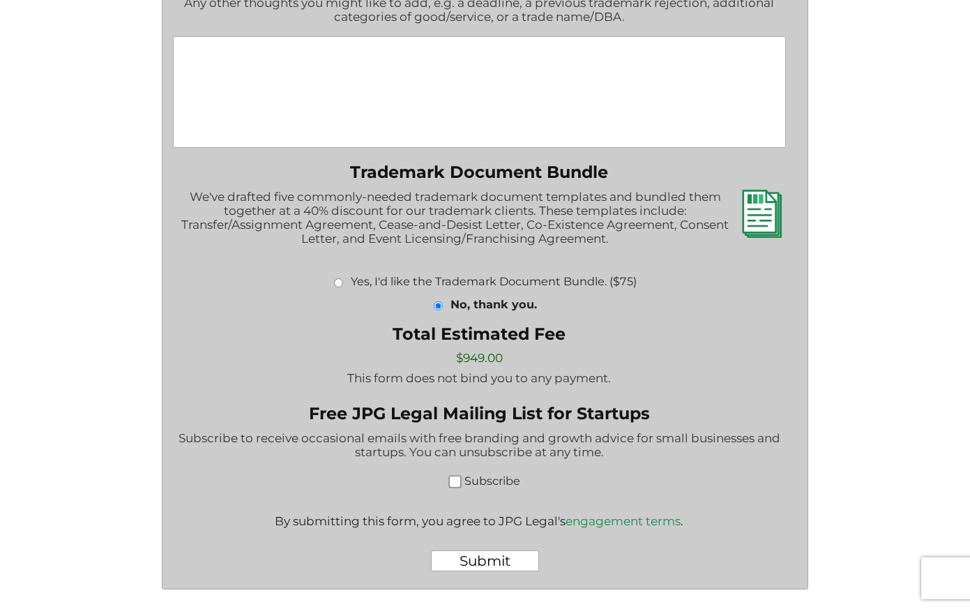
click at [492, 554] on input "Submit" at bounding box center [485, 560] width 108 height 21
